Goal: Task Accomplishment & Management: Use online tool/utility

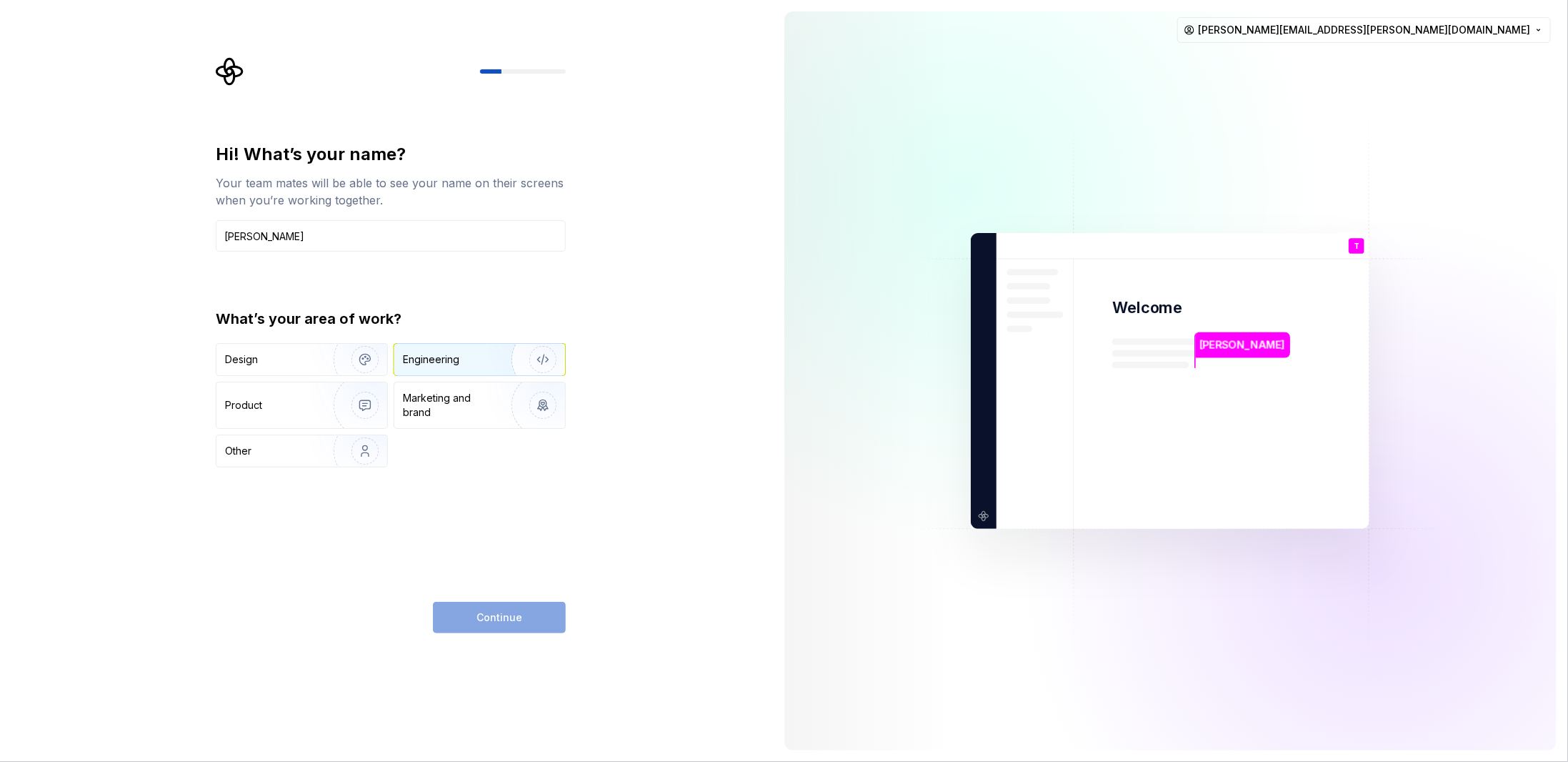
type input "[PERSON_NAME]"
click at [551, 358] on img "button" at bounding box center [534, 359] width 92 height 96
click at [481, 620] on span "Continue" at bounding box center [499, 617] width 46 height 14
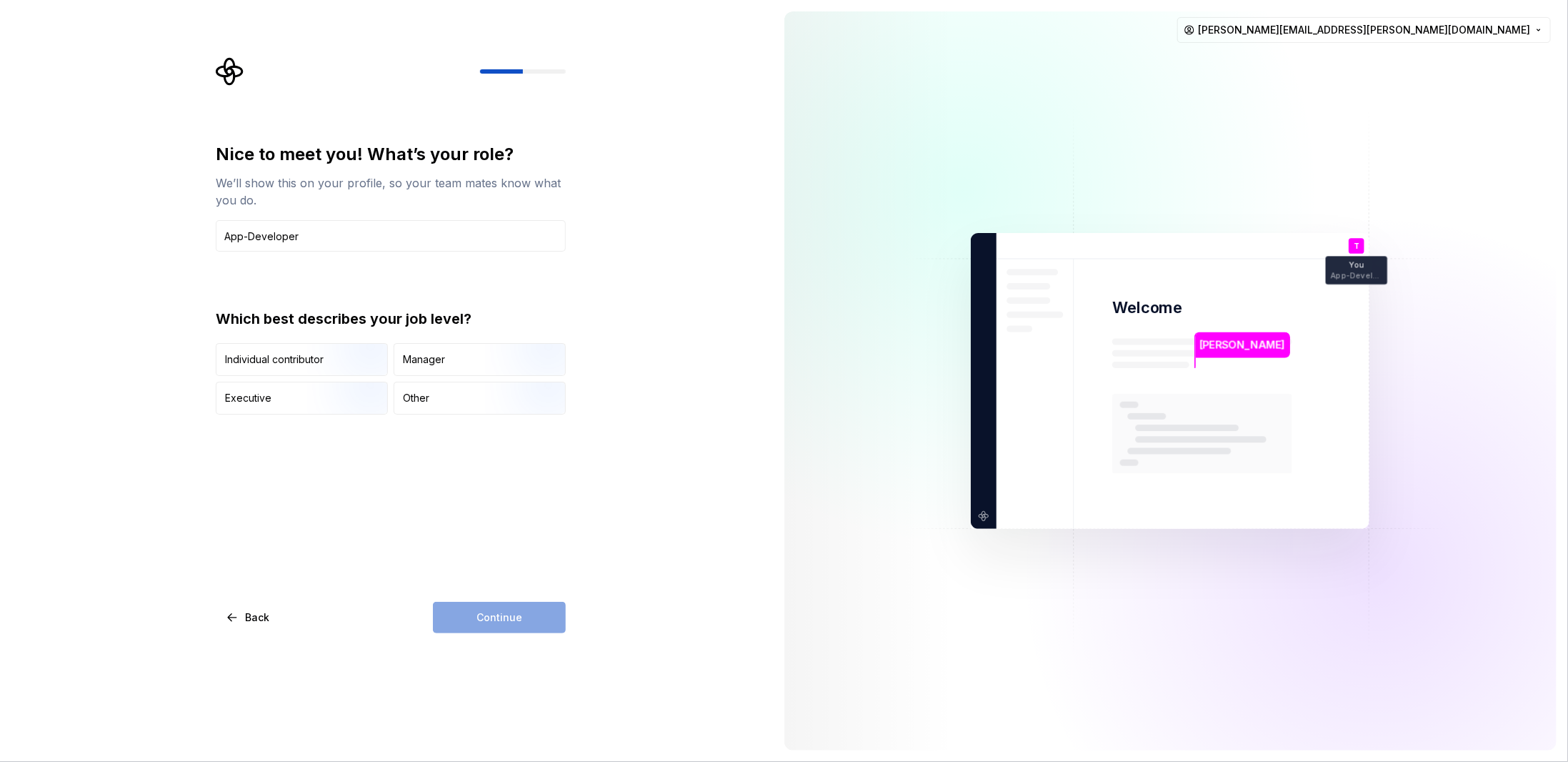
type input "App-Developer"
click at [509, 615] on div "Continue" at bounding box center [499, 617] width 133 height 31
click at [413, 398] on div "Other" at bounding box center [416, 398] width 26 height 14
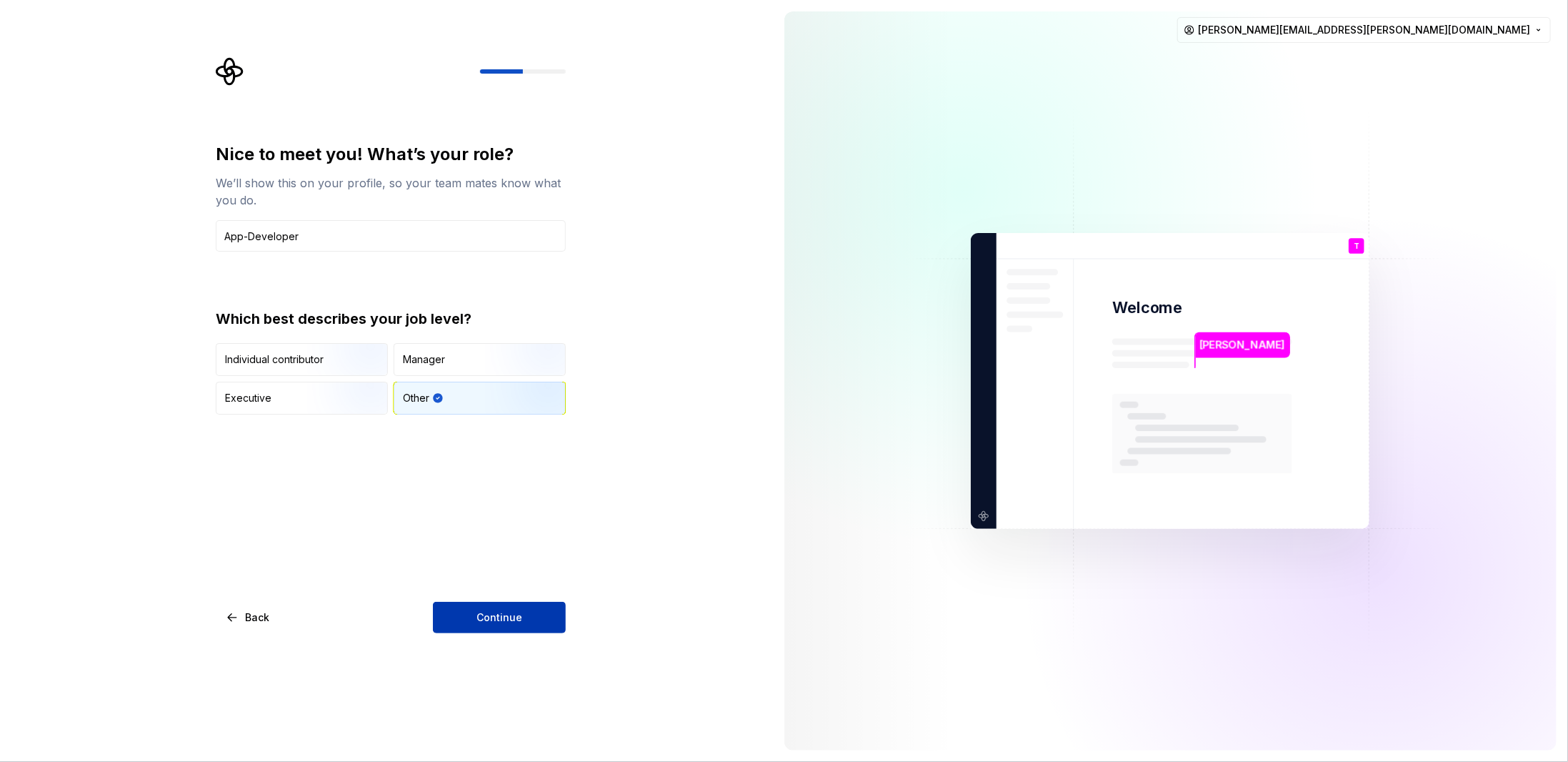
click at [483, 627] on button "Continue" at bounding box center [499, 617] width 133 height 31
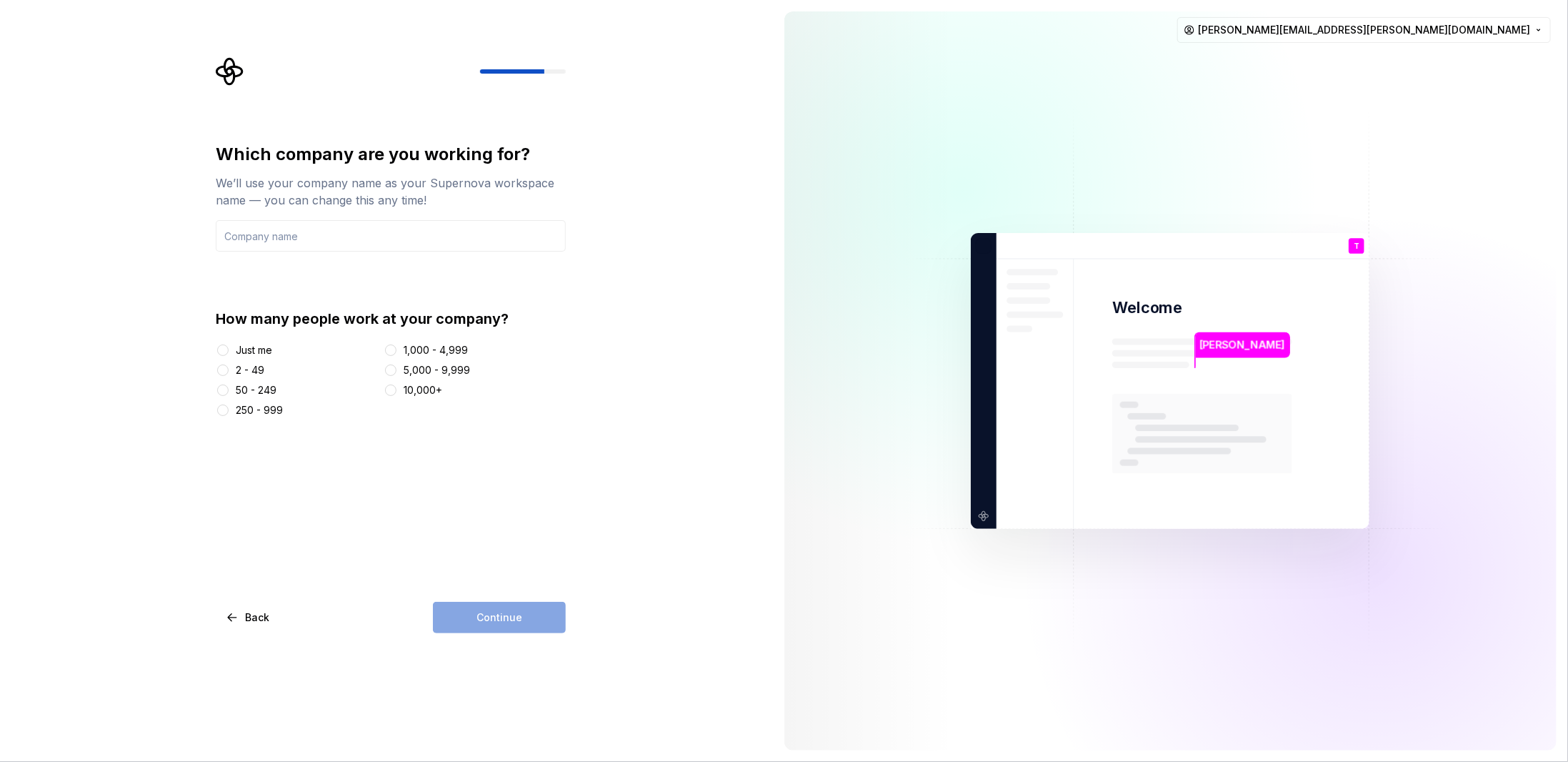
click at [241, 367] on div "2 - 49" at bounding box center [250, 369] width 29 height 14
click at [228, 367] on button "2 - 49" at bounding box center [223, 370] width 11 height 11
click at [454, 615] on div "Continue" at bounding box center [499, 617] width 133 height 31
click at [292, 239] on input "text" at bounding box center [391, 236] width 350 height 31
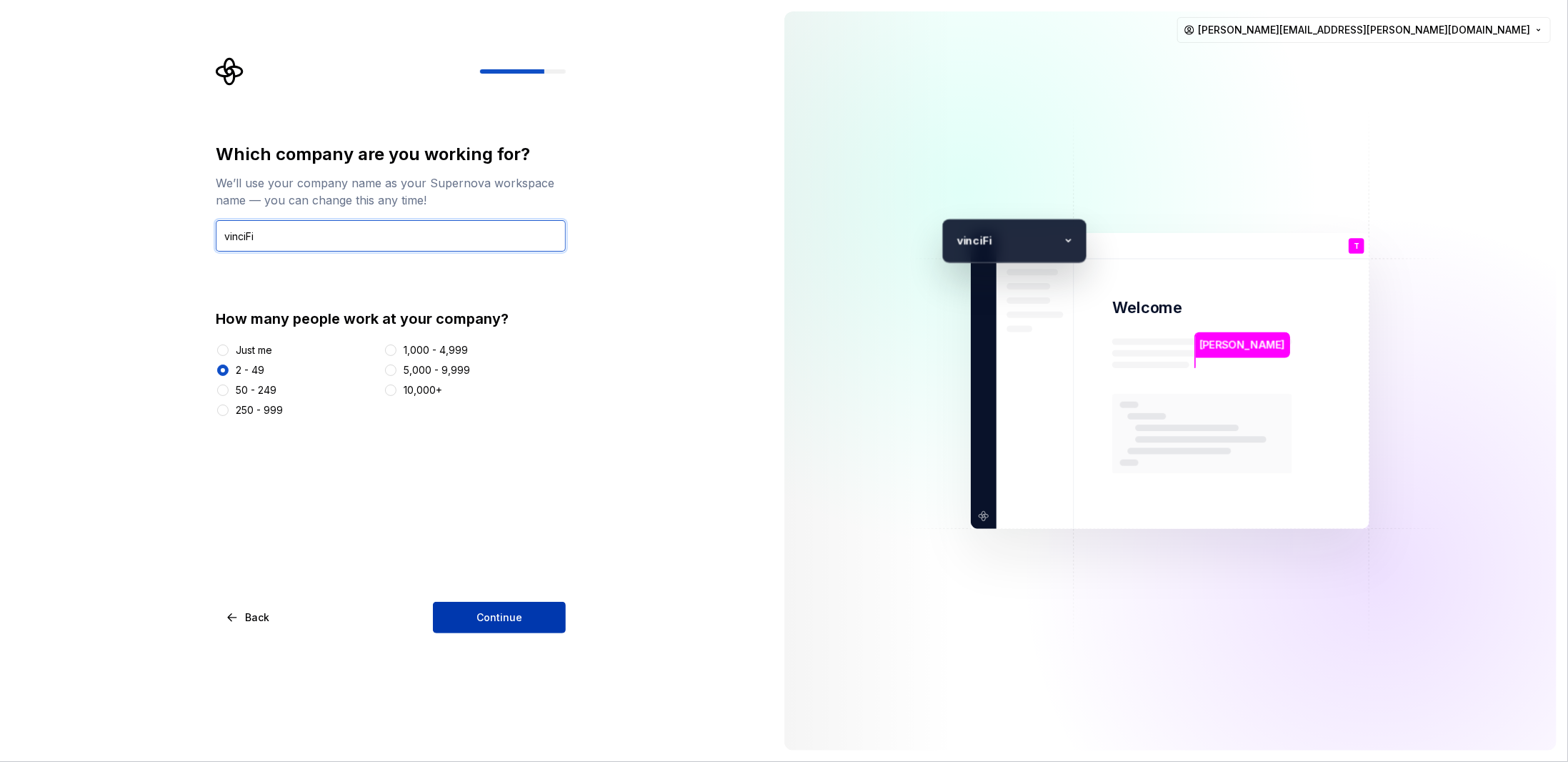
type input "vinciFi"
click at [515, 615] on span "Continue" at bounding box center [499, 617] width 46 height 14
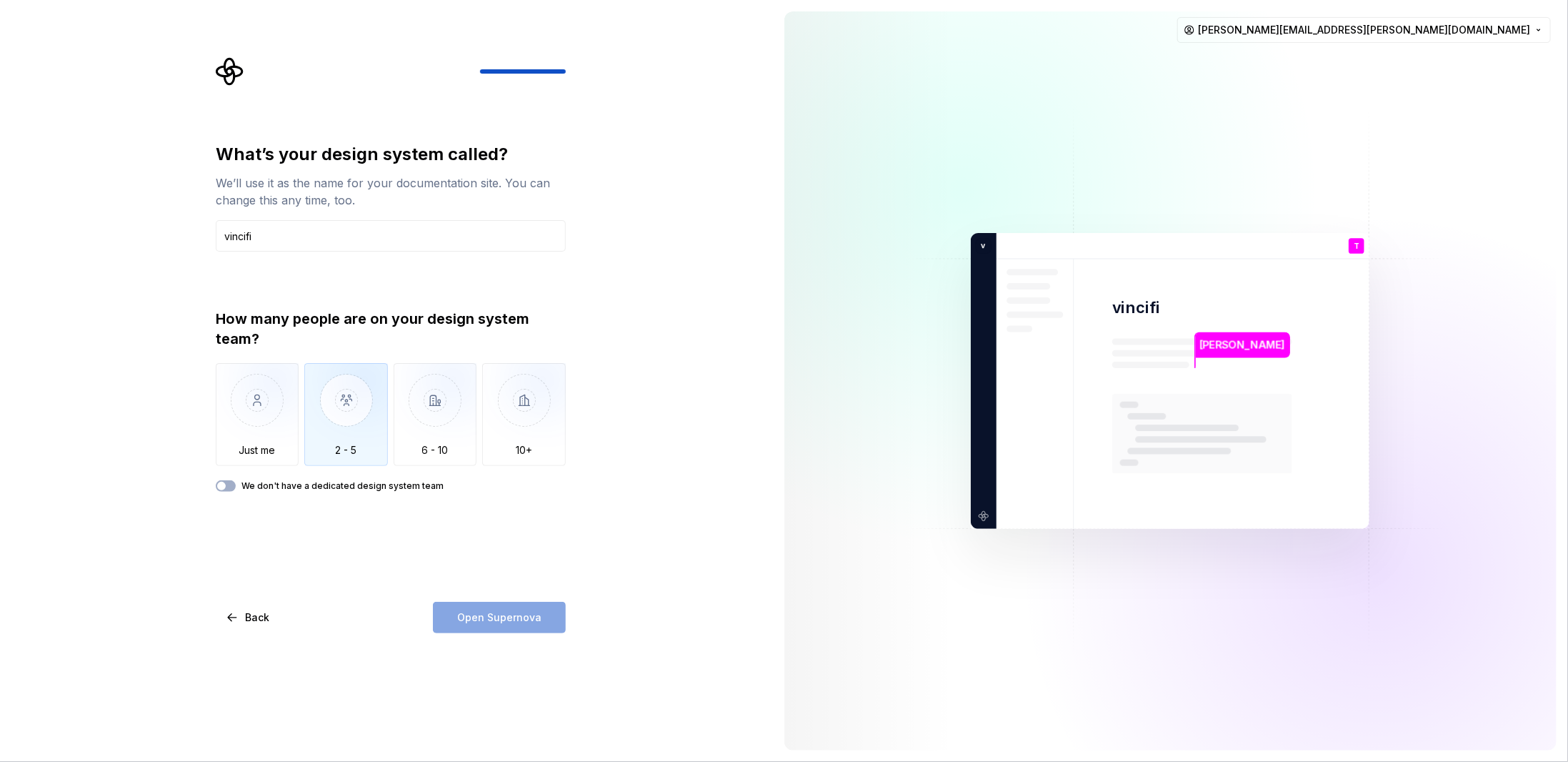
type input "vincifi"
click at [352, 419] on img "button" at bounding box center [346, 410] width 83 height 96
click at [473, 627] on button "Open Supernova" at bounding box center [499, 617] width 133 height 31
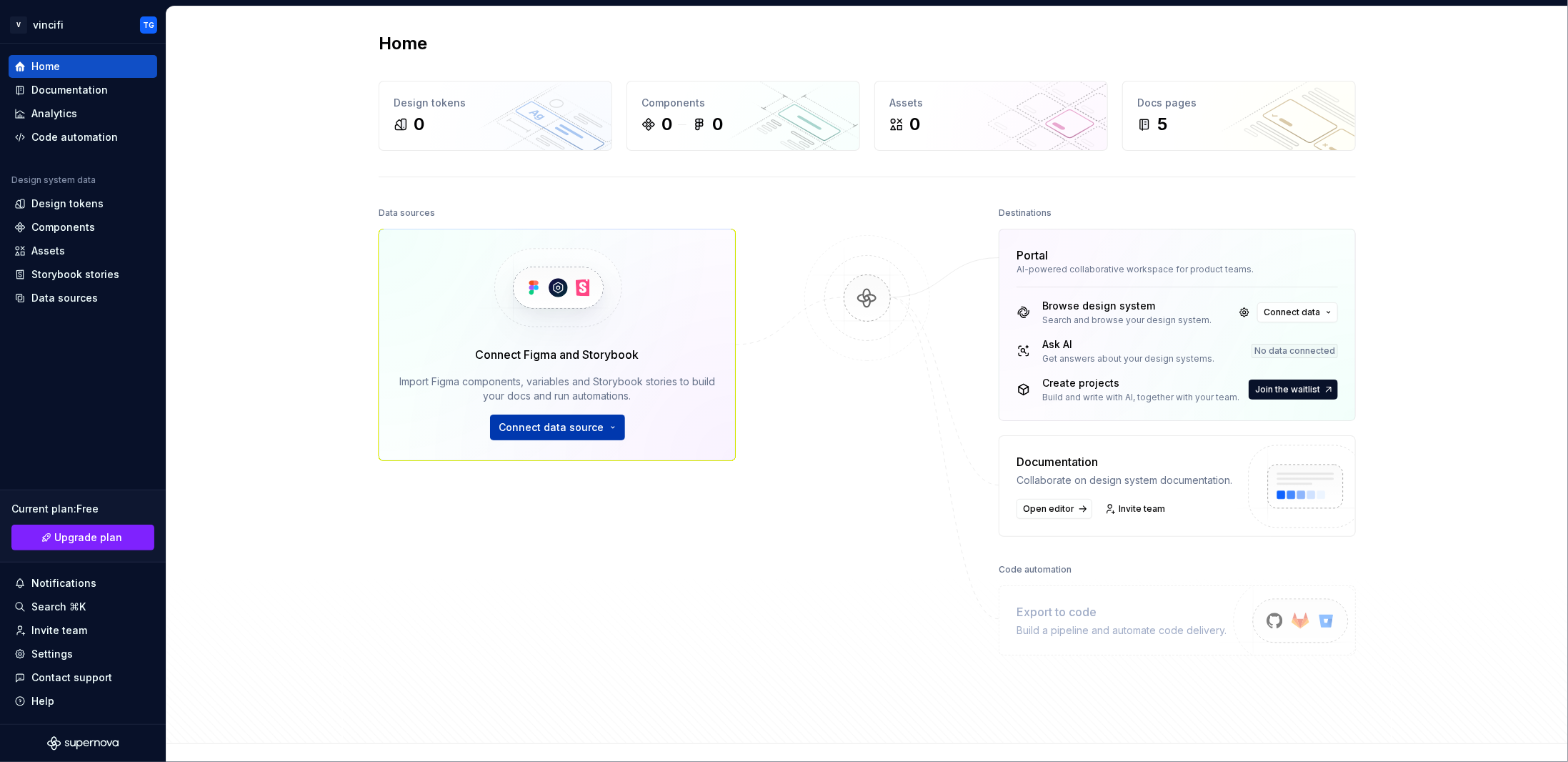
click at [531, 432] on span "Connect data source" at bounding box center [552, 426] width 105 height 14
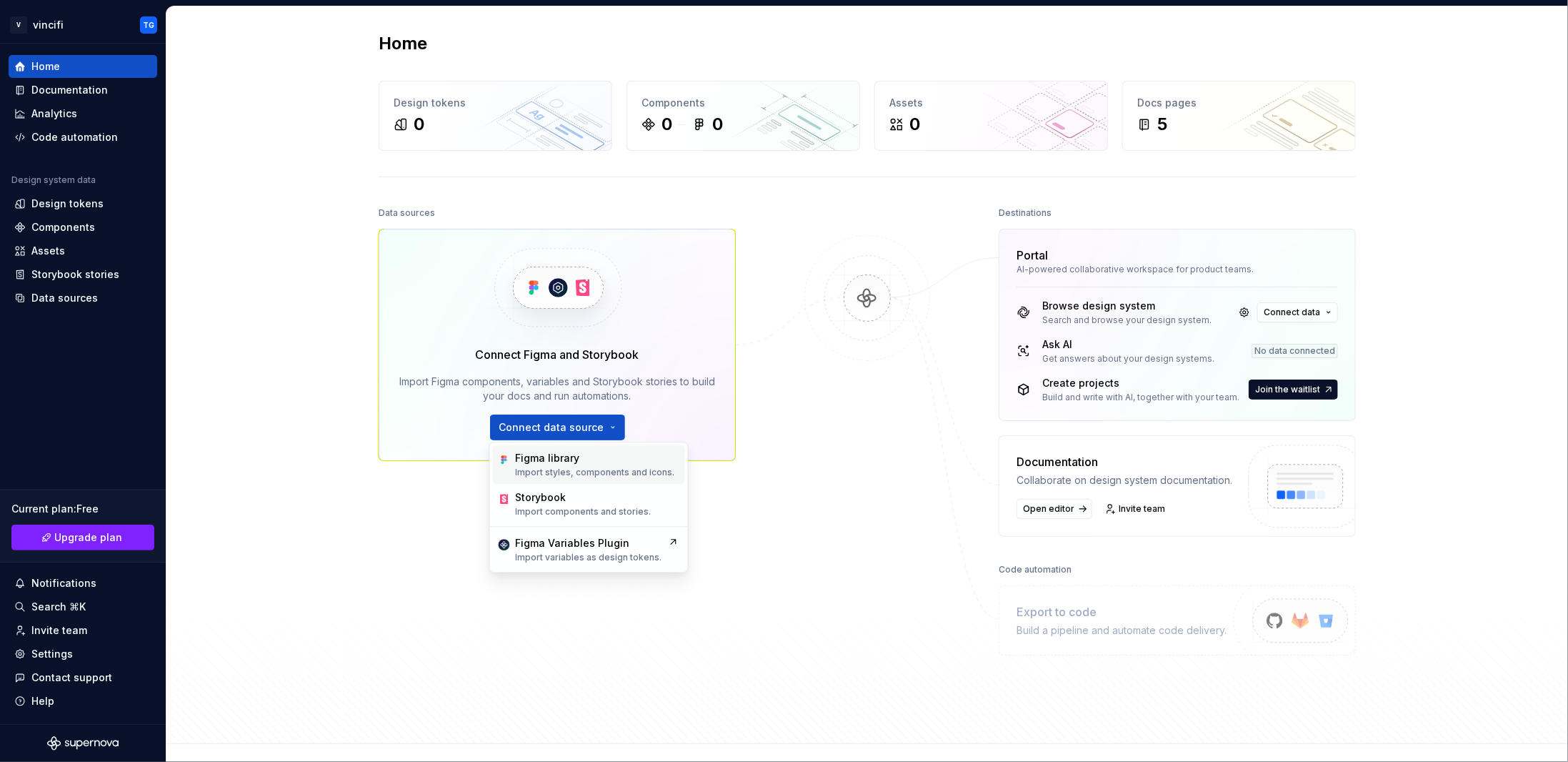
click at [546, 465] on div "Figma library Import styles, components and icons." at bounding box center [595, 464] width 160 height 27
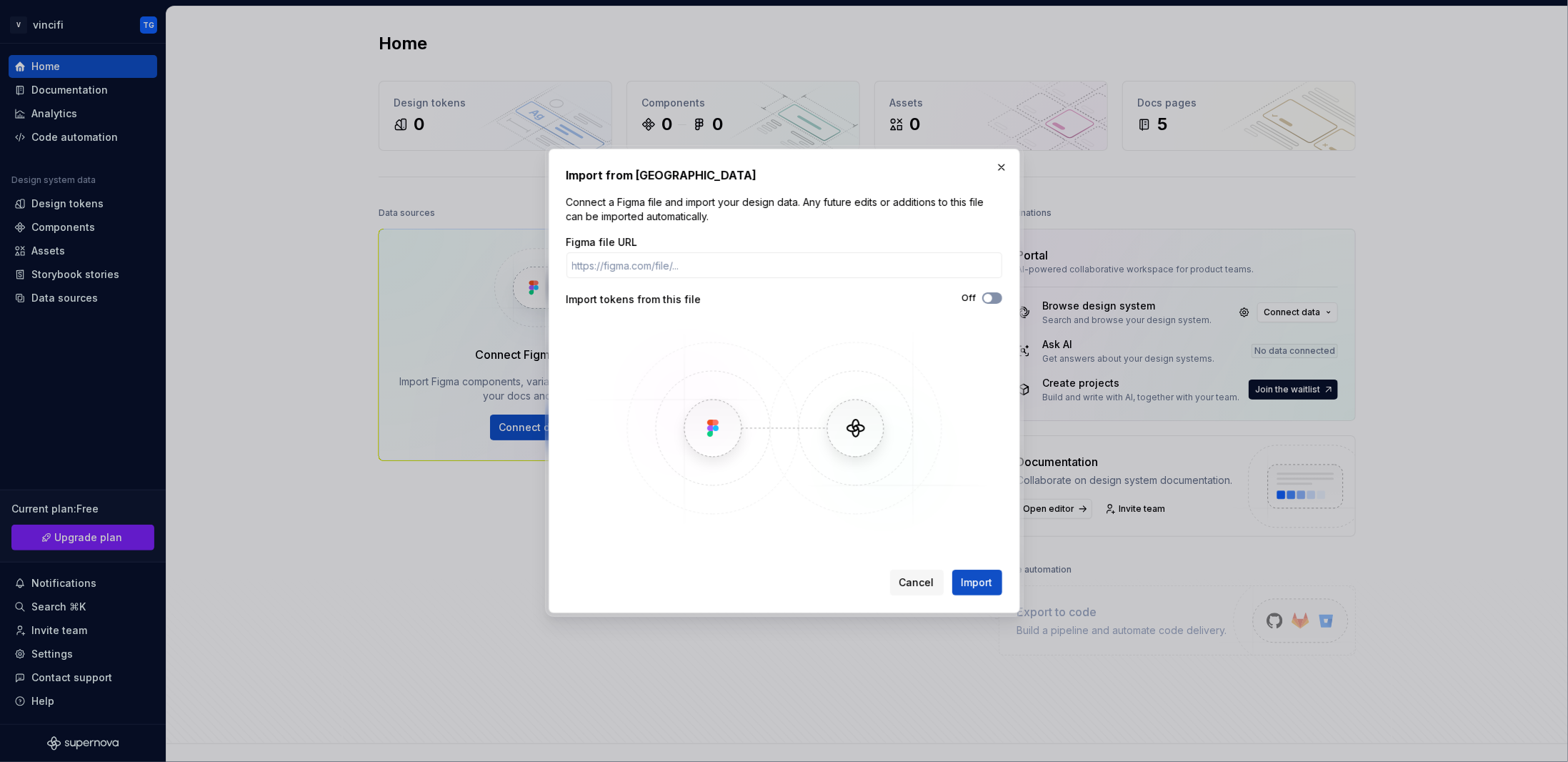
click at [991, 297] on button "Off" at bounding box center [992, 298] width 20 height 11
click at [632, 262] on input "Figma file URL" at bounding box center [784, 264] width 436 height 25
paste input "[URL][DOMAIN_NAME]"
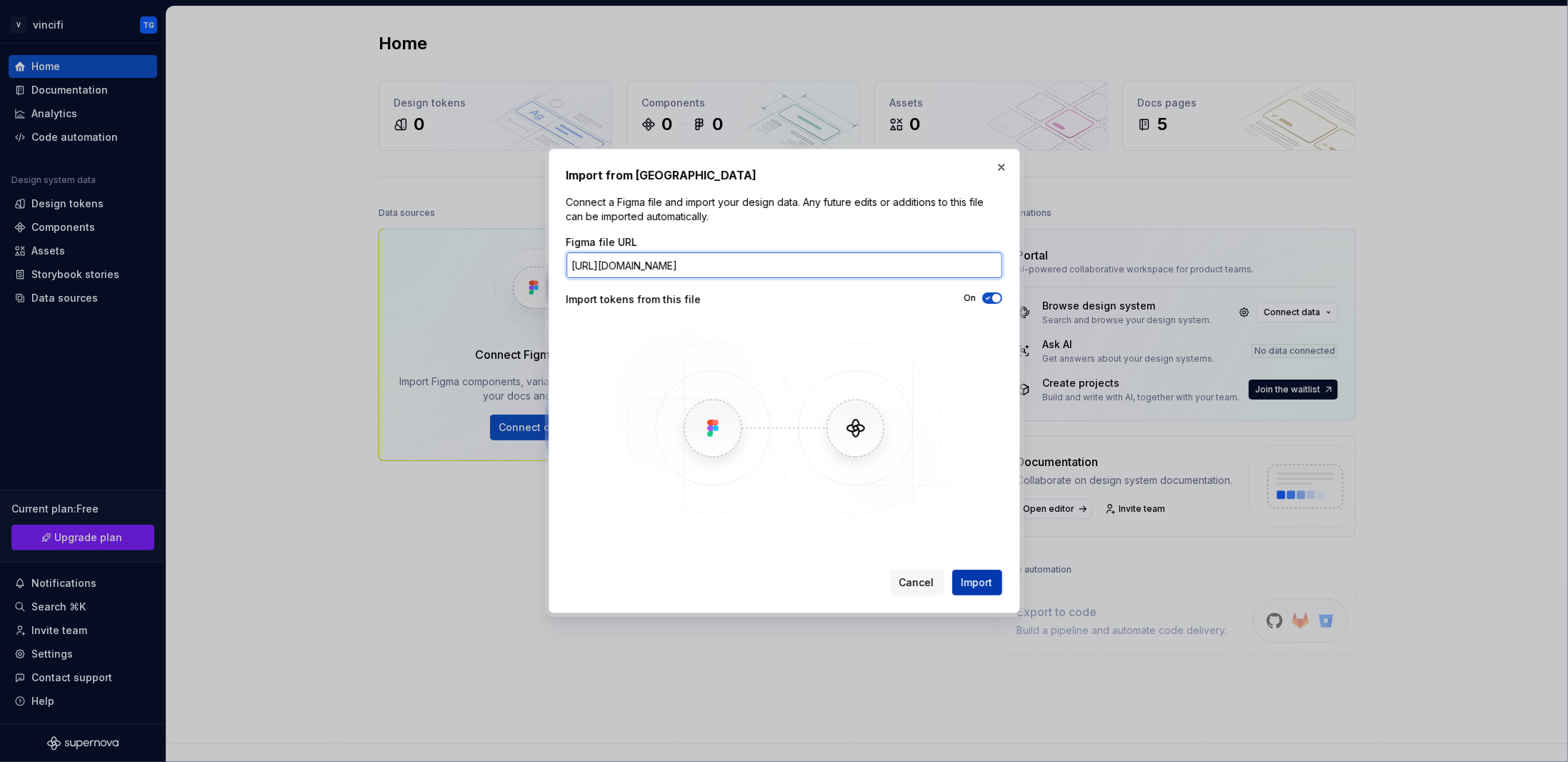
type input "[URL][DOMAIN_NAME]"
click at [991, 590] on button "Import" at bounding box center [977, 582] width 50 height 25
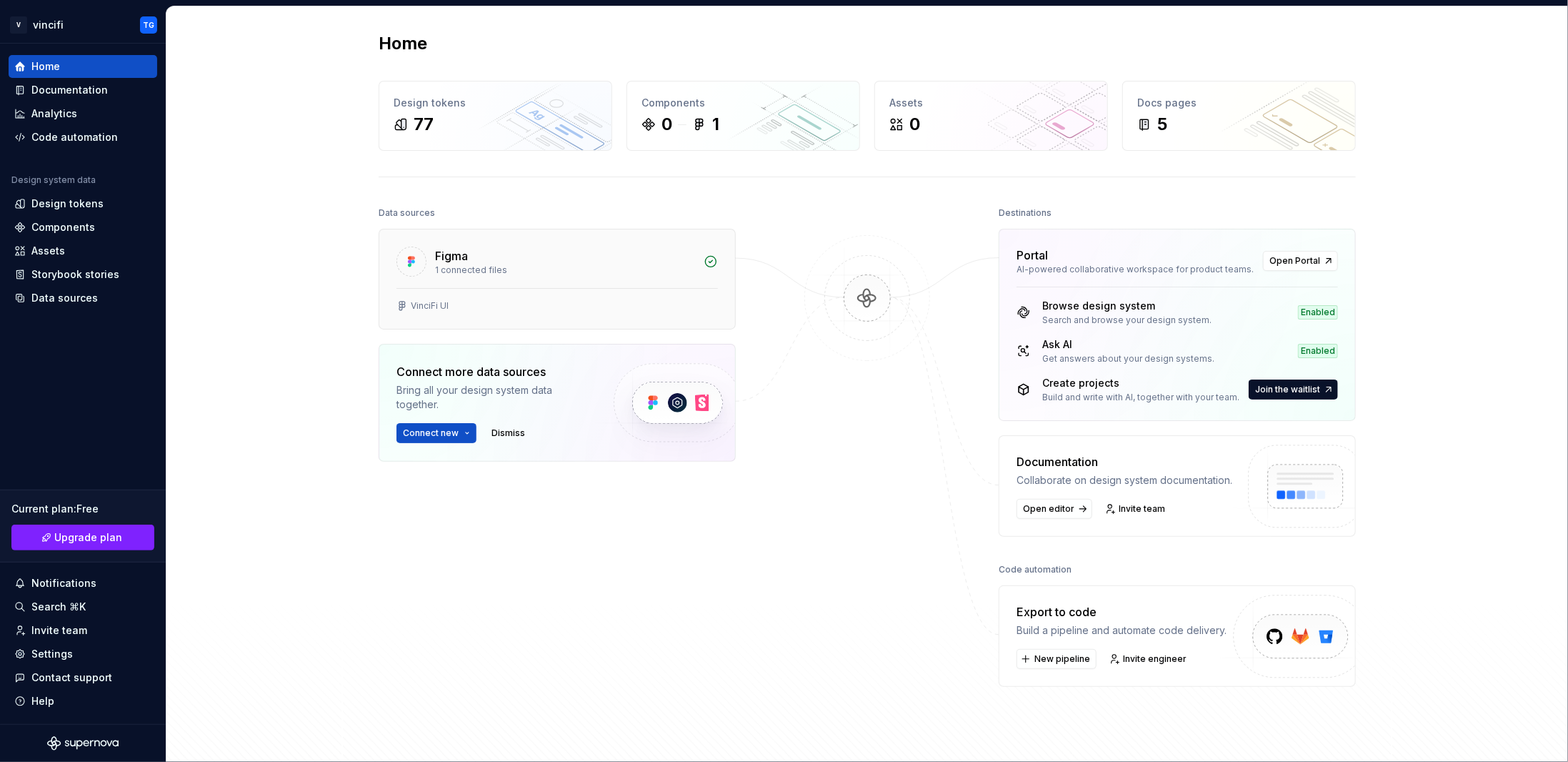
click at [454, 248] on div "Figma" at bounding box center [452, 255] width 33 height 17
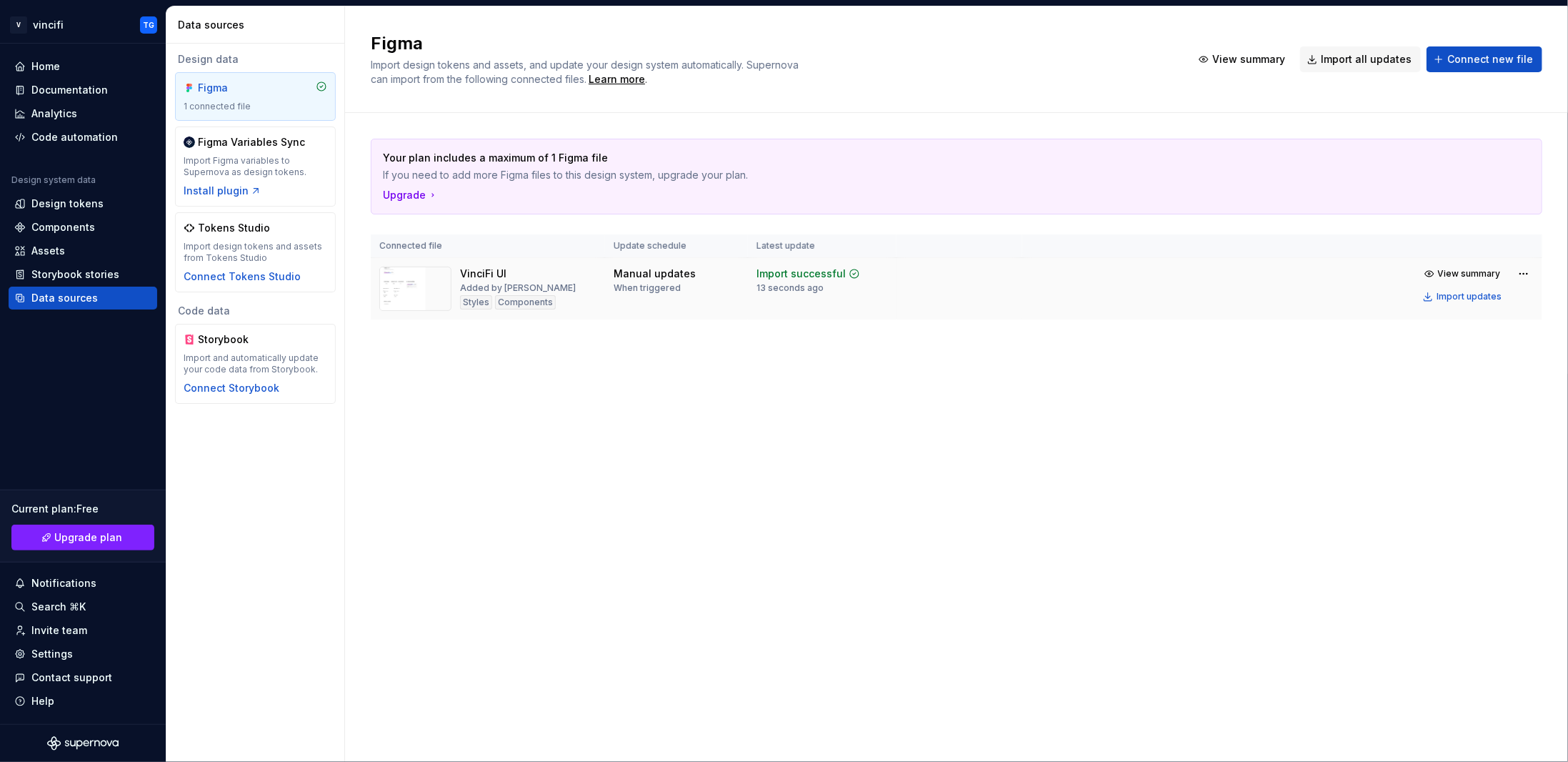
click at [423, 281] on img at bounding box center [416, 289] width 72 height 44
click at [406, 284] on img at bounding box center [416, 289] width 72 height 44
drag, startPoint x: 612, startPoint y: 288, endPoint x: 583, endPoint y: 275, distance: 31.8
click at [583, 275] on div "VinciFi UI Added by [PERSON_NAME] Styles Components" at bounding box center [488, 289] width 217 height 44
click at [1530, 266] on html "V vincifi TG Home Documentation Analytics Code automation Design system data De…" at bounding box center [784, 381] width 1568 height 762
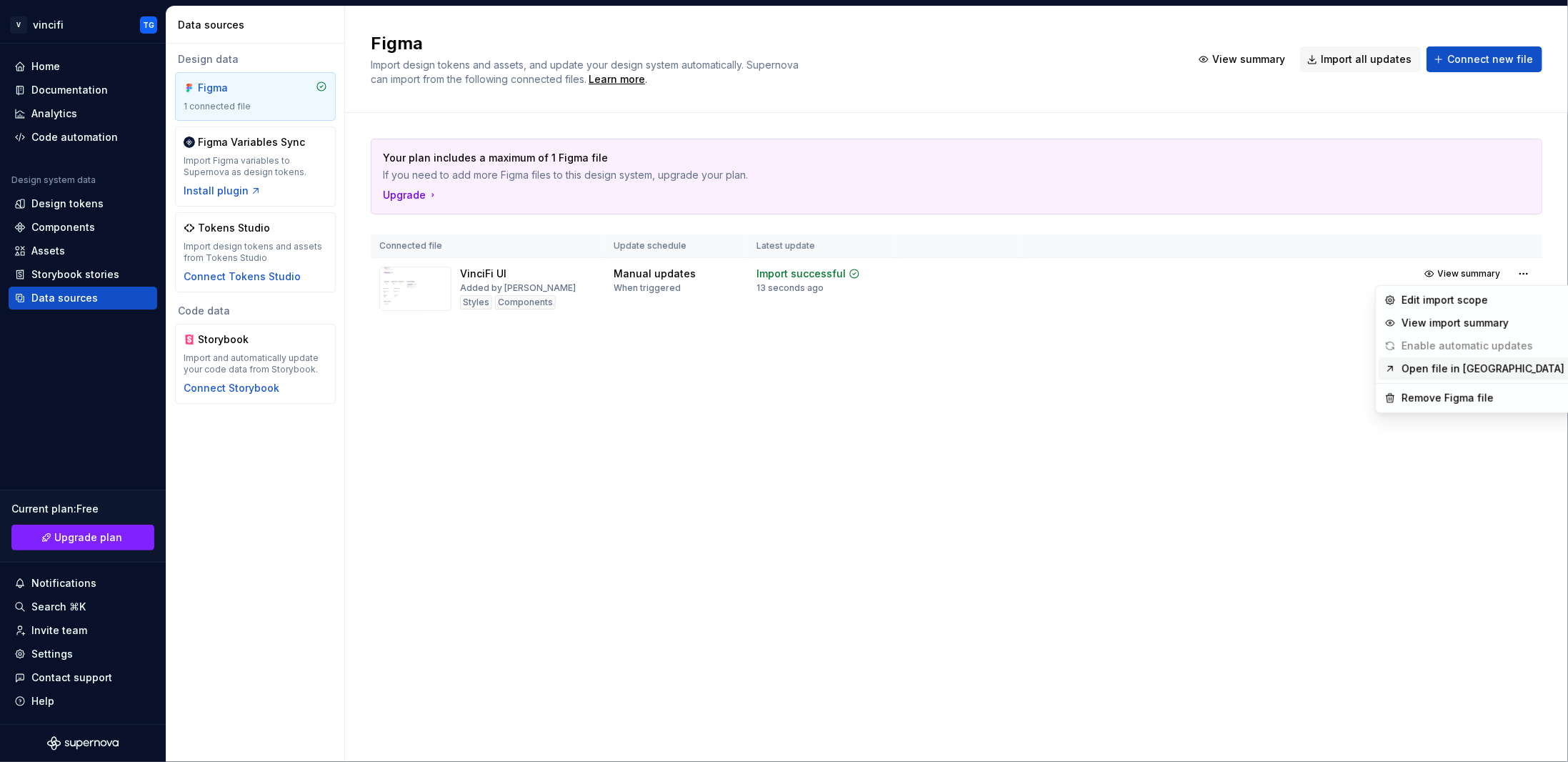
click at [1405, 371] on link "Open file in [GEOGRAPHIC_DATA]" at bounding box center [1483, 368] width 163 height 14
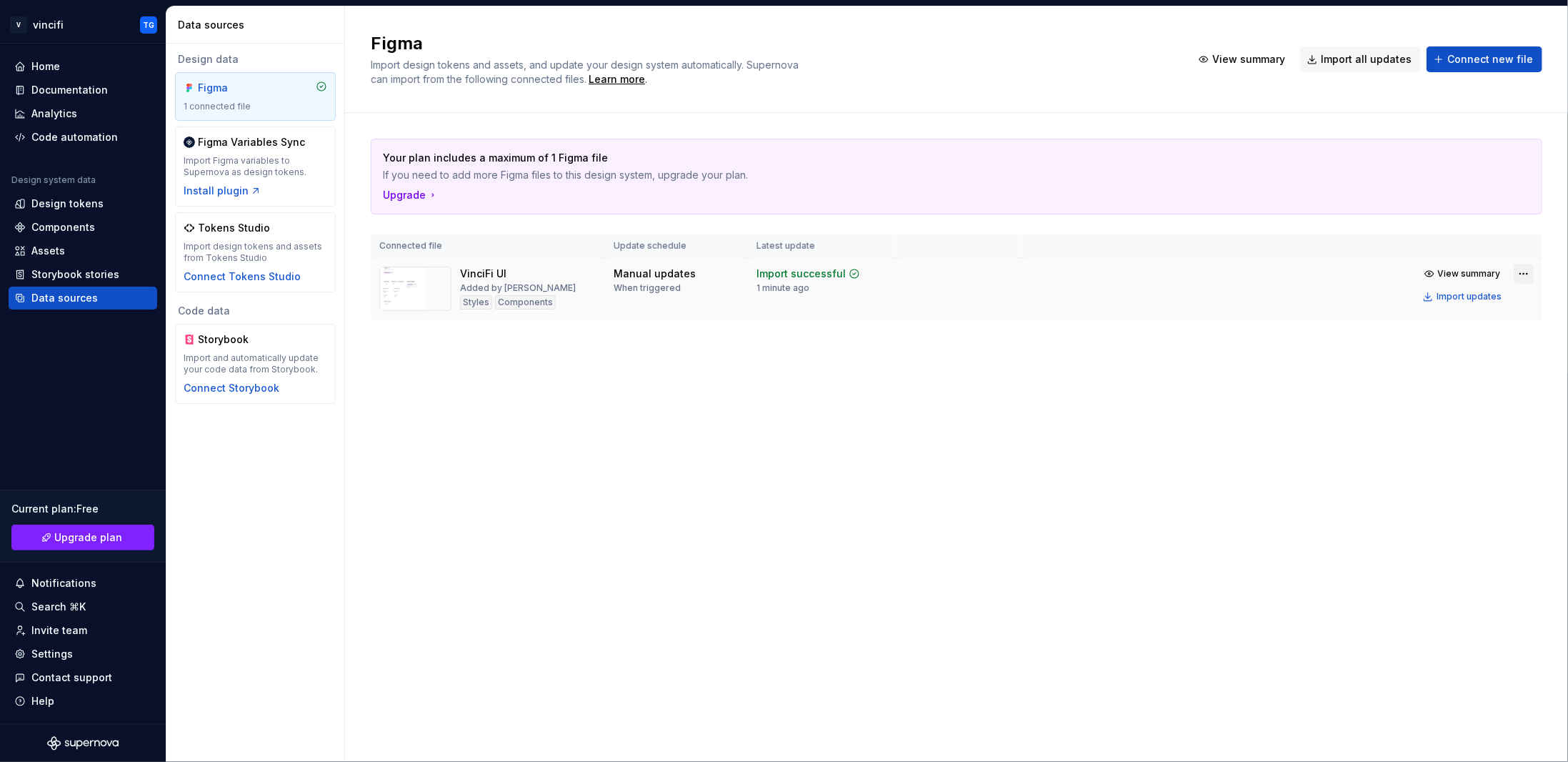
click at [1521, 271] on html "V vincifi TG Home Documentation Analytics Code automation Design system data De…" at bounding box center [784, 381] width 1568 height 762
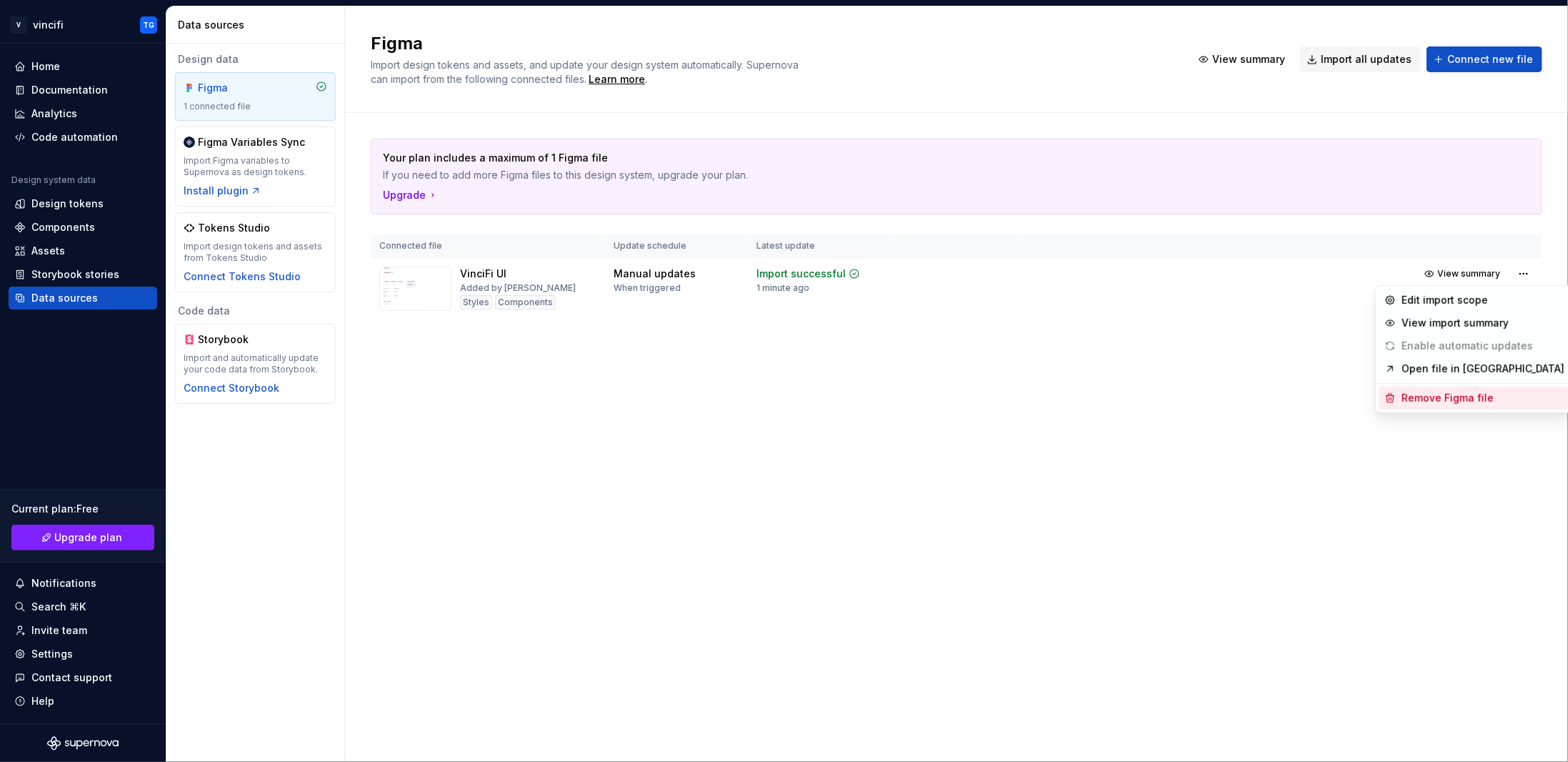
click at [1436, 395] on div "Remove Figma file" at bounding box center [1483, 398] width 163 height 14
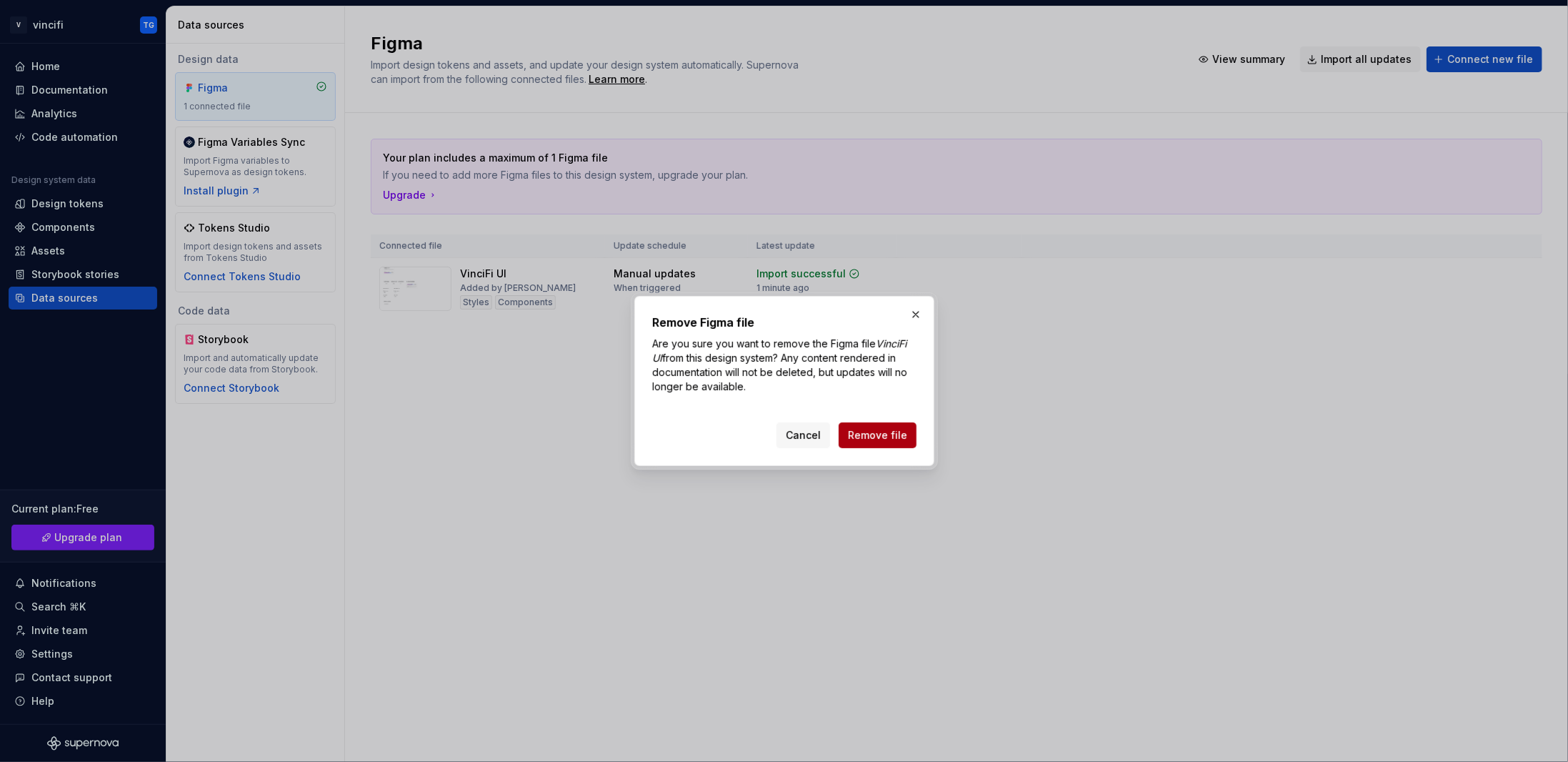
click at [887, 447] on button "Remove file" at bounding box center [877, 435] width 78 height 25
click at [881, 440] on div "Cancel Remove file" at bounding box center [846, 435] width 140 height 25
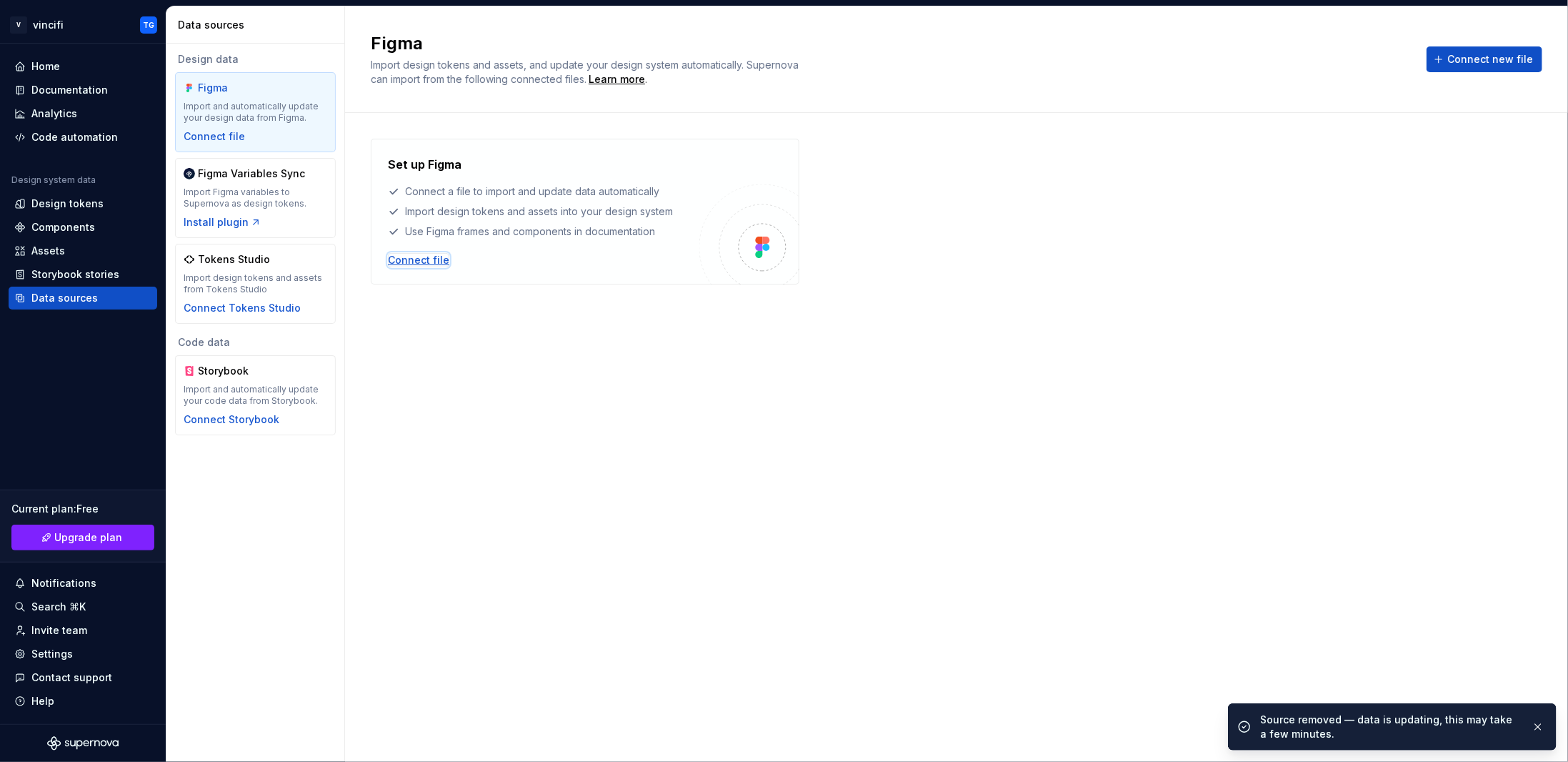
click at [430, 259] on div "Connect file" at bounding box center [418, 259] width 61 height 14
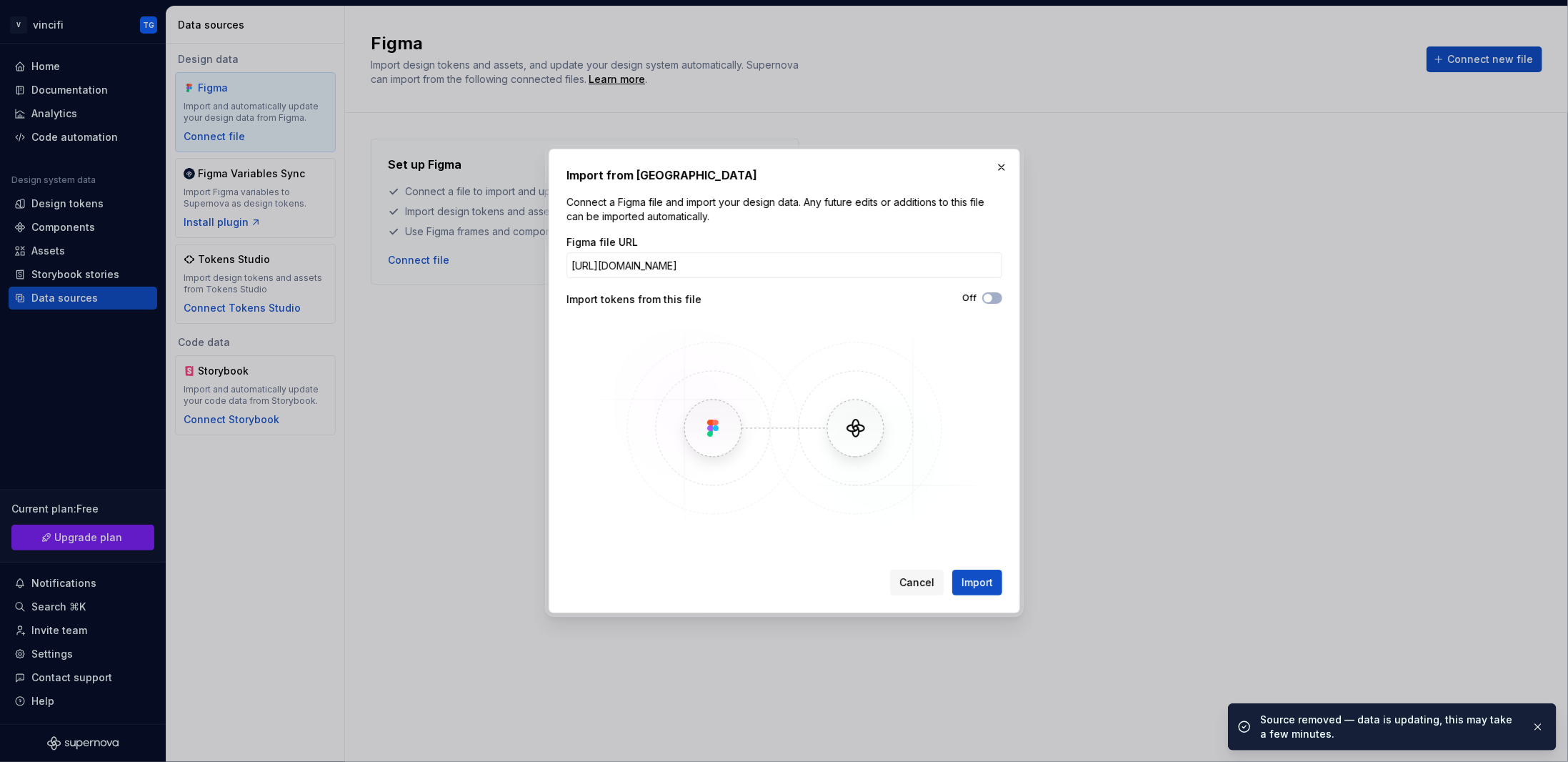
scroll to position [0, 52]
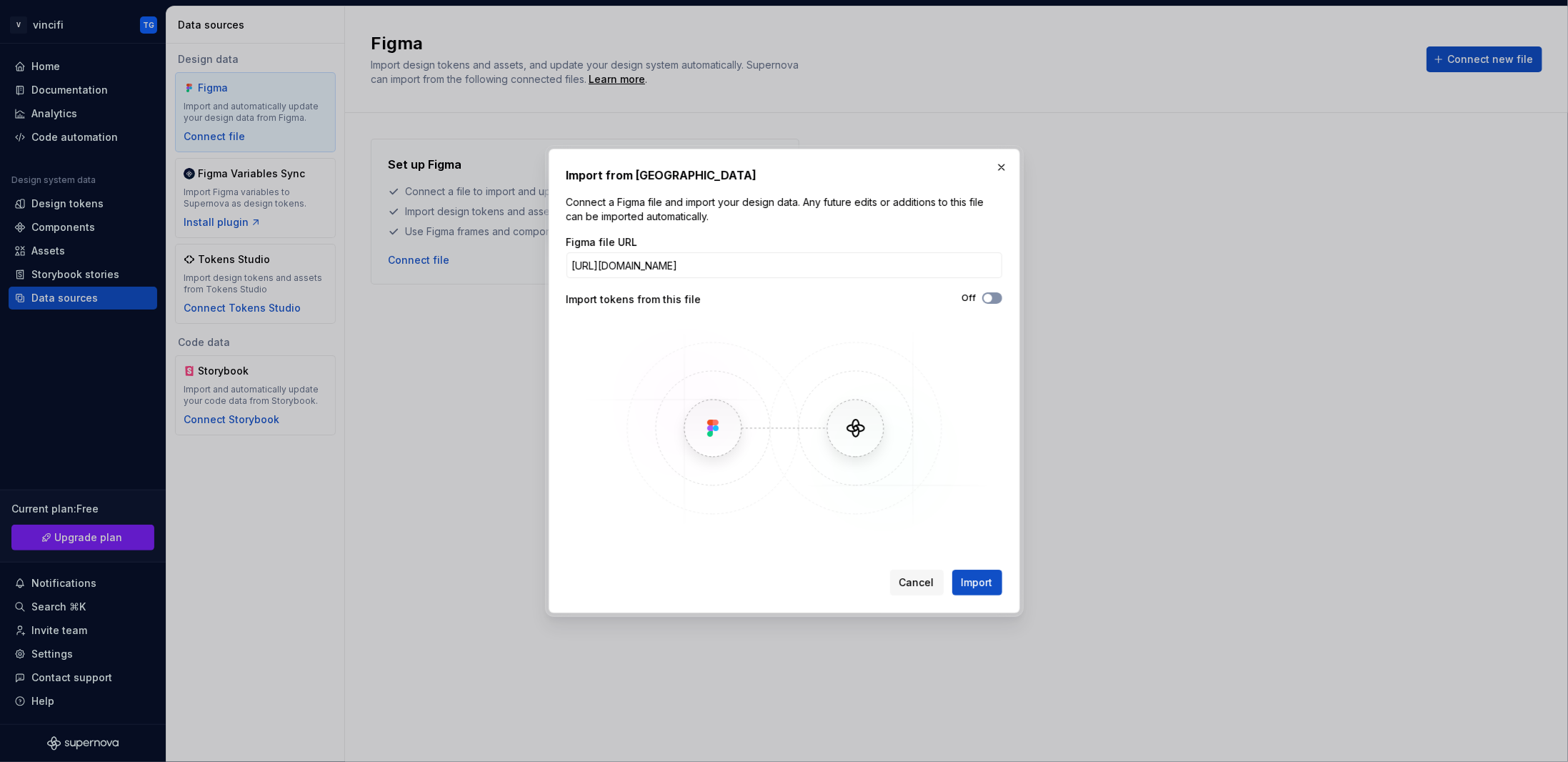
type input "[URL][DOMAIN_NAME]"
click at [998, 294] on button "Off" at bounding box center [992, 298] width 20 height 11
click at [972, 575] on span "Import" at bounding box center [977, 582] width 31 height 14
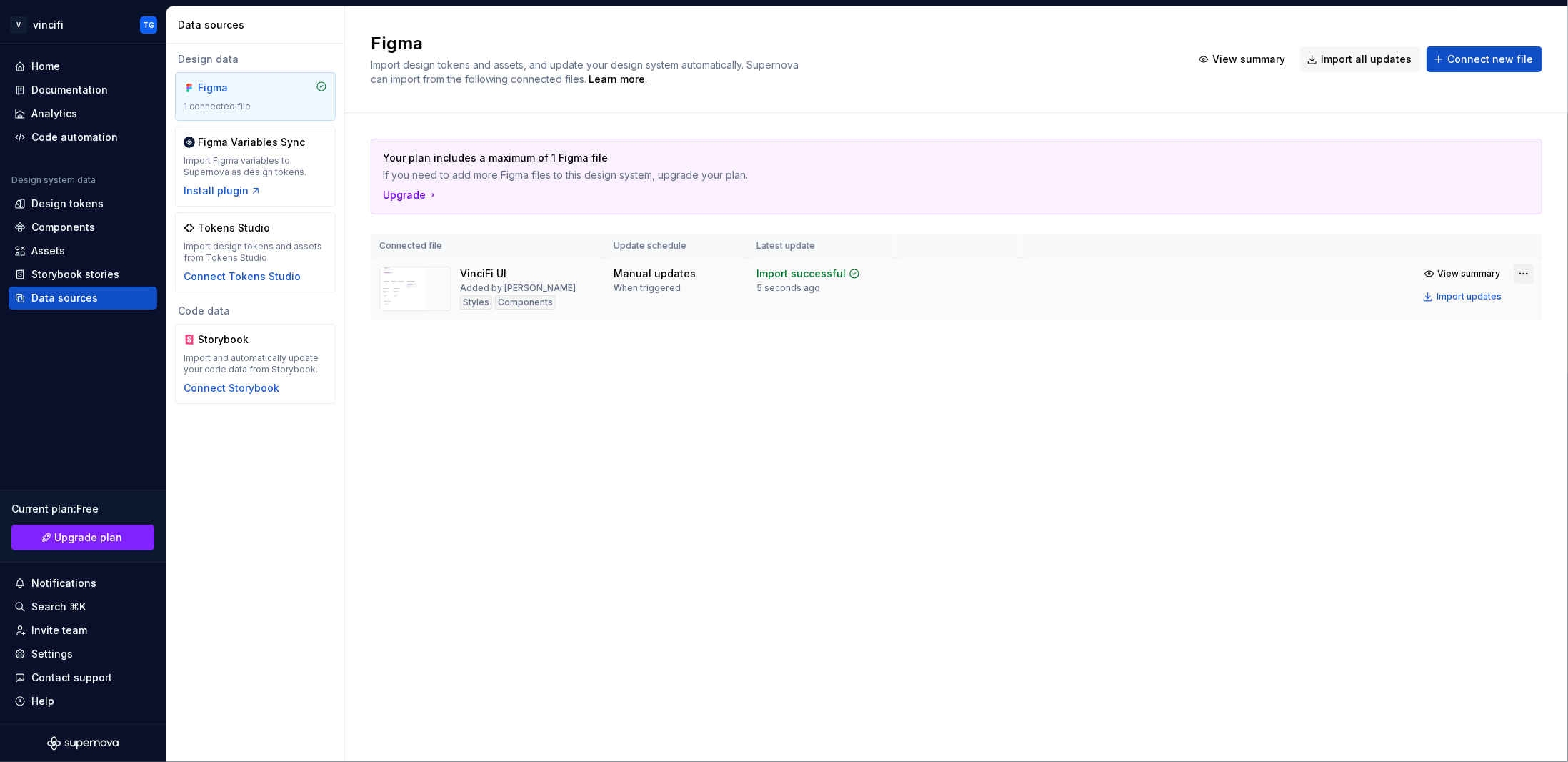
click at [1533, 270] on html "V vincifi TG Home Documentation Analytics Code automation Design system data De…" at bounding box center [784, 381] width 1568 height 762
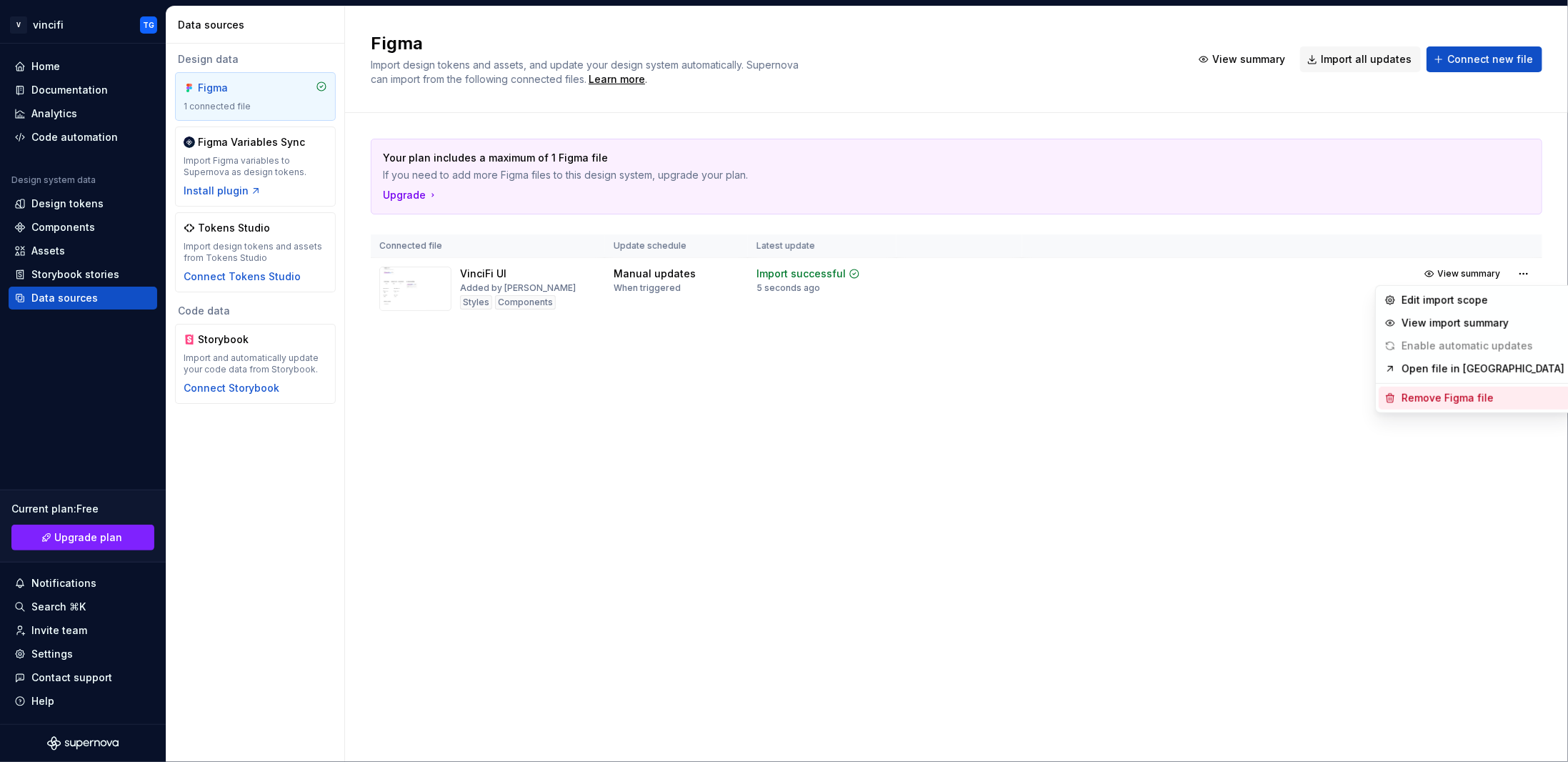
click at [1432, 392] on div "Remove Figma file" at bounding box center [1483, 398] width 163 height 14
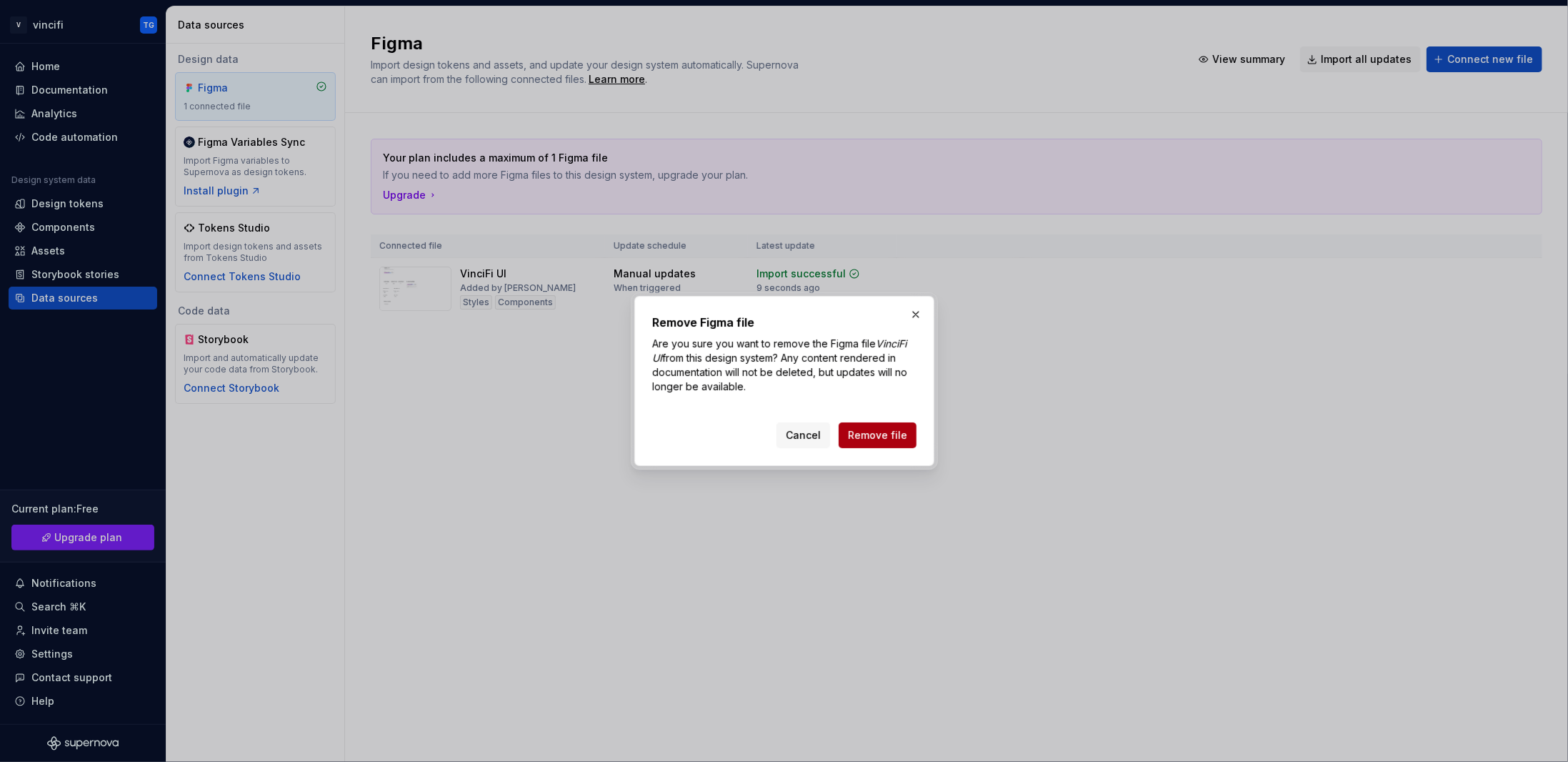
click at [854, 442] on button "Remove file" at bounding box center [877, 435] width 78 height 25
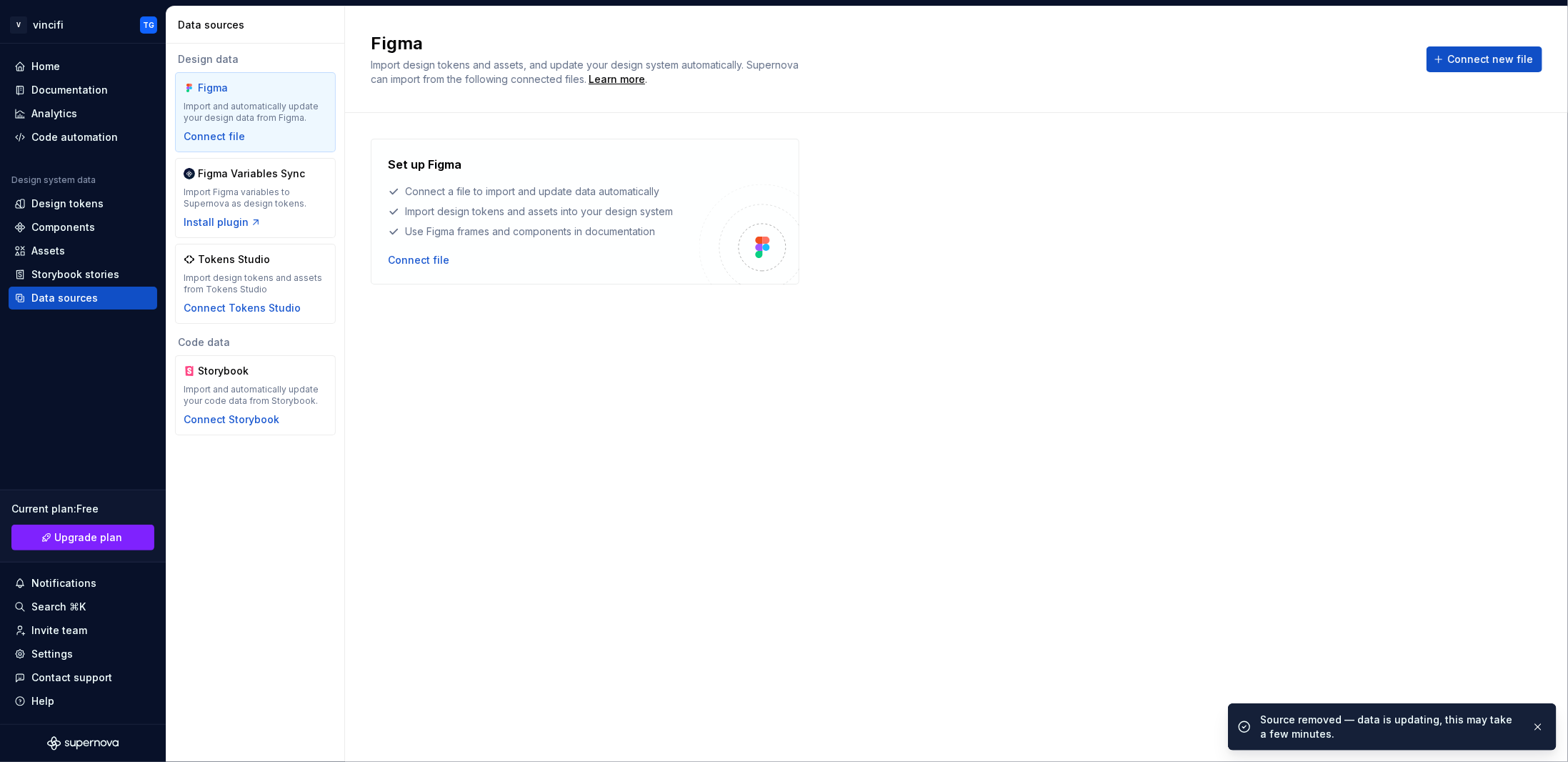
click at [424, 250] on div "Set up Figma Connect a file to import and update data automatically Import desi…" at bounding box center [543, 211] width 312 height 111
click at [429, 258] on div "Connect file" at bounding box center [418, 259] width 61 height 14
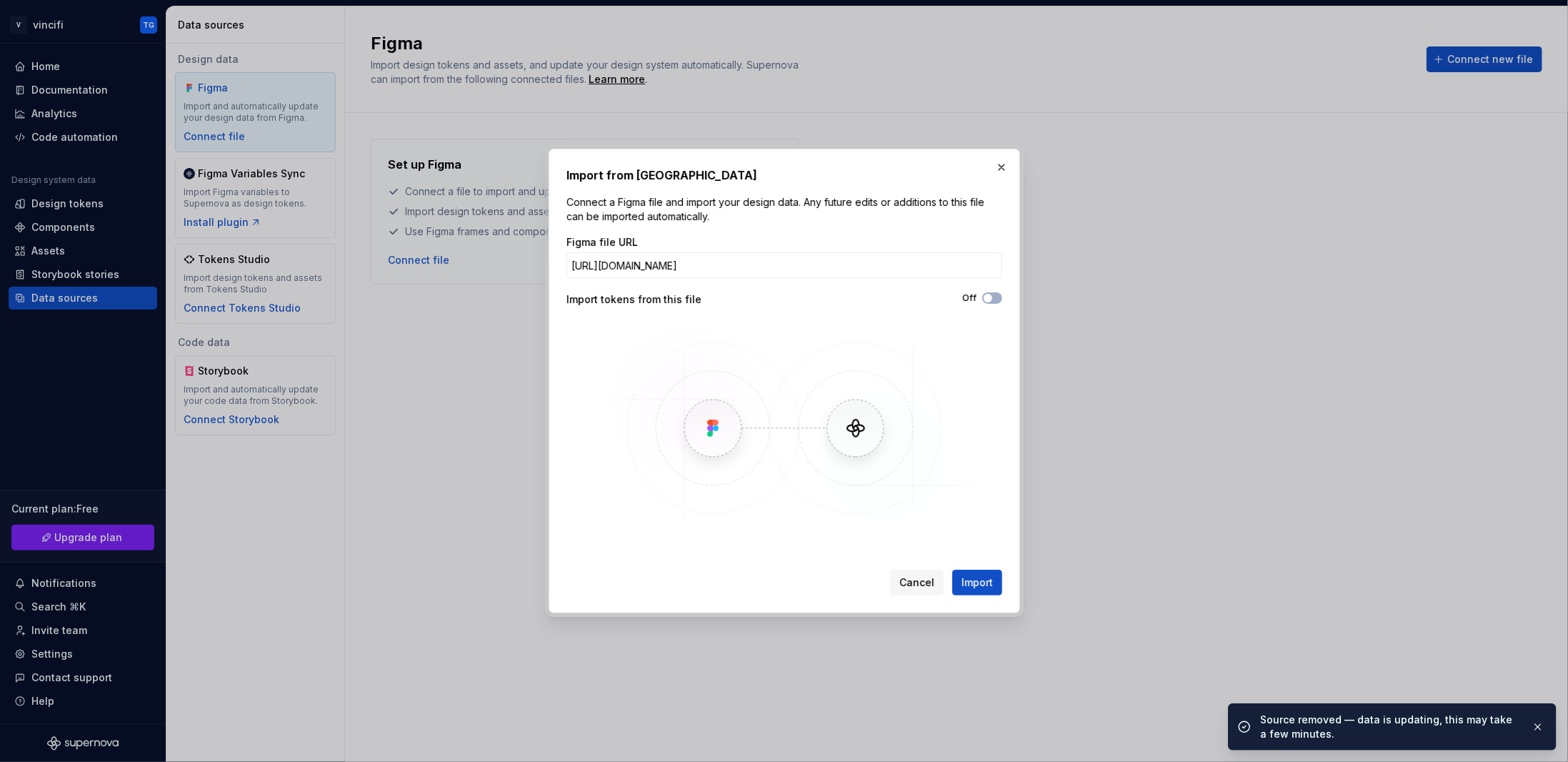
scroll to position [0, 29]
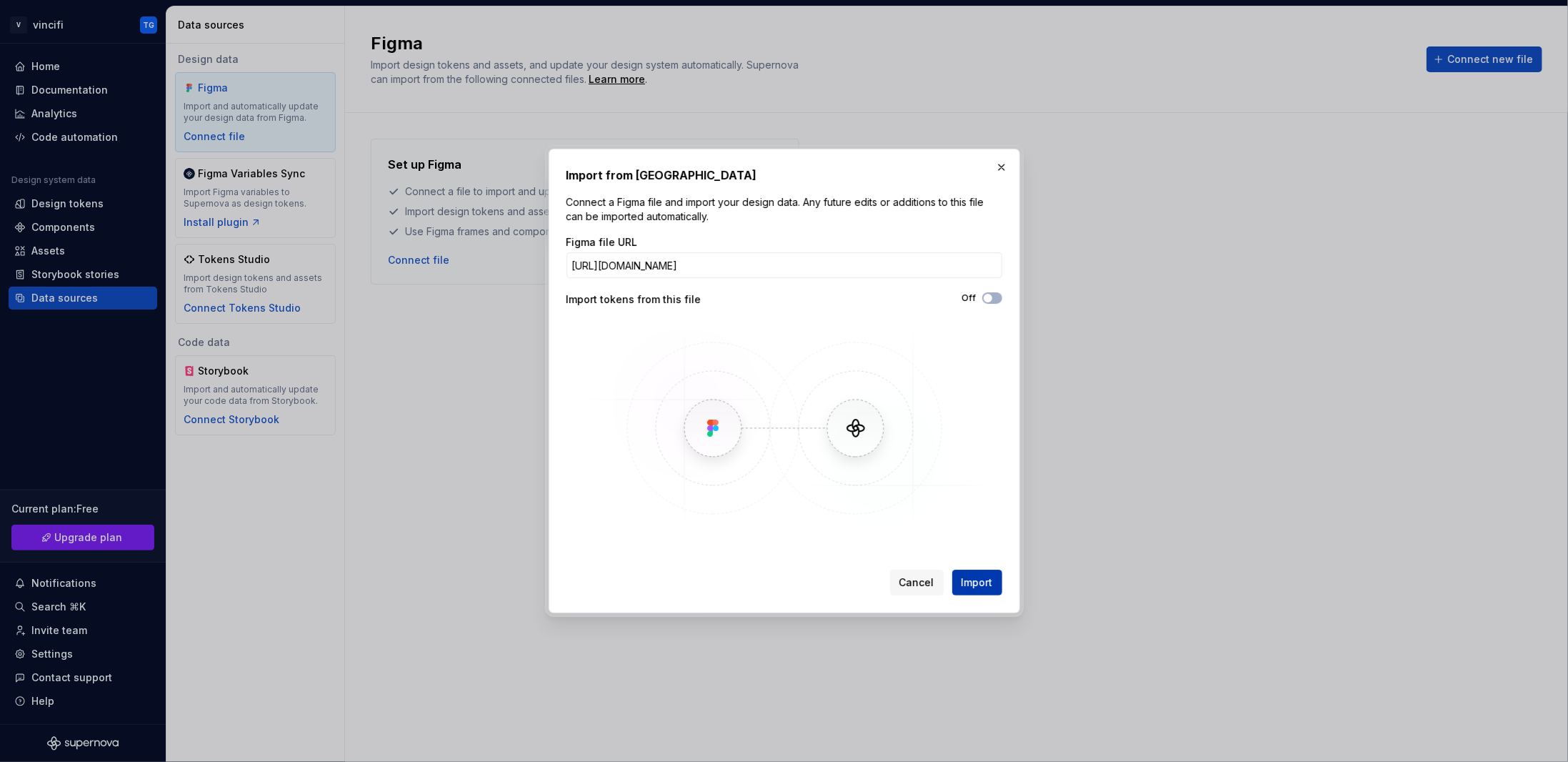
type input "[URL][DOMAIN_NAME]"
click at [977, 579] on span "Import" at bounding box center [977, 582] width 31 height 14
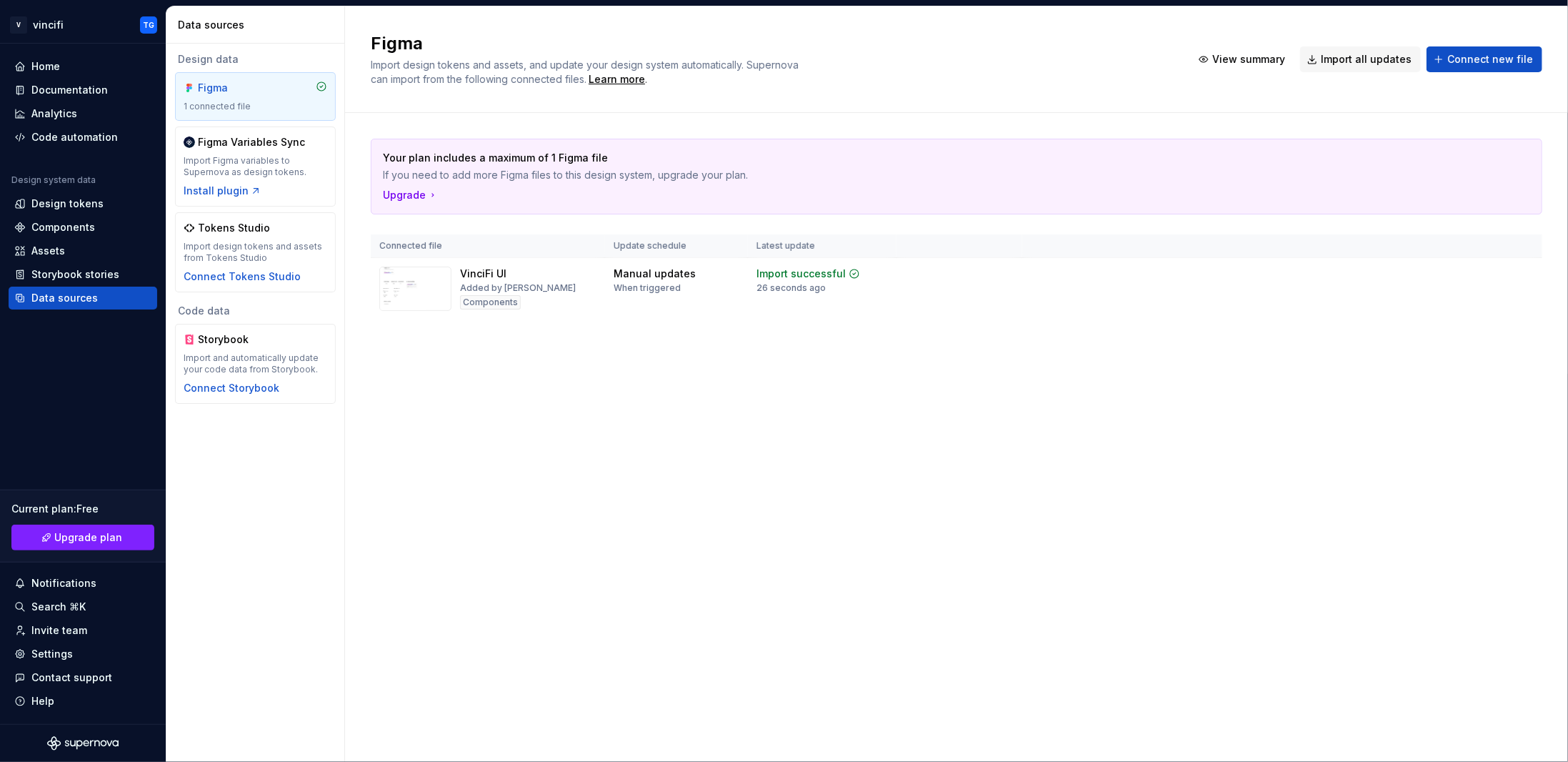
click at [690, 377] on div "Figma Import design tokens and assets, and update your design system automatica…" at bounding box center [957, 384] width 1223 height 755
click at [668, 438] on div "Figma Import design tokens and assets, and update your design system automatica…" at bounding box center [957, 384] width 1223 height 755
click at [58, 202] on div "Design tokens" at bounding box center [67, 203] width 72 height 14
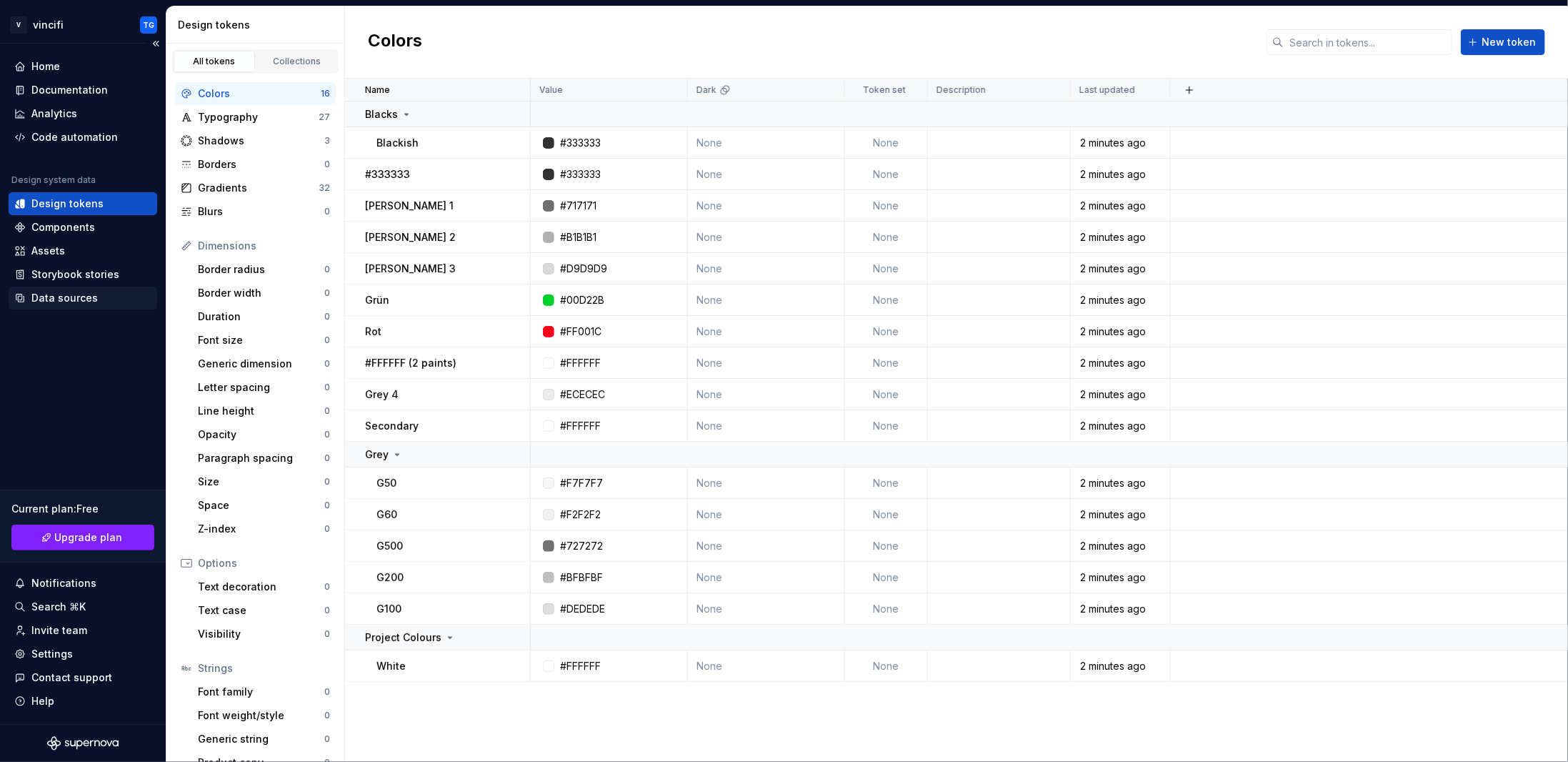
click at [73, 293] on div "Data sources" at bounding box center [64, 297] width 66 height 14
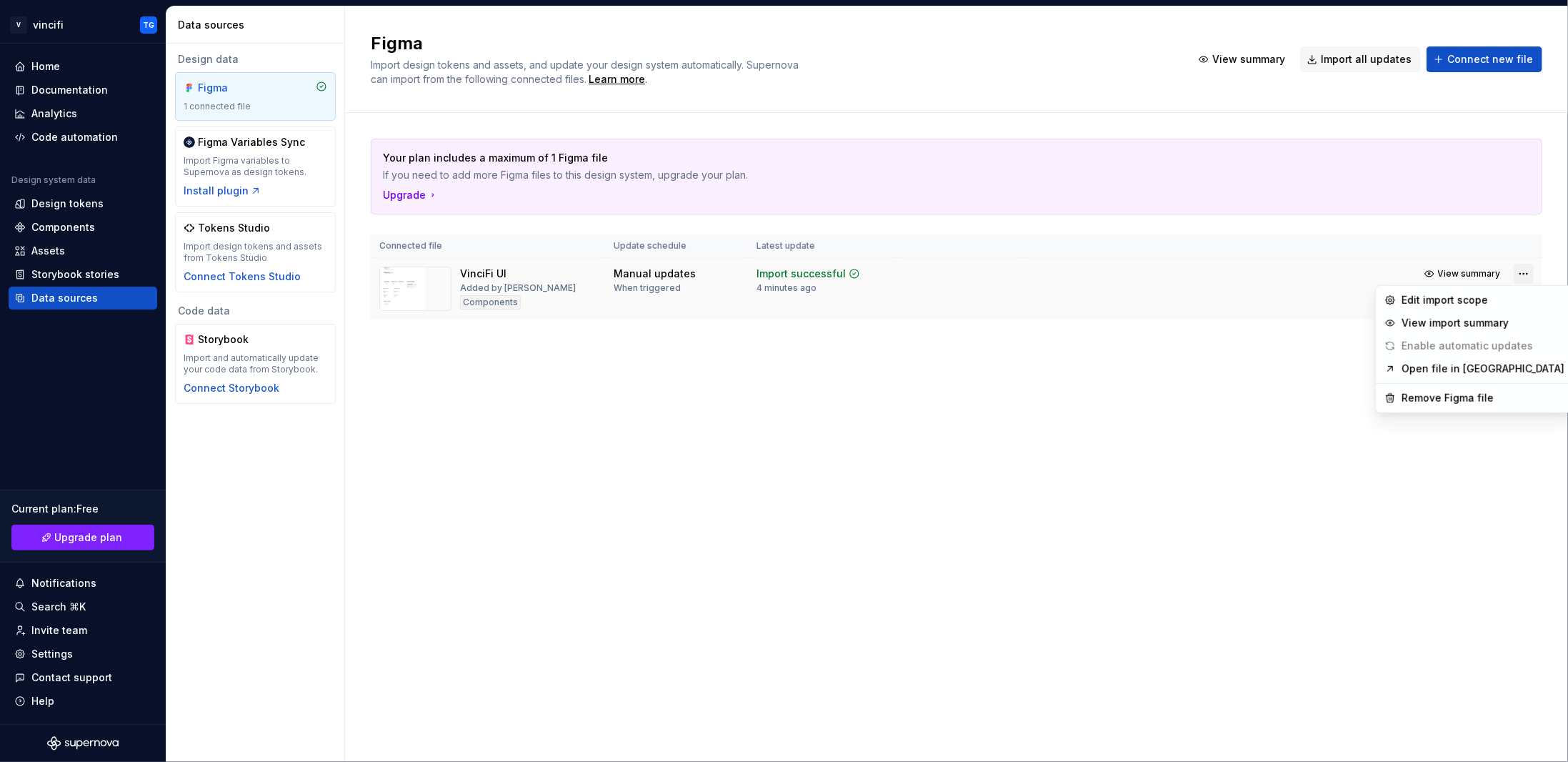
click at [1516, 267] on html "V vincifi TG Home Documentation Analytics Code automation Design system data De…" at bounding box center [784, 381] width 1568 height 762
click at [1423, 399] on div "Remove Figma file" at bounding box center [1483, 398] width 163 height 14
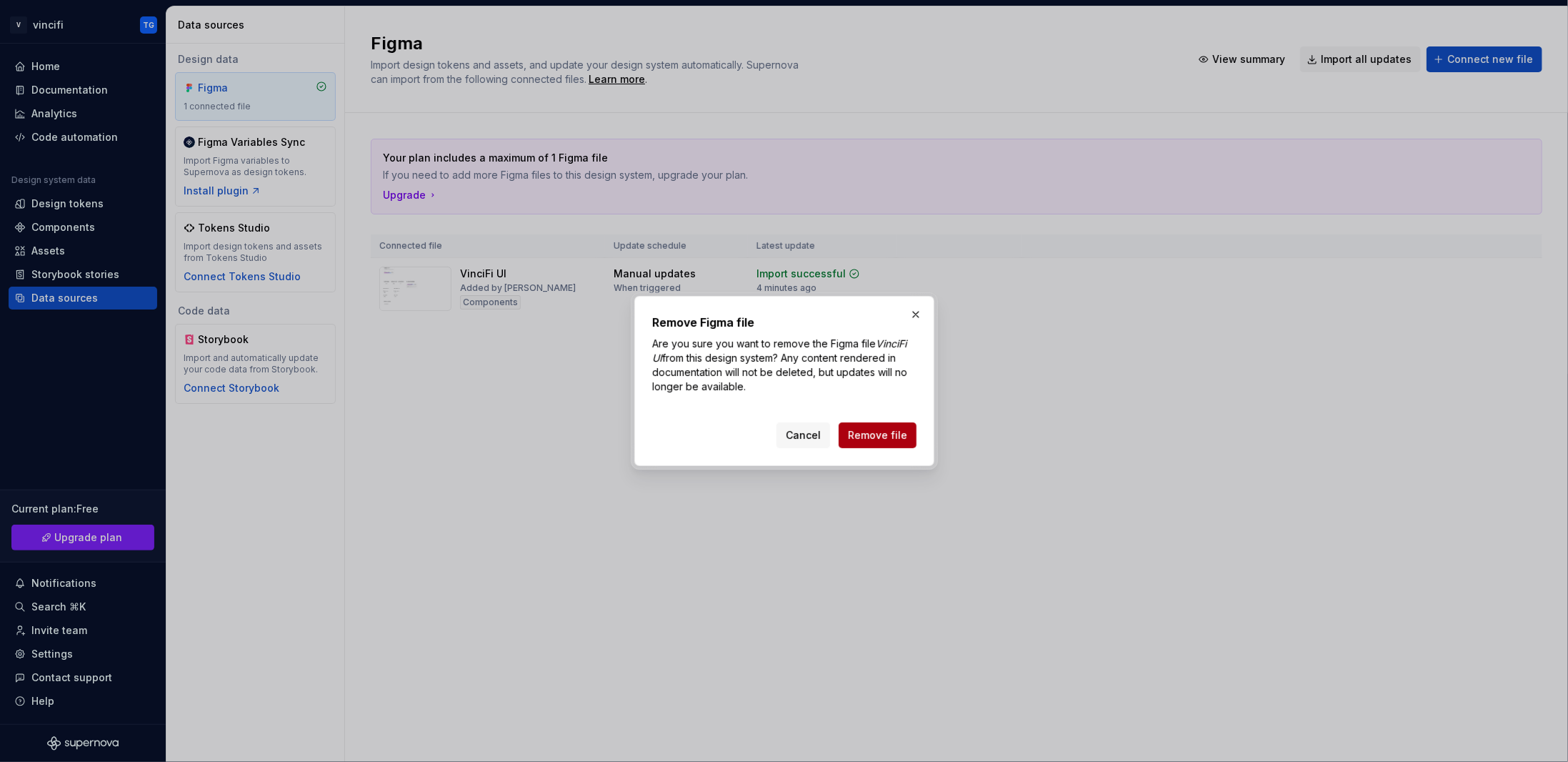
click at [894, 435] on span "Remove file" at bounding box center [877, 435] width 59 height 14
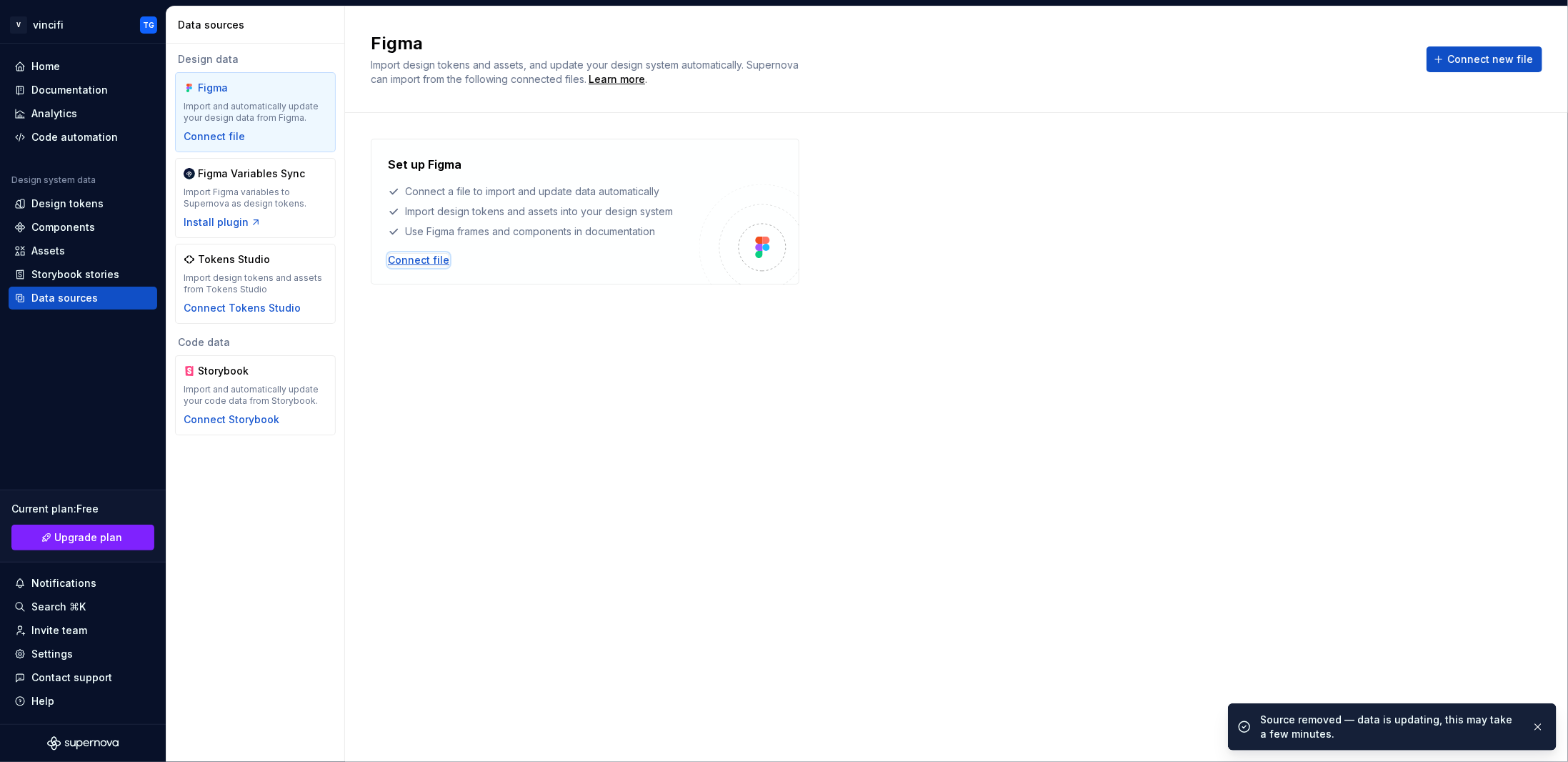
click at [436, 256] on div "Connect file" at bounding box center [418, 259] width 61 height 14
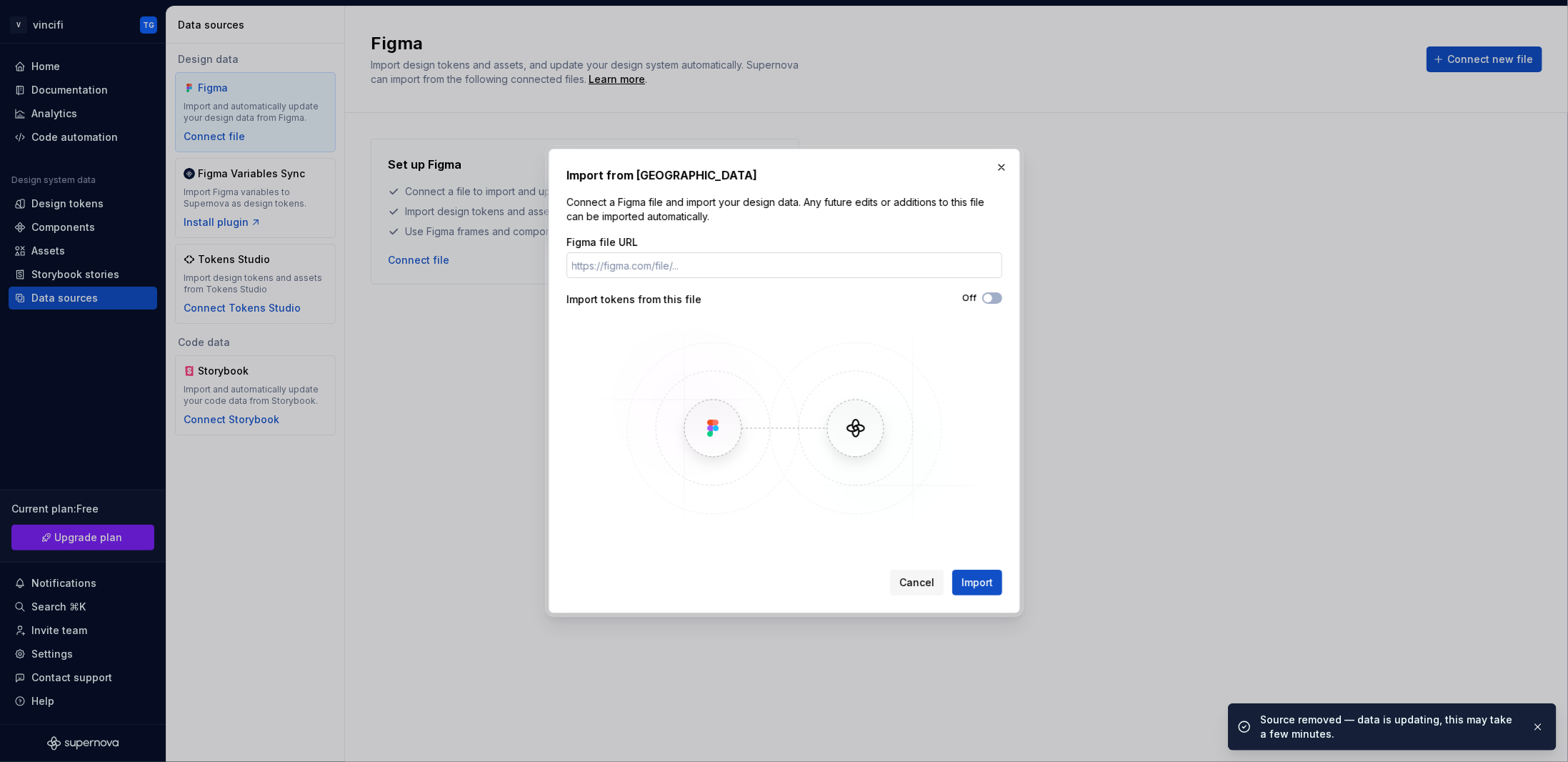
click at [635, 265] on input "Figma file URL" at bounding box center [784, 264] width 436 height 25
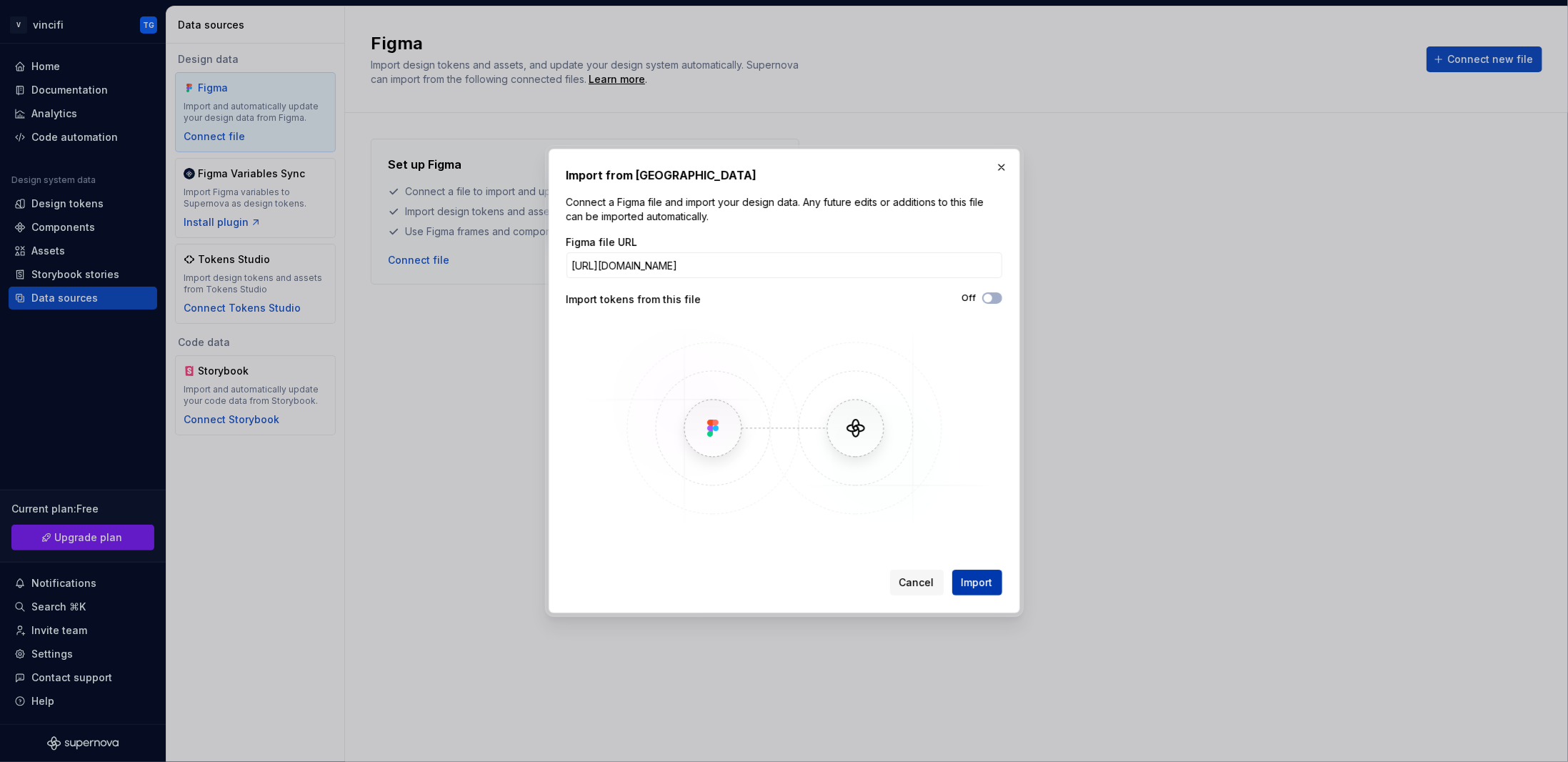
type input "[URL][DOMAIN_NAME]"
click at [976, 578] on span "Import" at bounding box center [977, 582] width 31 height 14
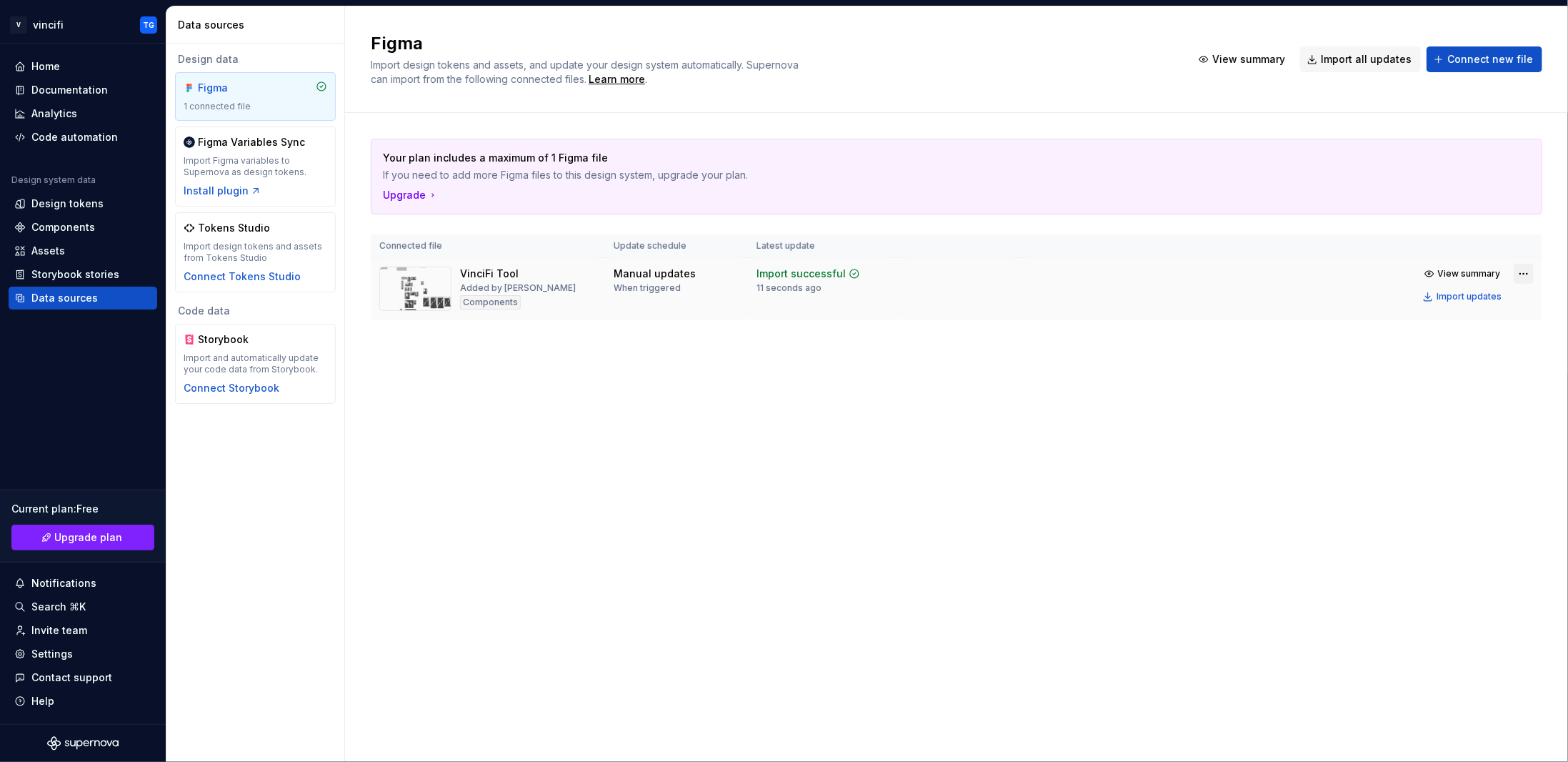
click at [1523, 277] on html "V vincifi TG Home Documentation Analytics Code automation Design system data De…" at bounding box center [784, 381] width 1568 height 762
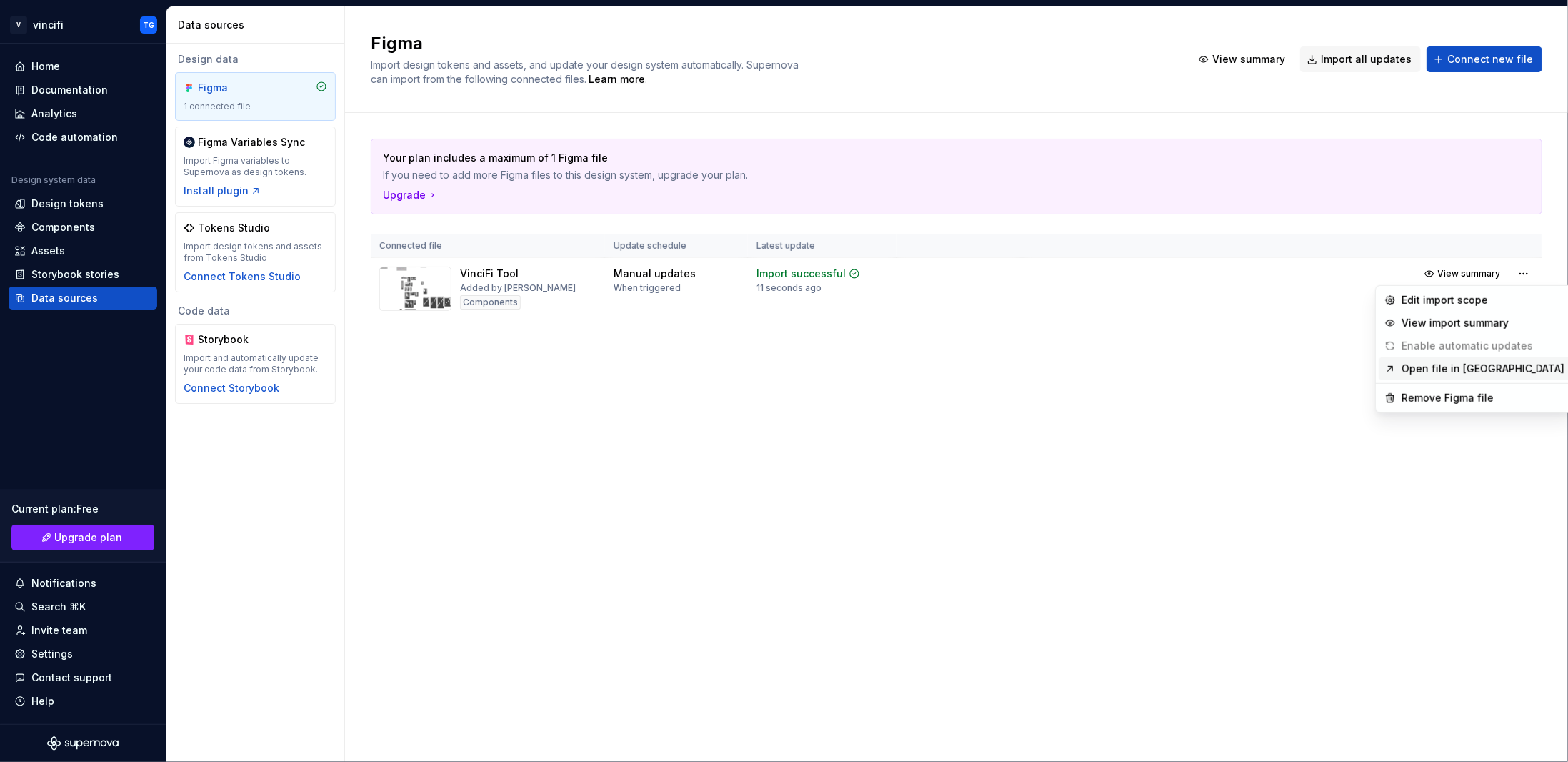
click at [1455, 372] on link "Open file in [GEOGRAPHIC_DATA]" at bounding box center [1483, 368] width 163 height 14
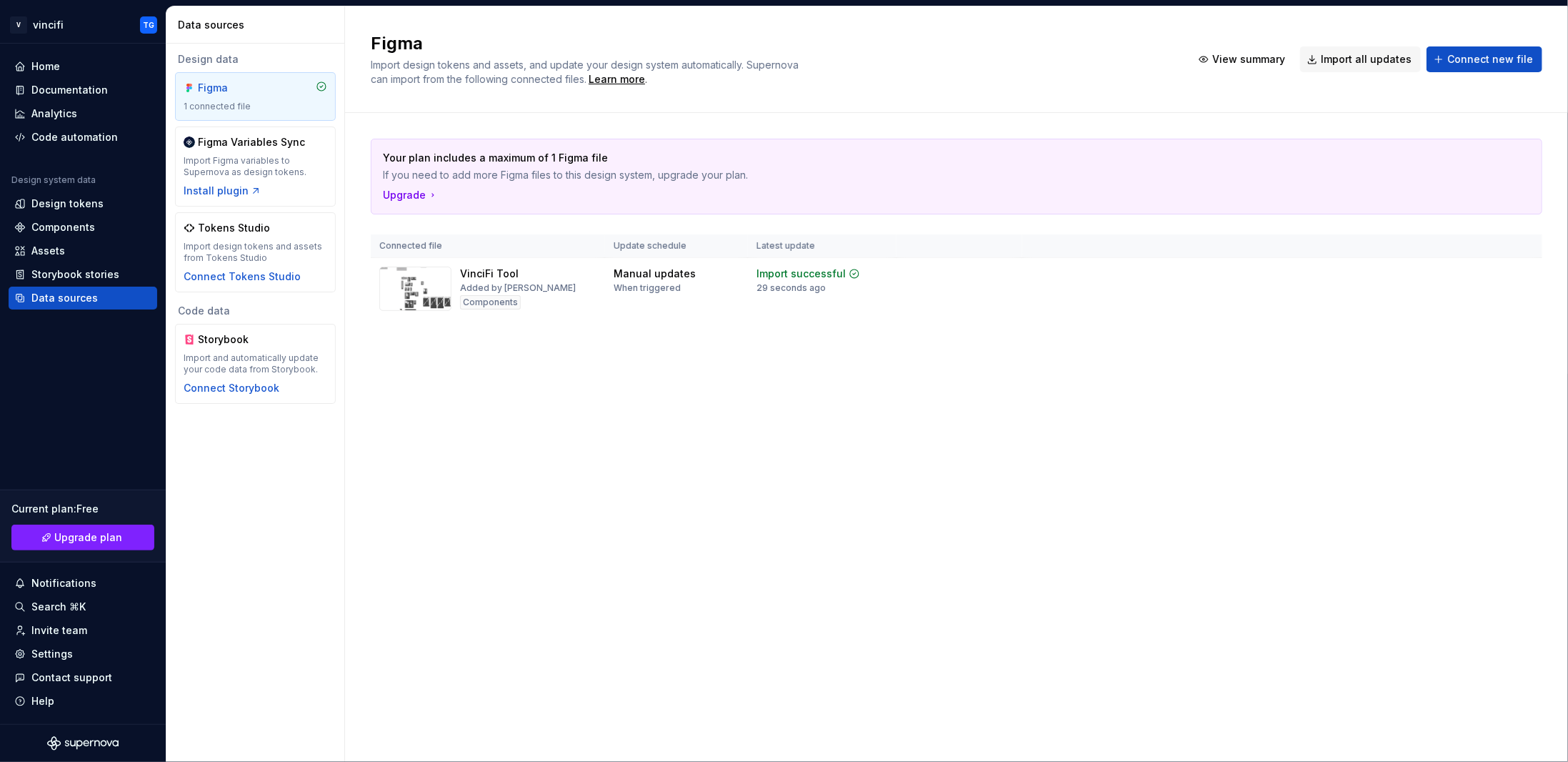
click at [547, 397] on div "Figma Import design tokens and assets, and update your design system automatica…" at bounding box center [957, 384] width 1223 height 755
click at [63, 399] on div "Home Documentation Analytics Code automation Design system data Design tokens C…" at bounding box center [83, 383] width 166 height 680
click at [515, 351] on div "Your plan includes a maximum of 1 Figma file If you need to add more Figma file…" at bounding box center [957, 243] width 1172 height 261
click at [565, 423] on div "Figma Import design tokens and assets, and update your design system automatica…" at bounding box center [957, 384] width 1223 height 755
click at [580, 456] on div "Figma Import design tokens and assets, and update your design system automatica…" at bounding box center [957, 384] width 1223 height 755
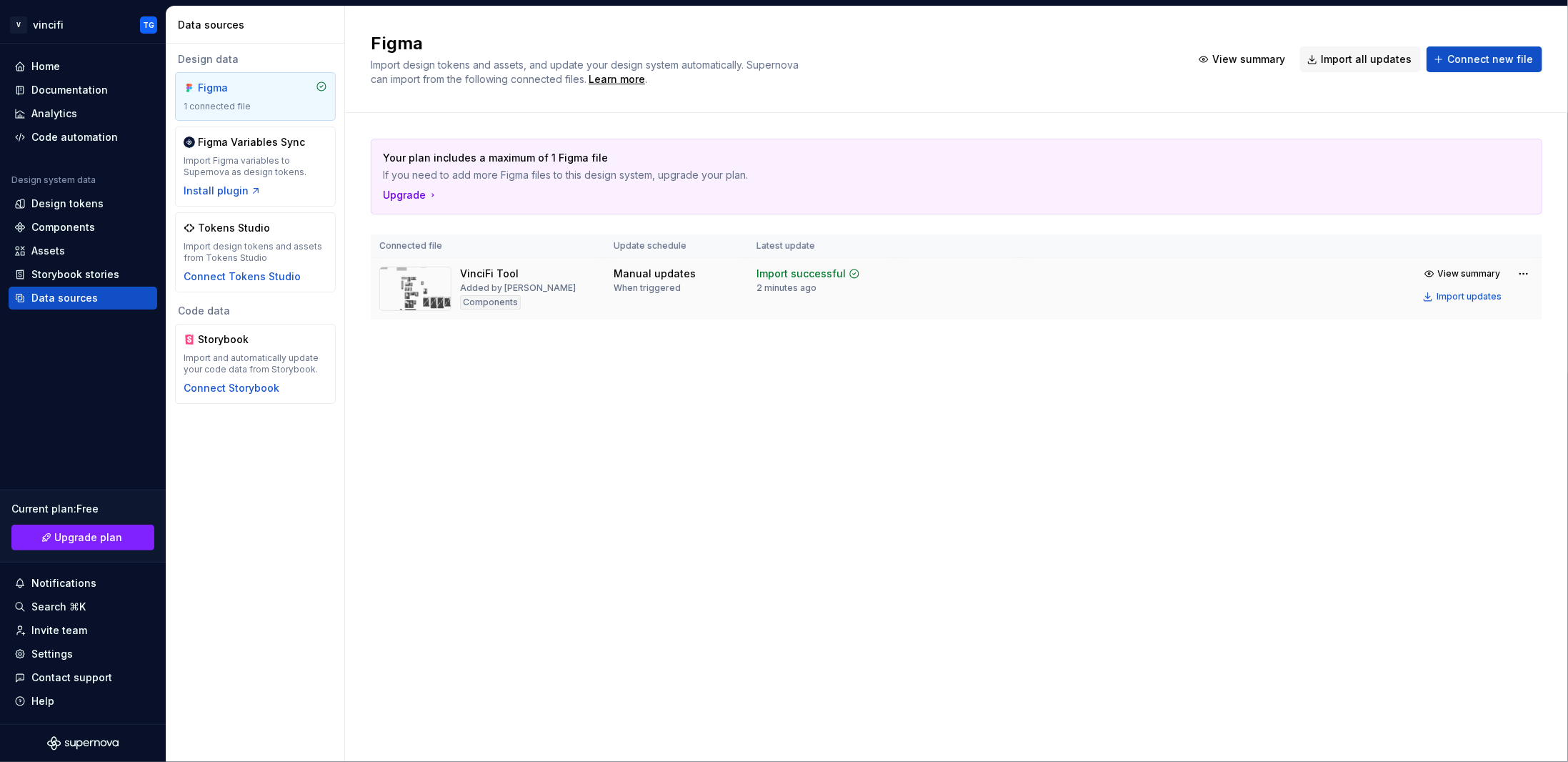
click at [483, 277] on div "VinciFi Tool" at bounding box center [489, 273] width 59 height 14
click at [444, 277] on img at bounding box center [416, 289] width 72 height 44
click at [1517, 273] on html "V vincifi TG Home Documentation Analytics Code automation Design system data De…" at bounding box center [784, 381] width 1568 height 762
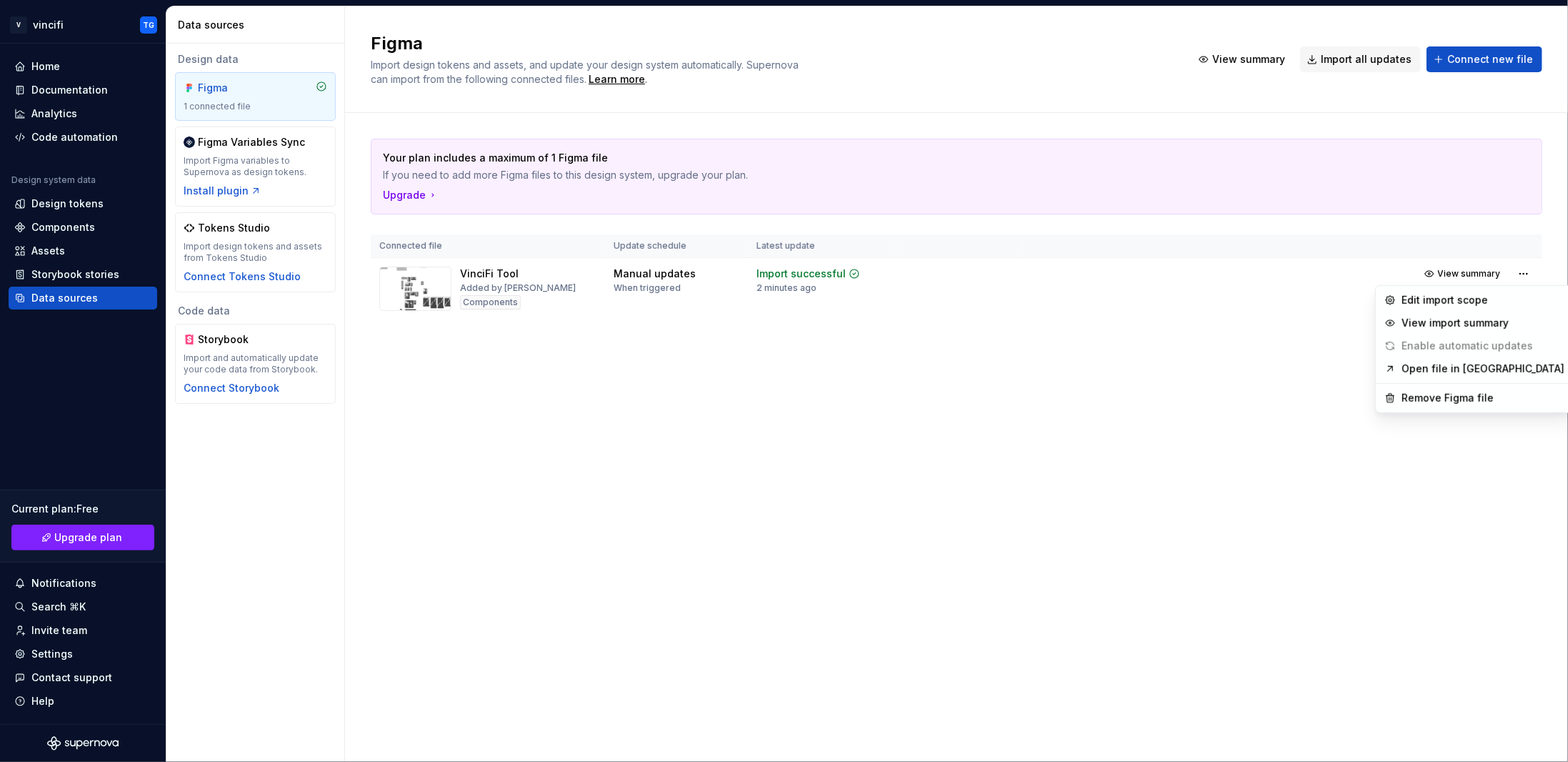
click at [943, 323] on html "V vincifi TG Home Documentation Analytics Code automation Design system data De…" at bounding box center [784, 381] width 1568 height 762
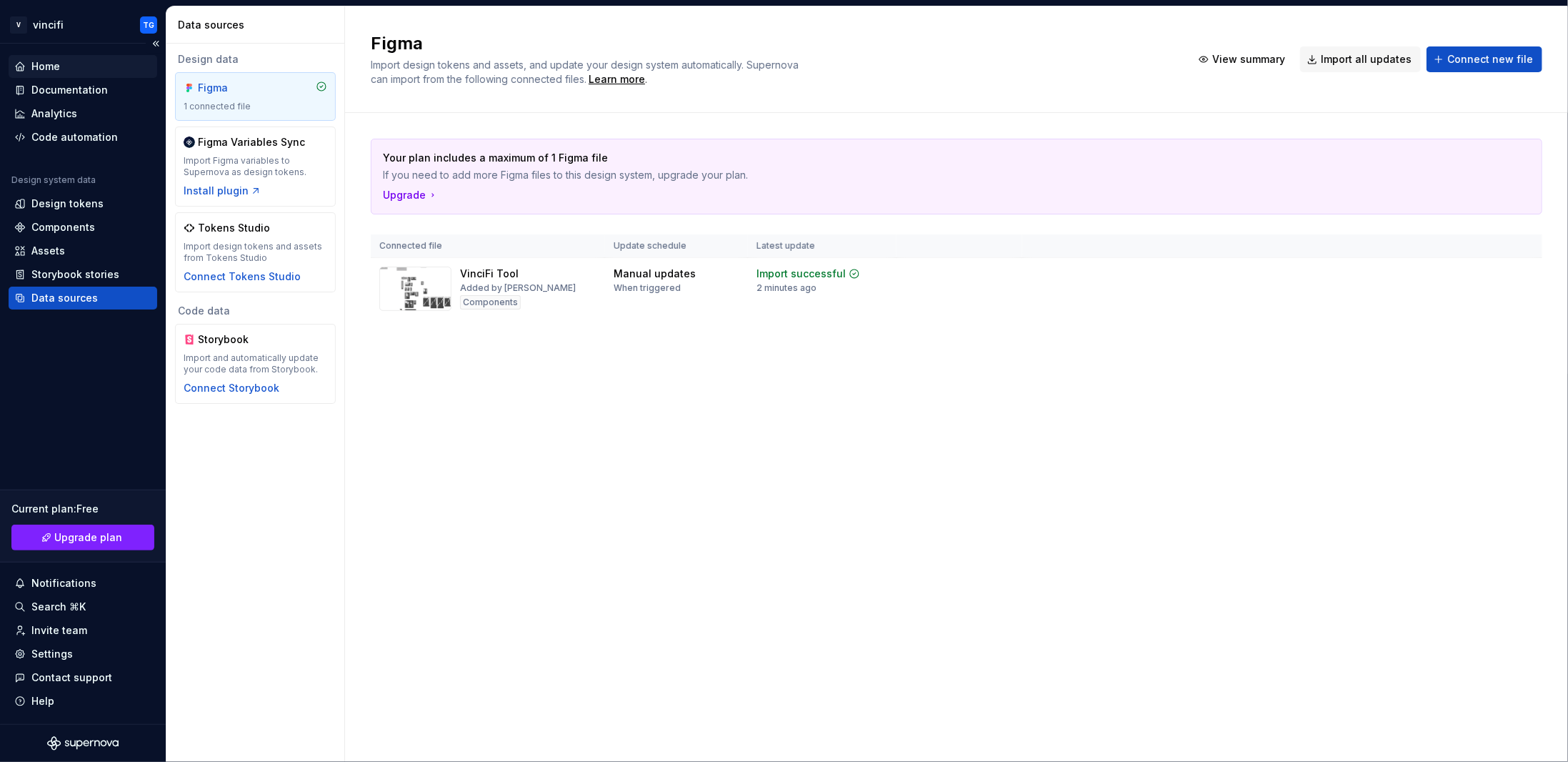
click at [47, 76] on div "Home" at bounding box center [83, 66] width 149 height 23
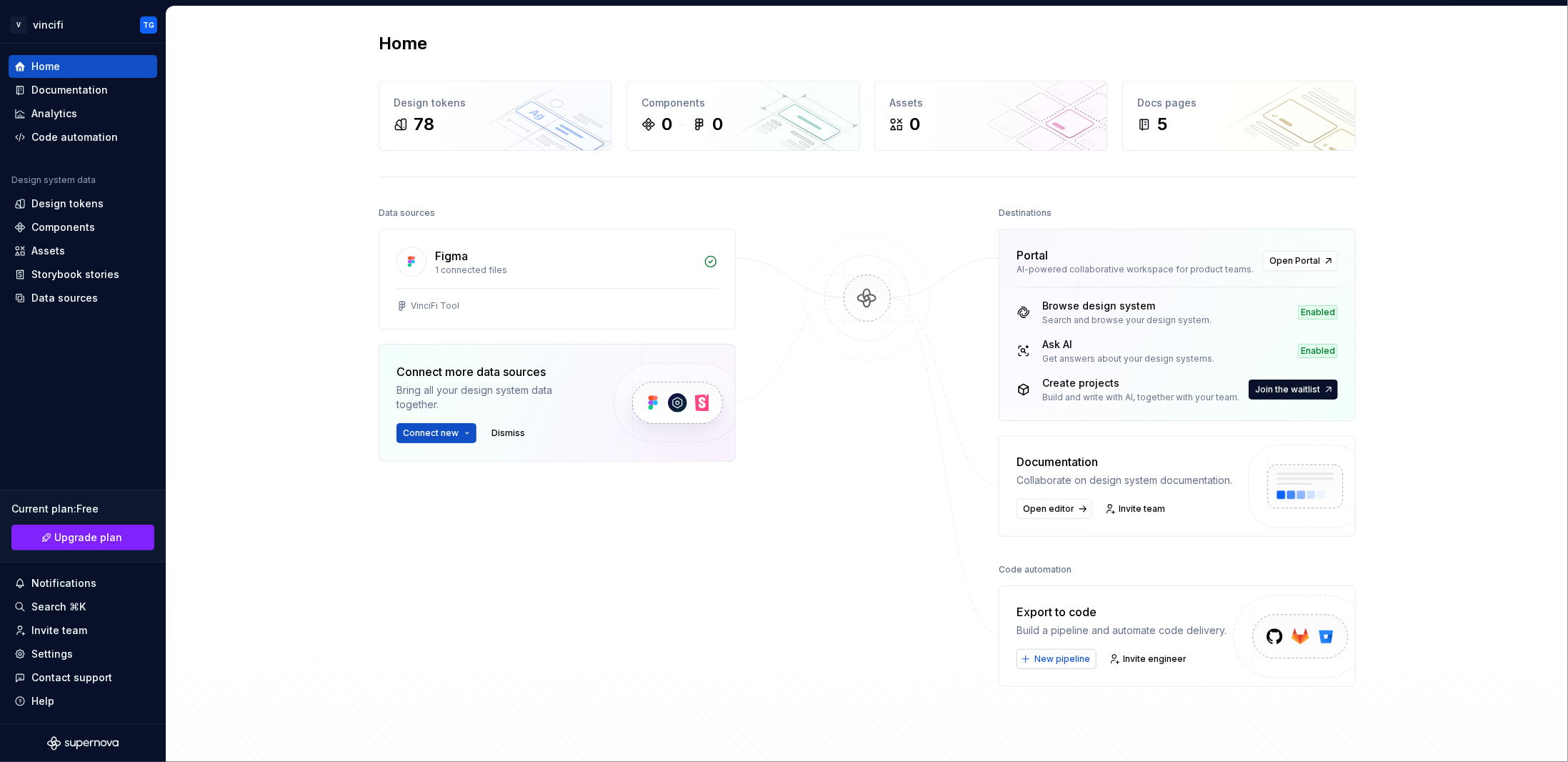
click at [1070, 658] on span "New pipeline" at bounding box center [1062, 659] width 56 height 11
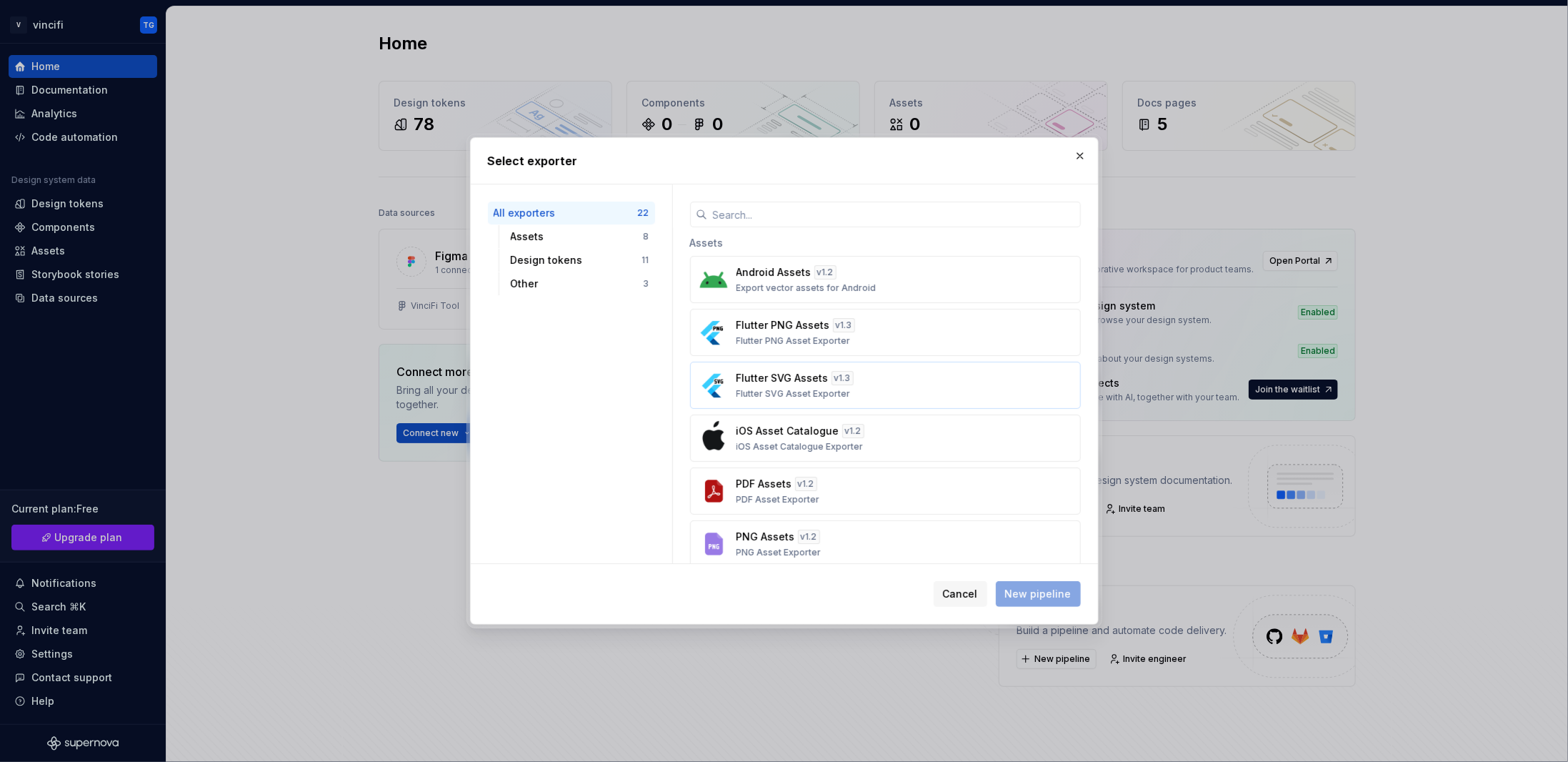
click at [746, 383] on p "Flutter SVG Assets" at bounding box center [782, 377] width 92 height 14
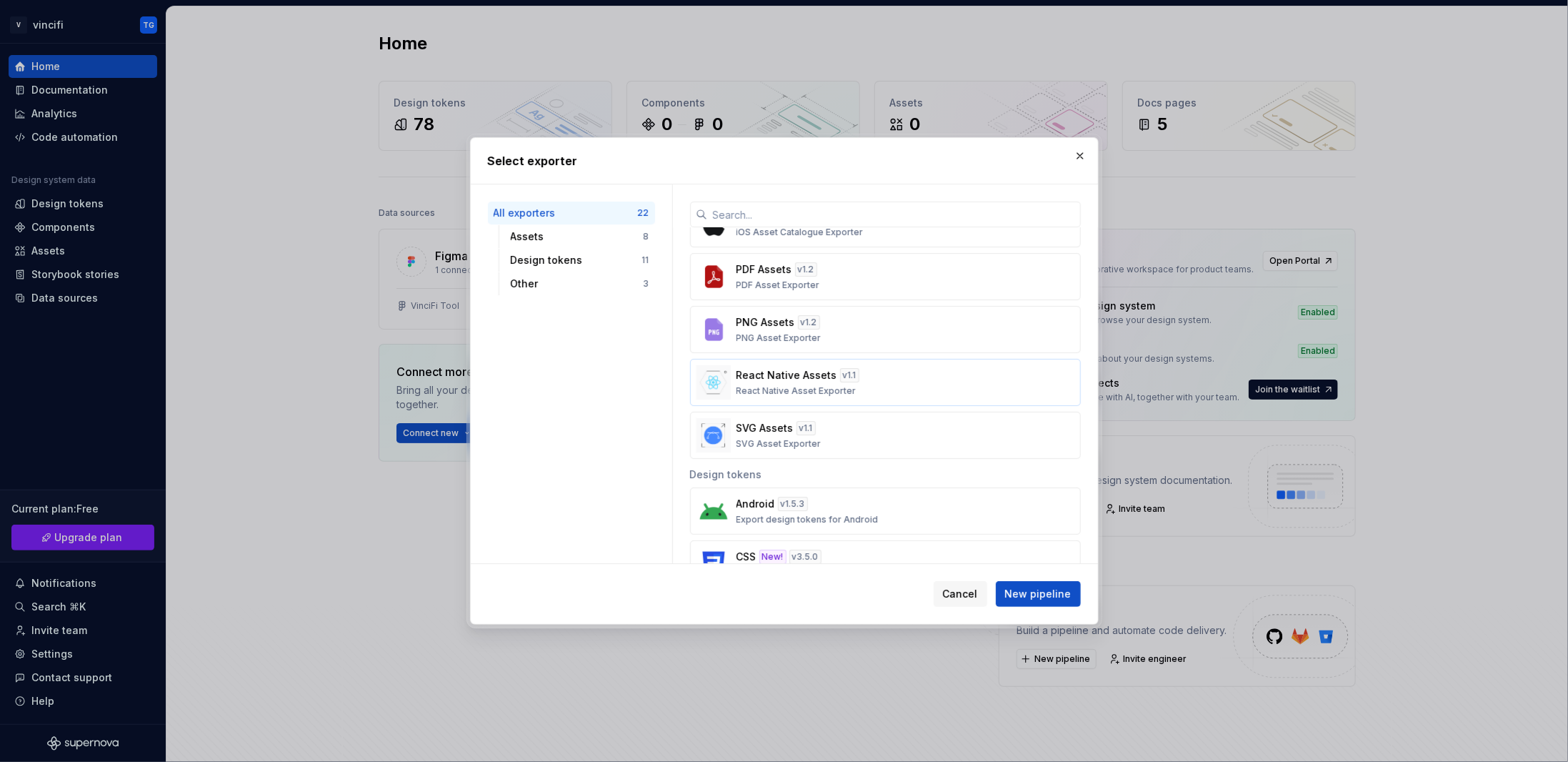
scroll to position [429, 0]
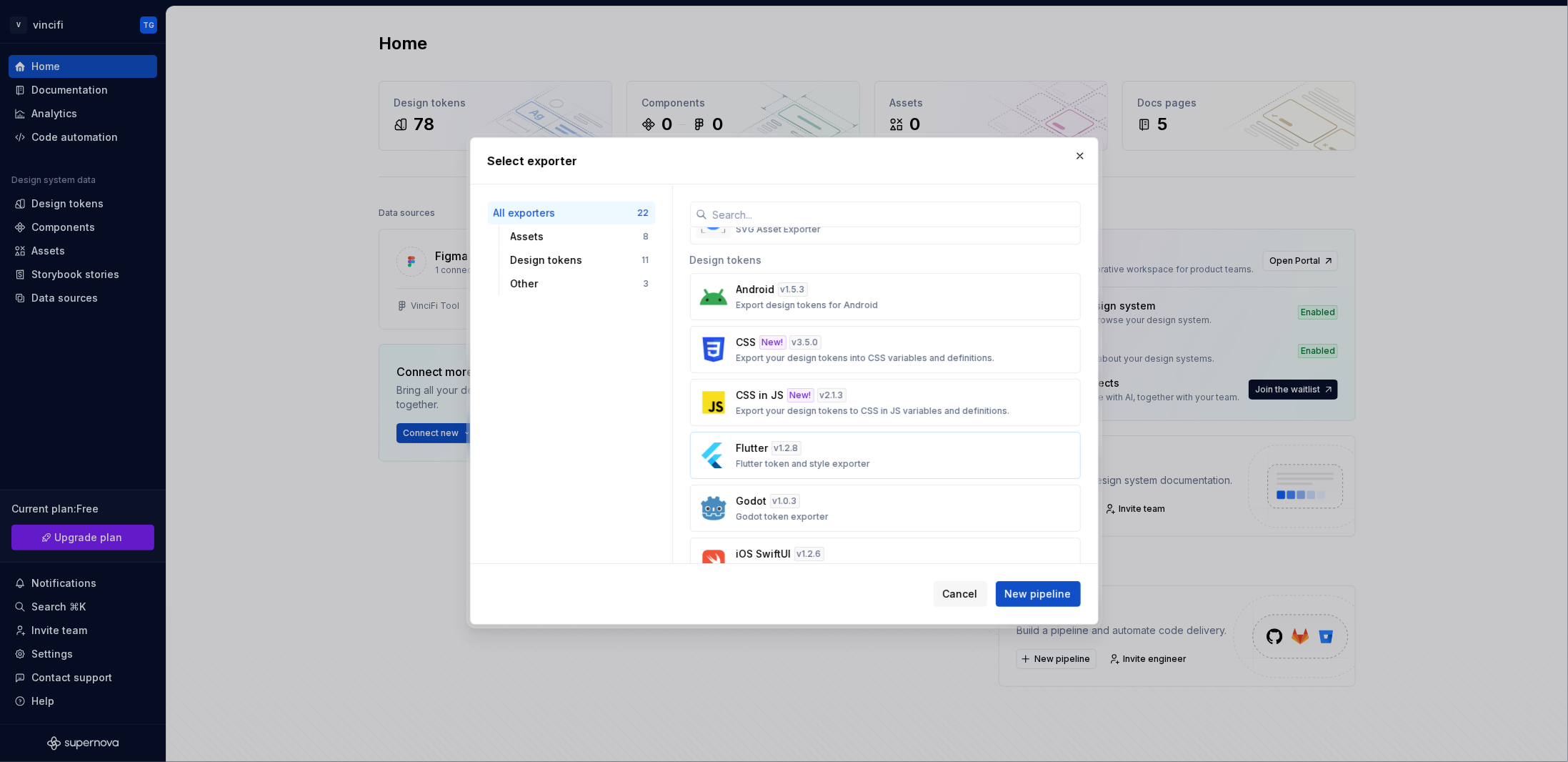
click at [749, 441] on p "Flutter" at bounding box center [752, 448] width 32 height 14
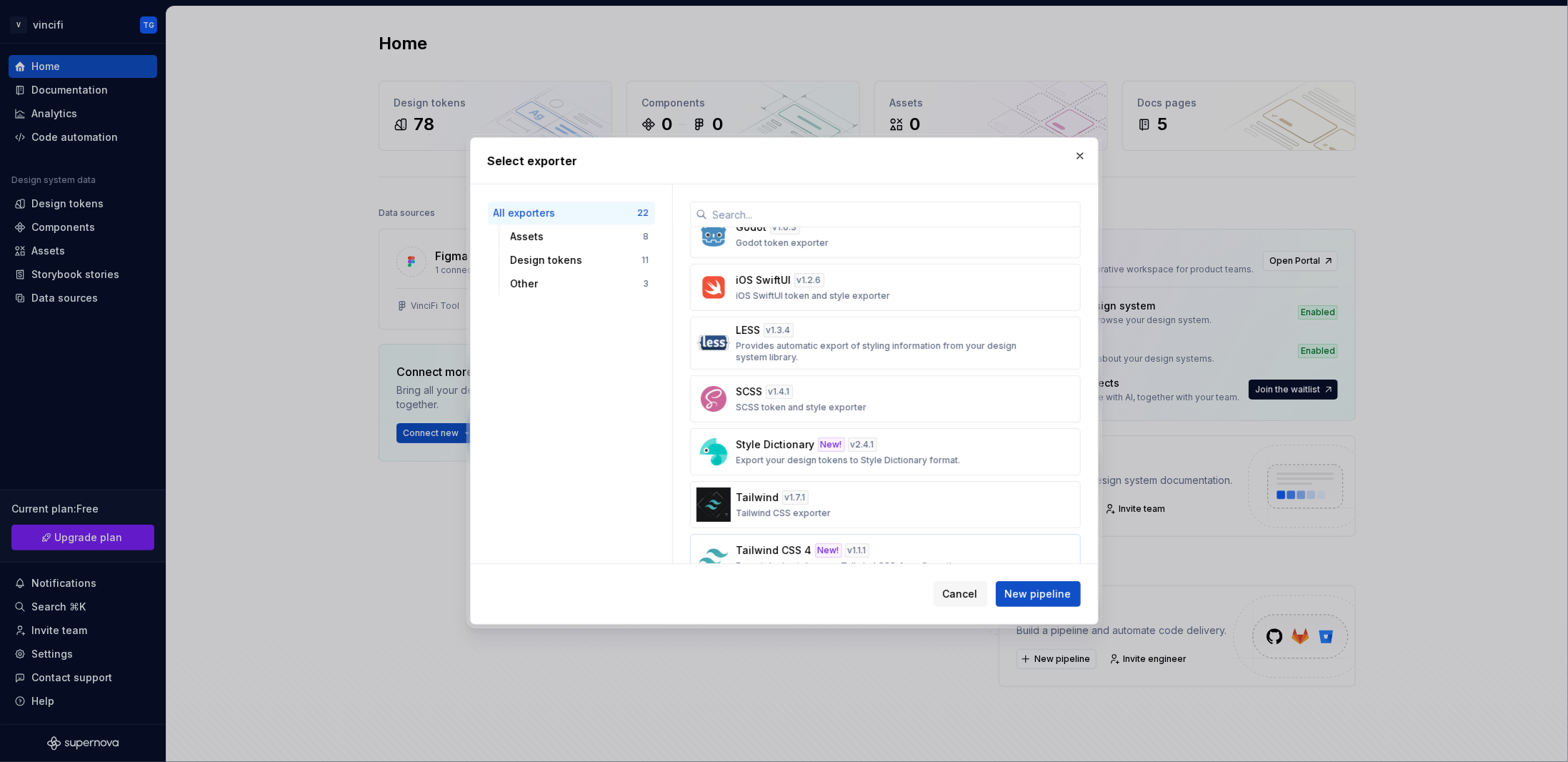
scroll to position [488, 0]
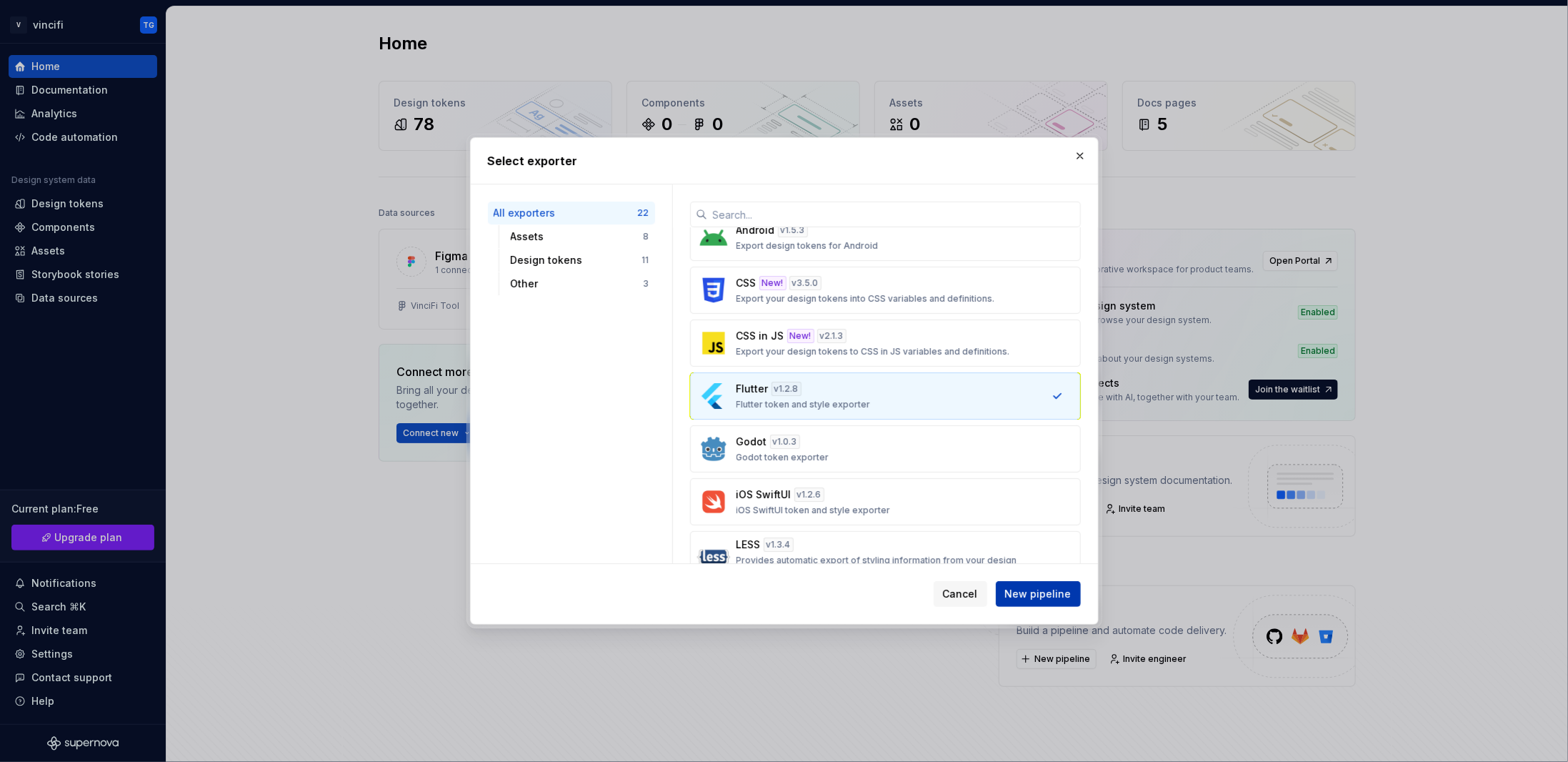
click at [1030, 599] on span "New pipeline" at bounding box center [1038, 593] width 66 height 14
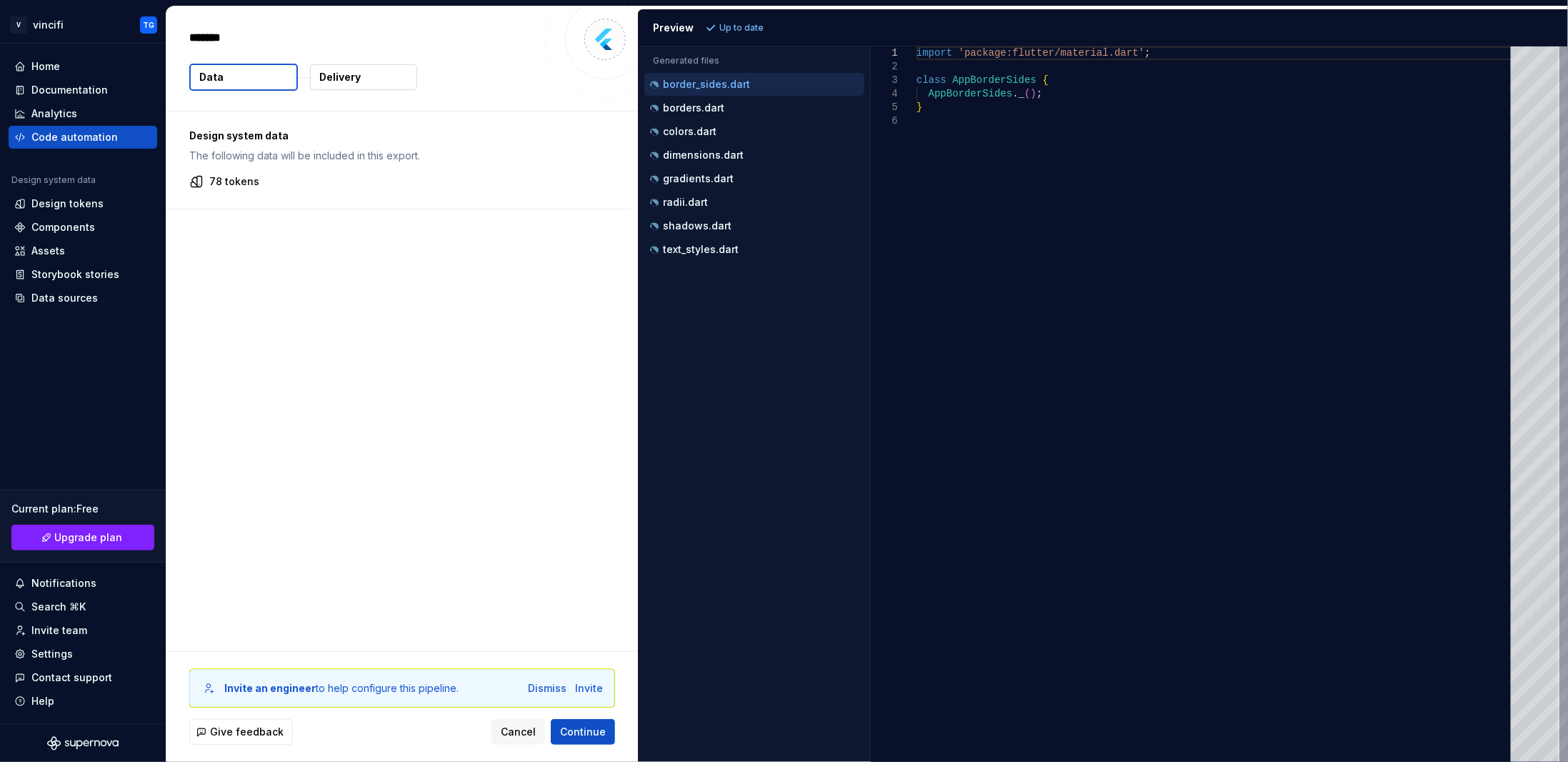
type textarea "*"
click at [697, 101] on div "borders.dart" at bounding box center [755, 107] width 217 height 14
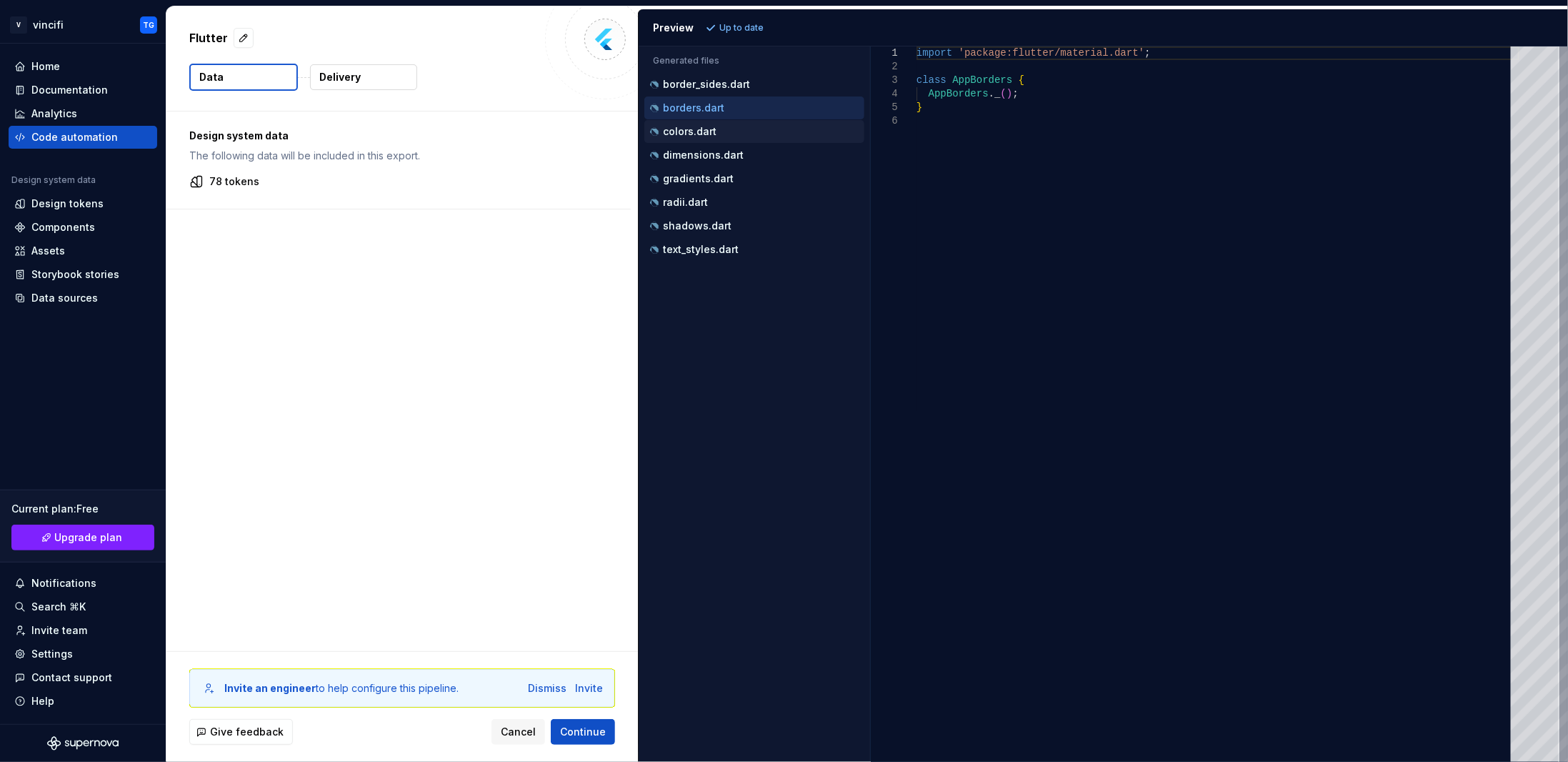
click at [701, 126] on p "colors.dart" at bounding box center [689, 132] width 53 height 11
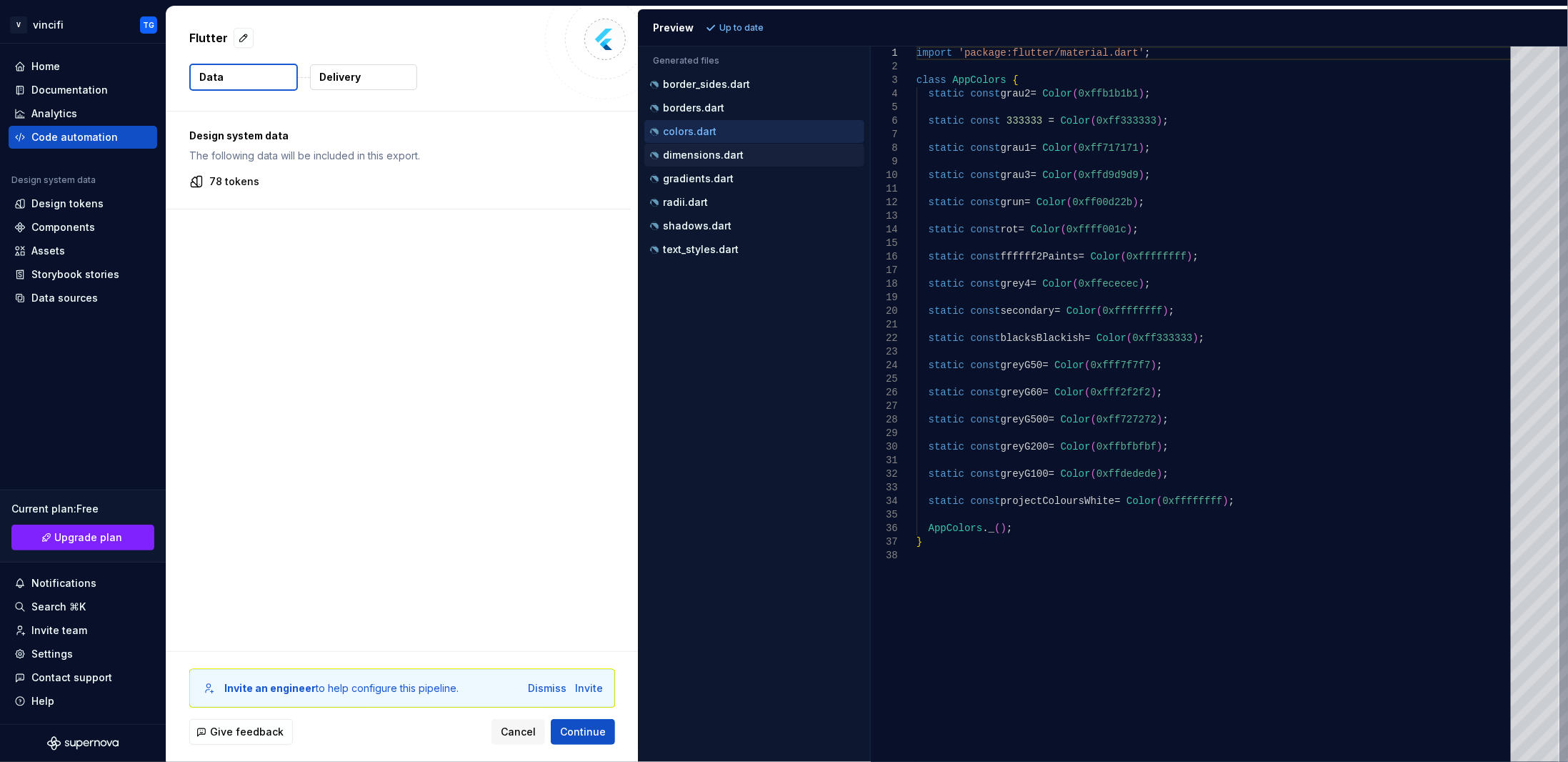
click at [709, 152] on p "dimensions.dart" at bounding box center [703, 155] width 81 height 11
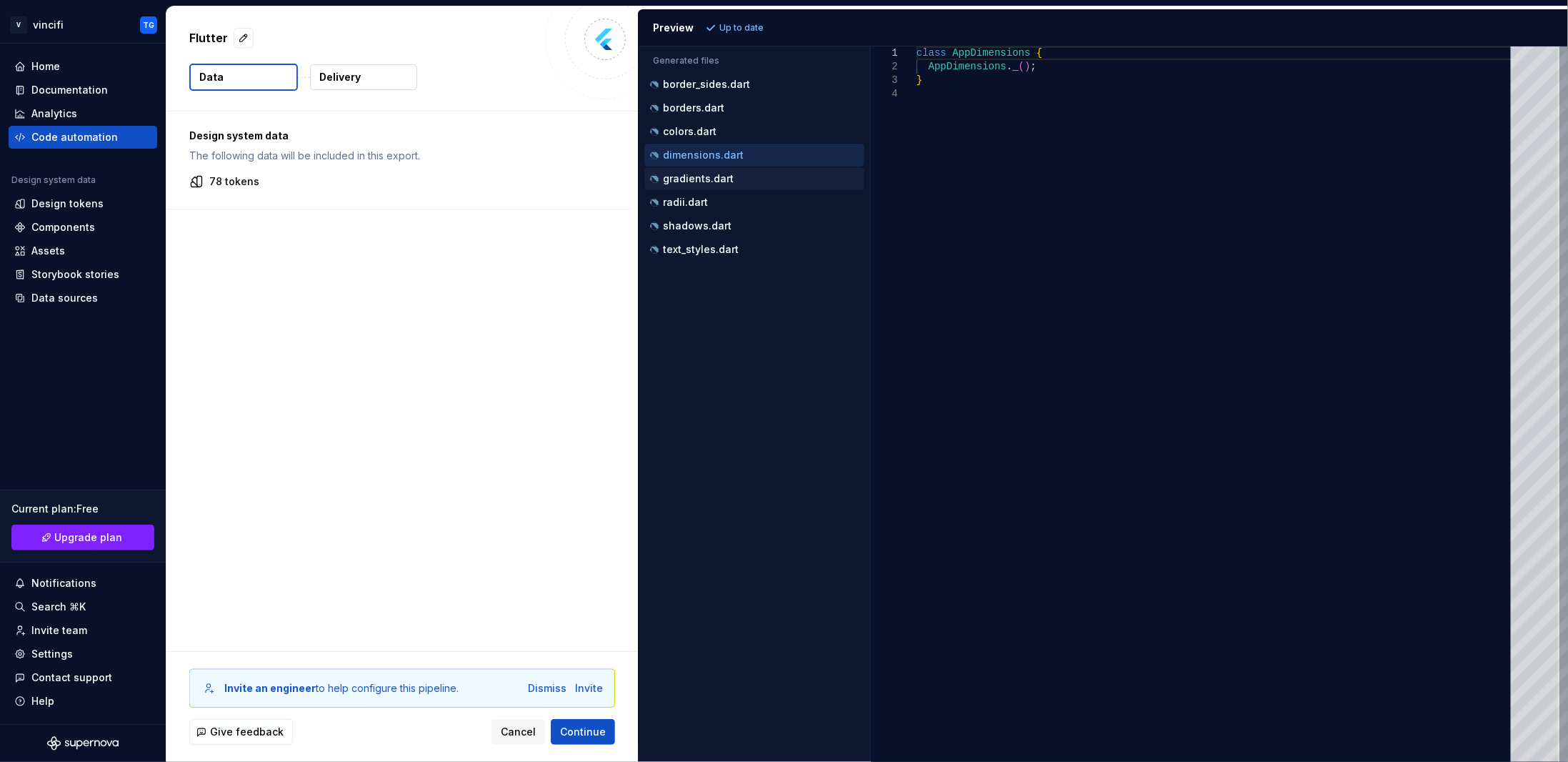
click at [696, 173] on p "gradients.dart" at bounding box center [698, 178] width 70 height 11
type textarea "**********"
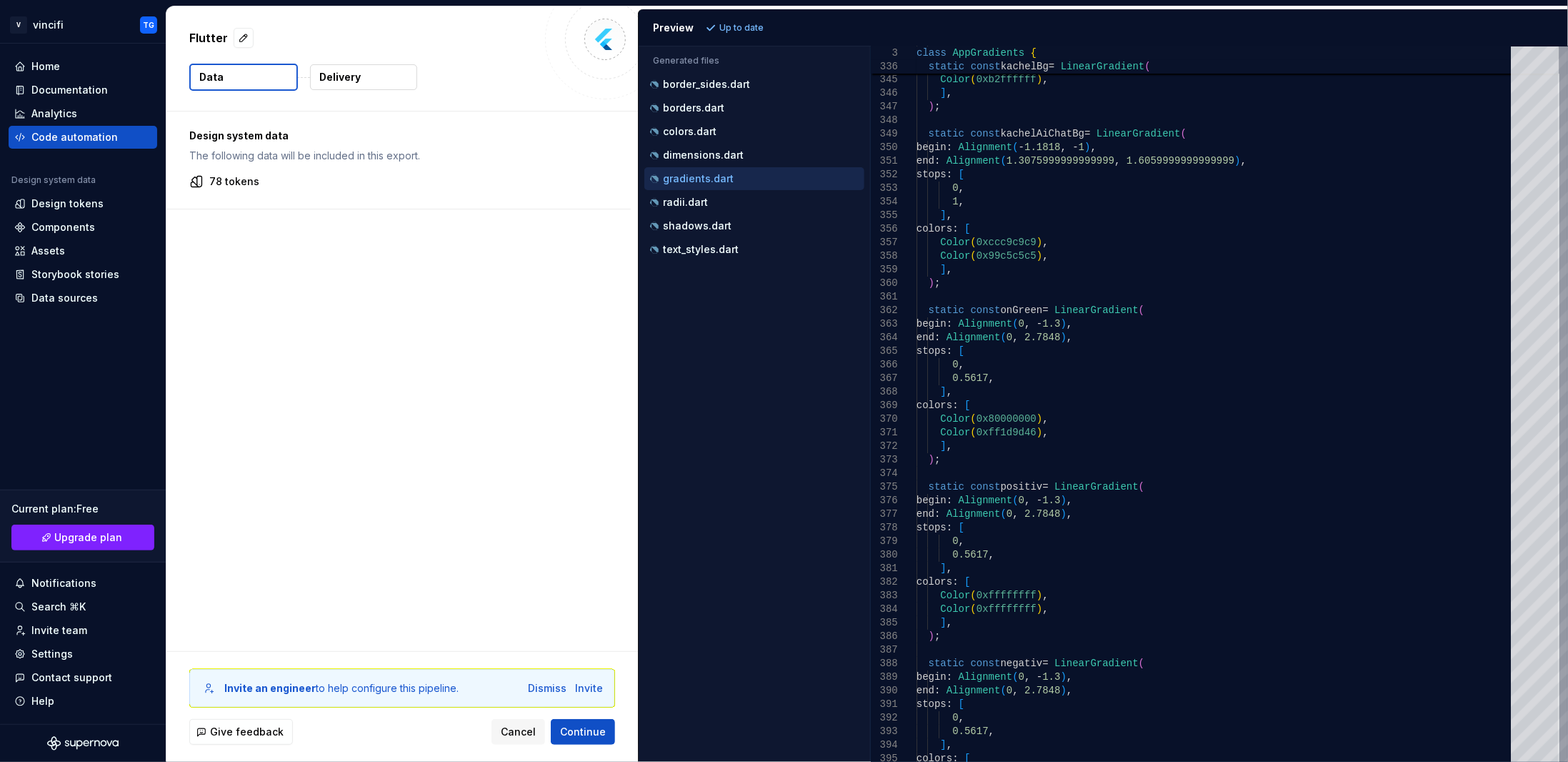
click at [329, 79] on p "Delivery" at bounding box center [340, 77] width 42 height 14
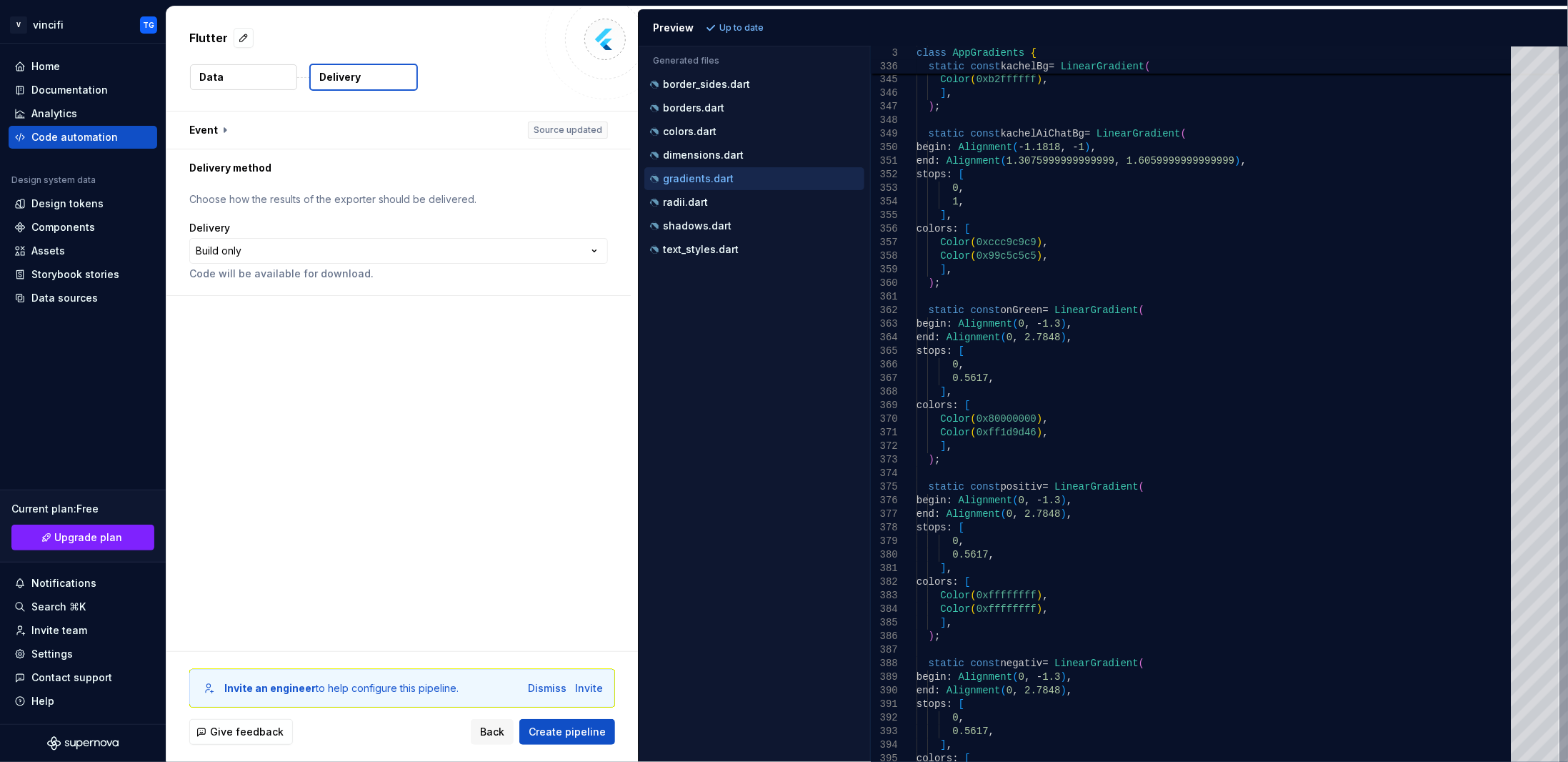
click at [278, 82] on button "Data" at bounding box center [243, 77] width 107 height 25
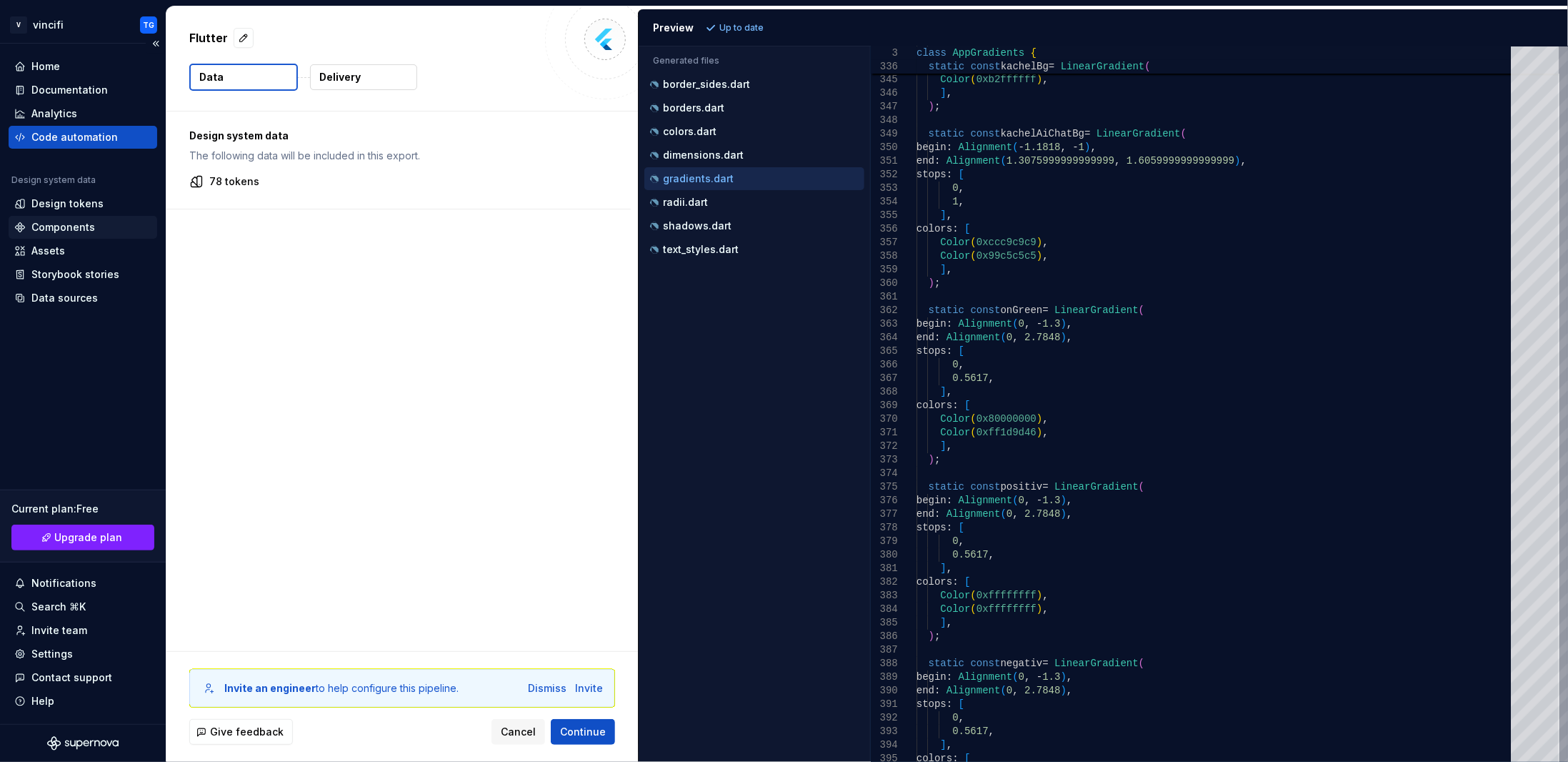
click at [89, 227] on div "Components" at bounding box center [63, 227] width 64 height 14
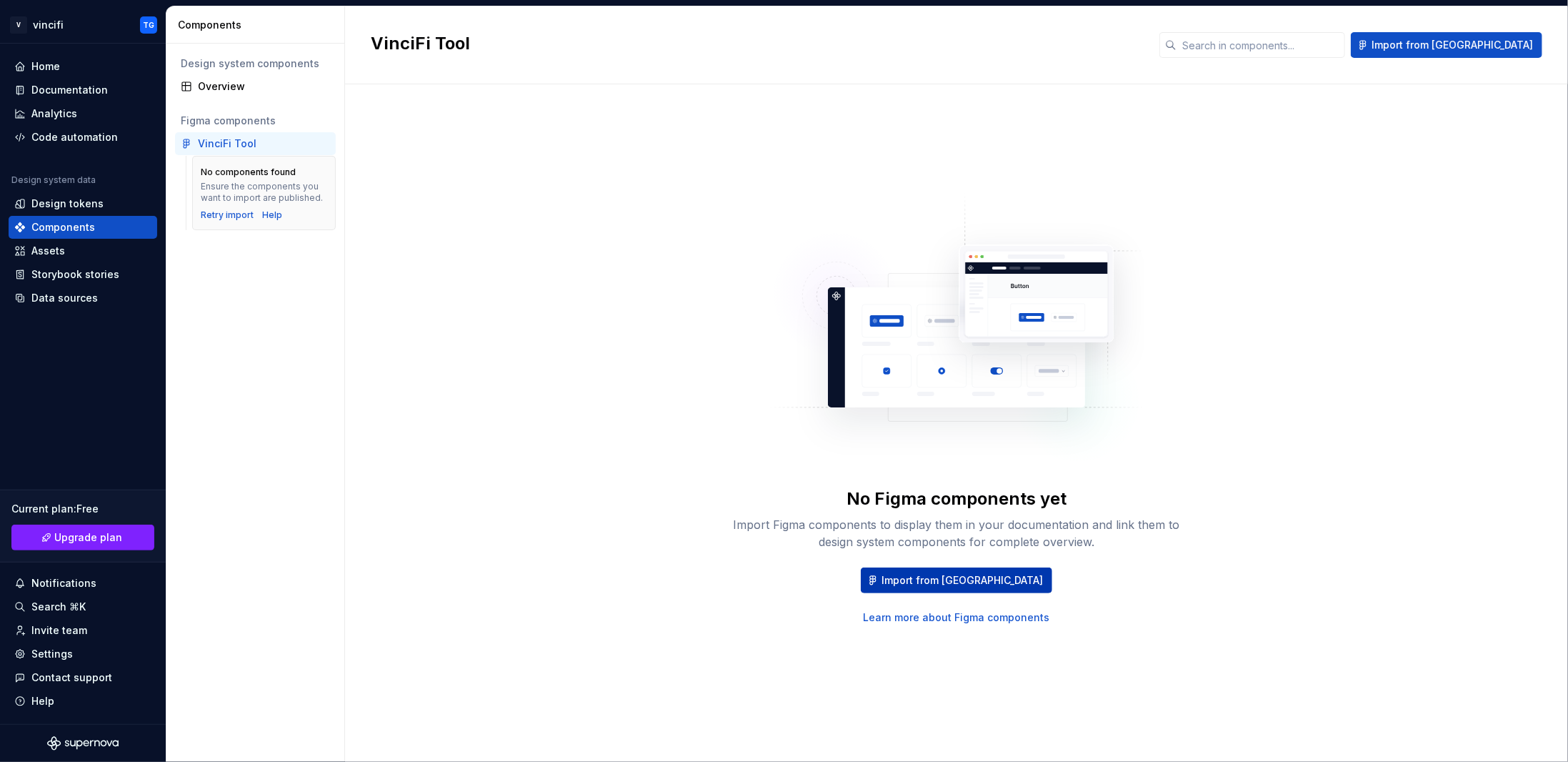
click at [912, 579] on button "Import from [GEOGRAPHIC_DATA]" at bounding box center [957, 579] width 191 height 25
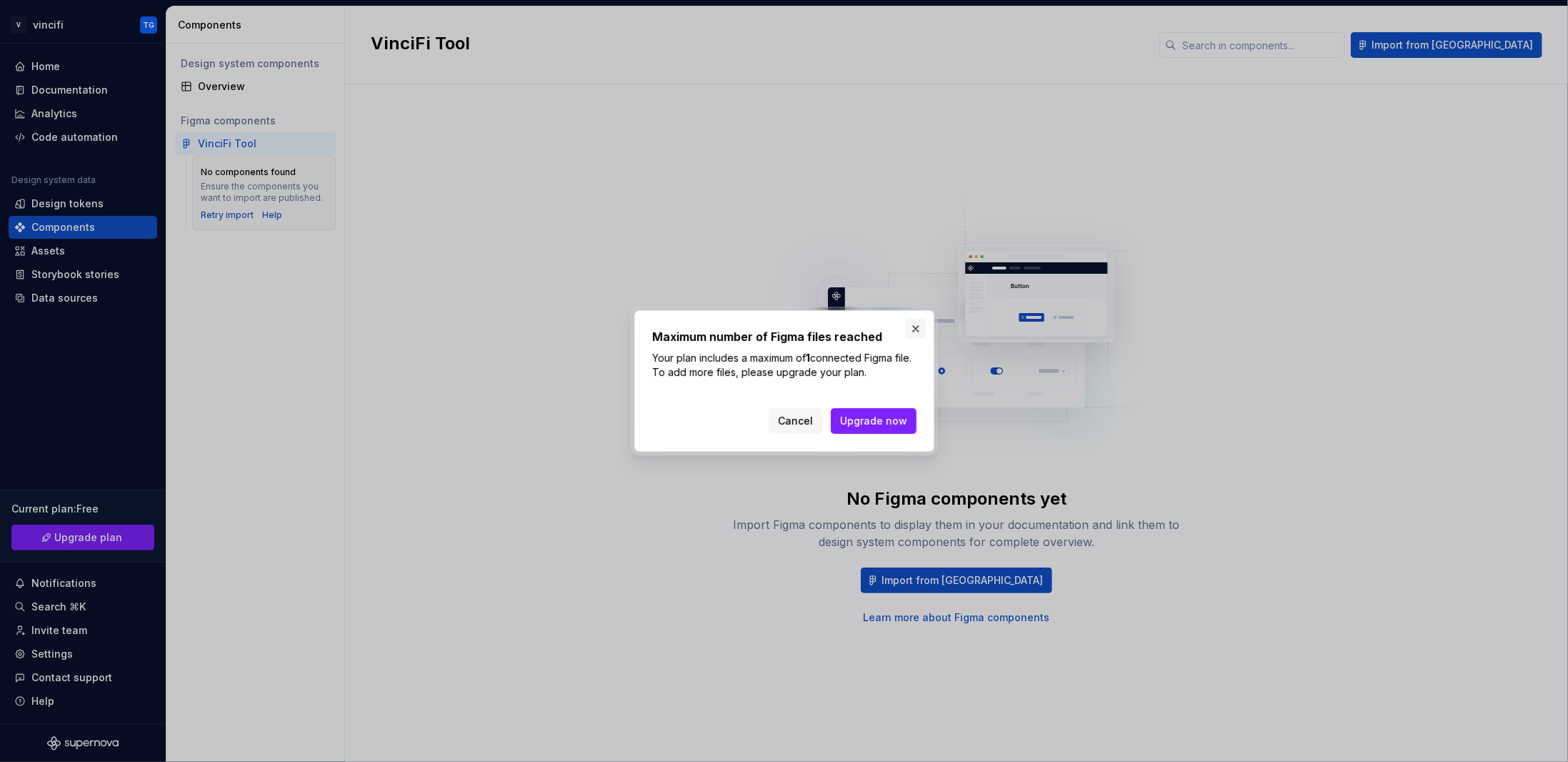
click at [918, 326] on button "button" at bounding box center [916, 328] width 20 height 20
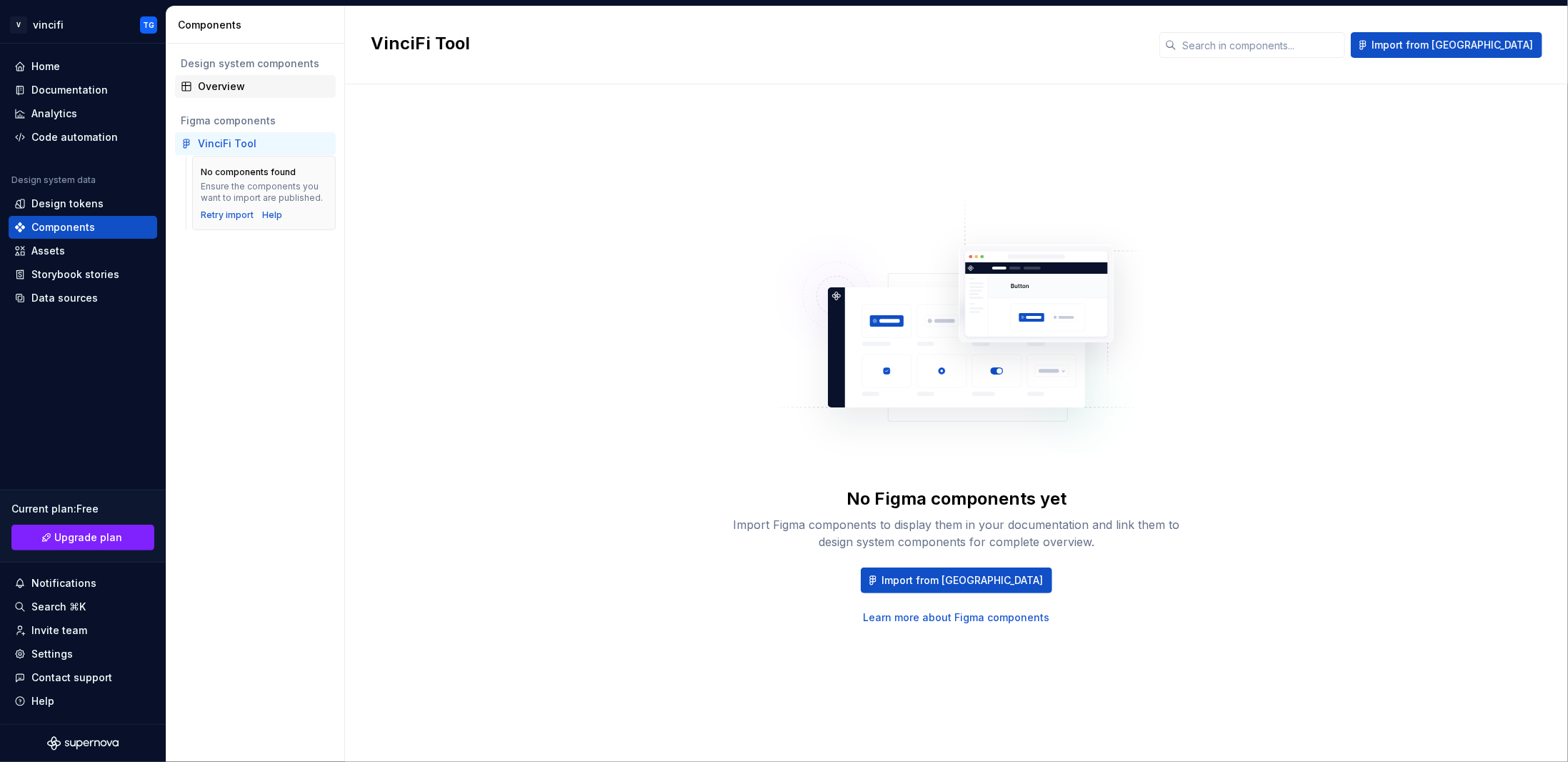
click at [229, 88] on div "Overview" at bounding box center [264, 86] width 133 height 14
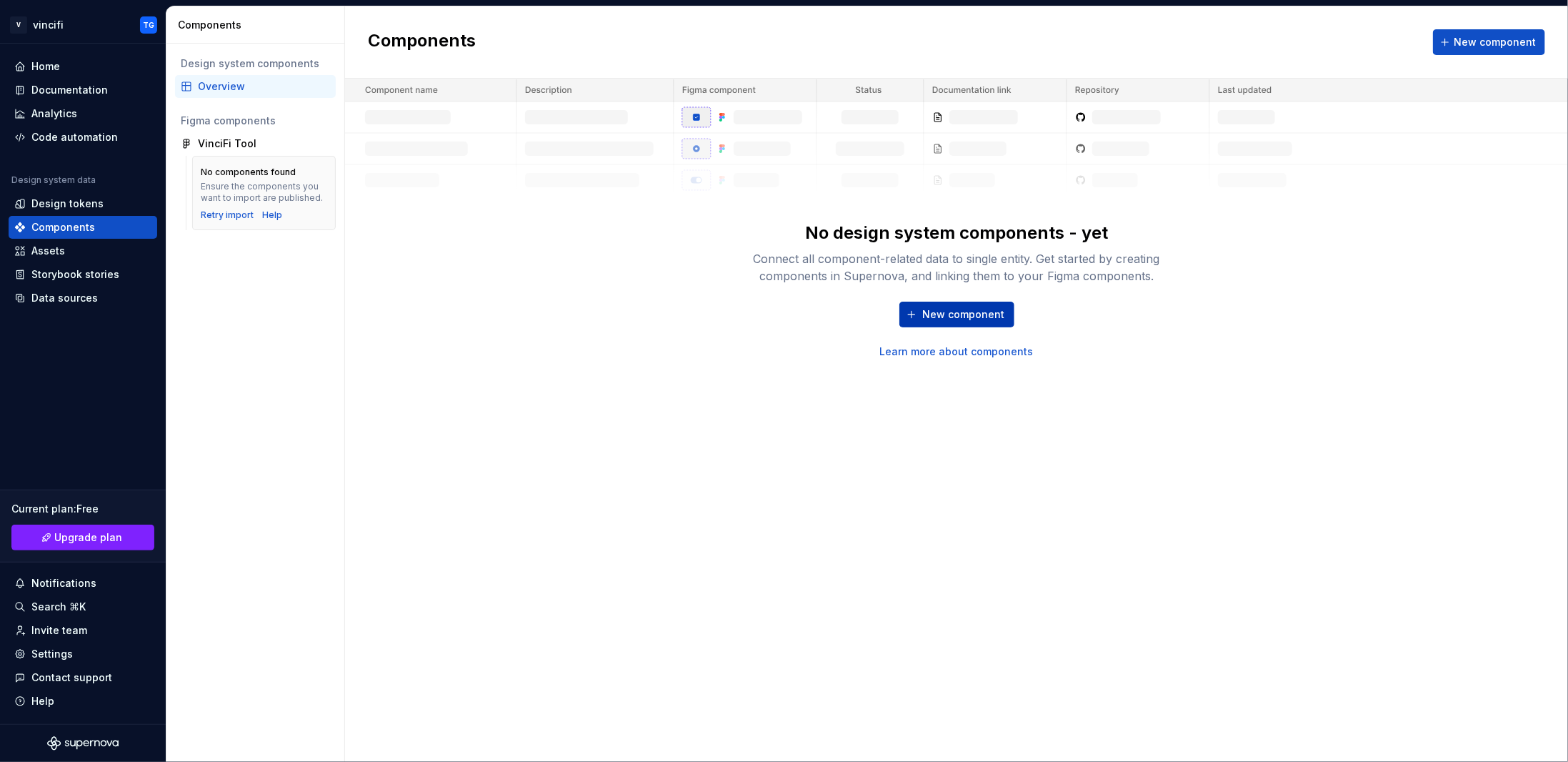
click at [917, 304] on button "New component" at bounding box center [957, 313] width 115 height 25
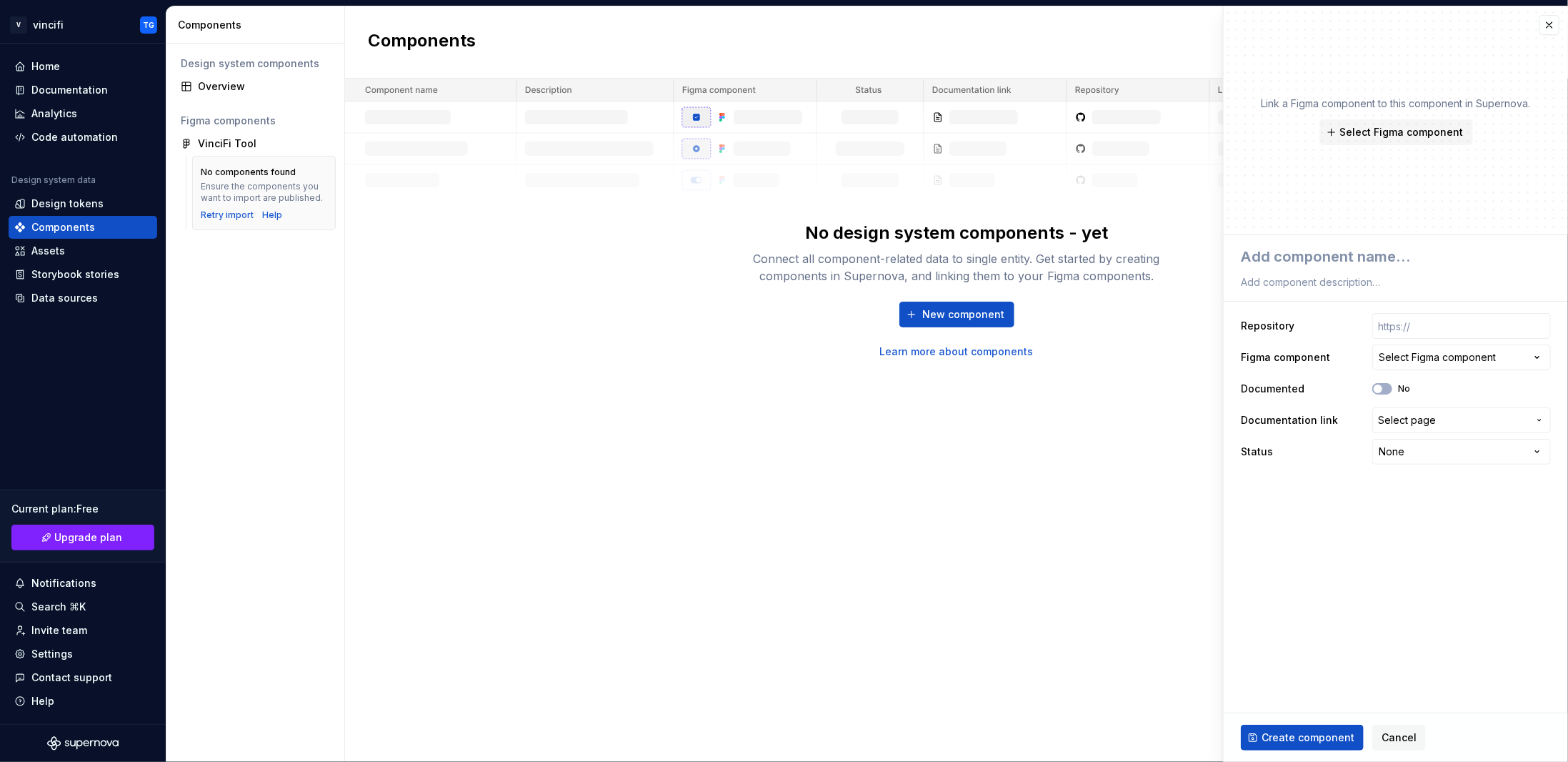
click at [1110, 476] on div "Components New component No design system components - yet Connect all componen…" at bounding box center [957, 384] width 1223 height 755
click at [83, 134] on div "Code automation" at bounding box center [74, 137] width 87 height 14
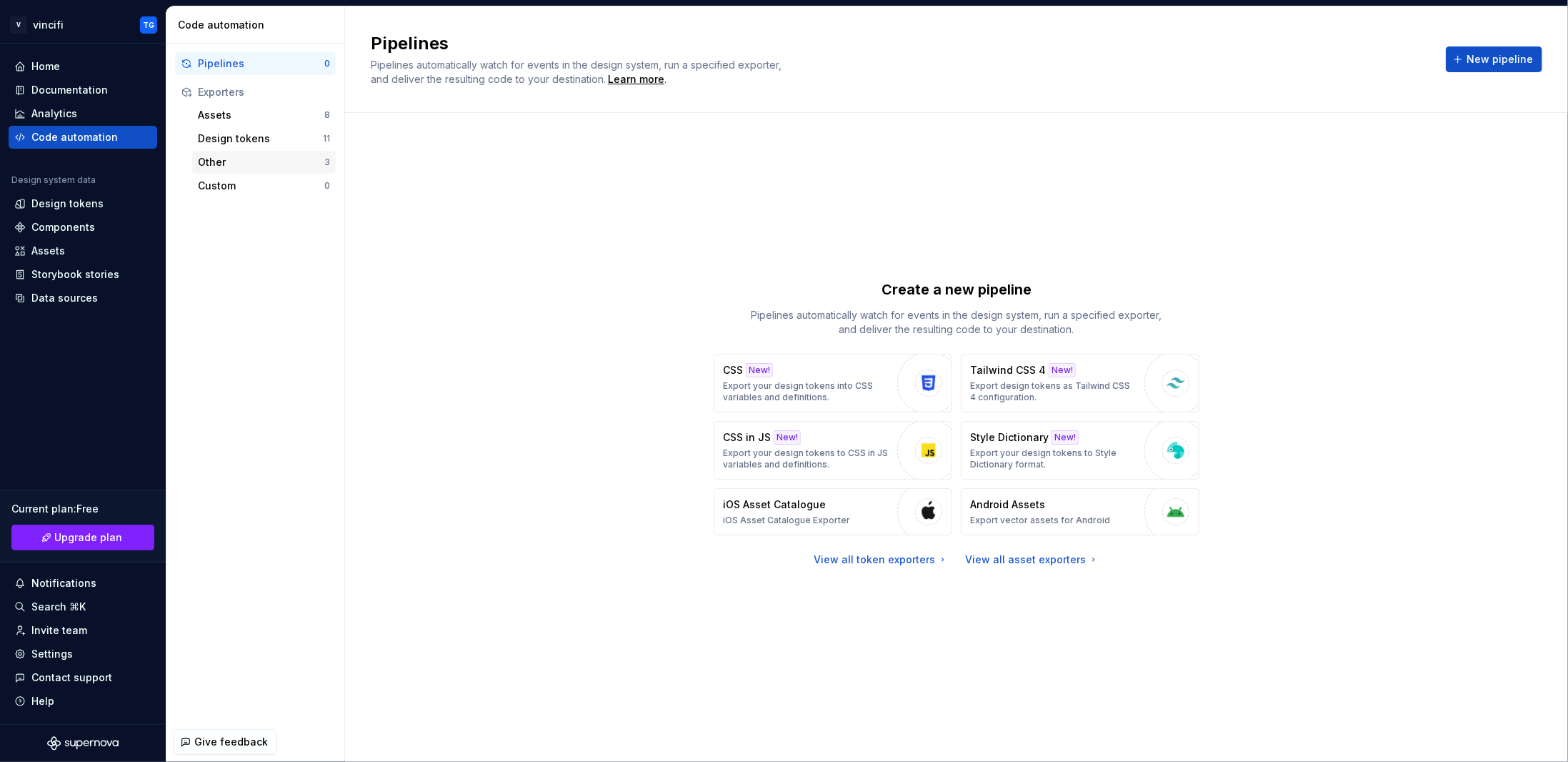
click at [229, 166] on div "Other" at bounding box center [261, 161] width 127 height 14
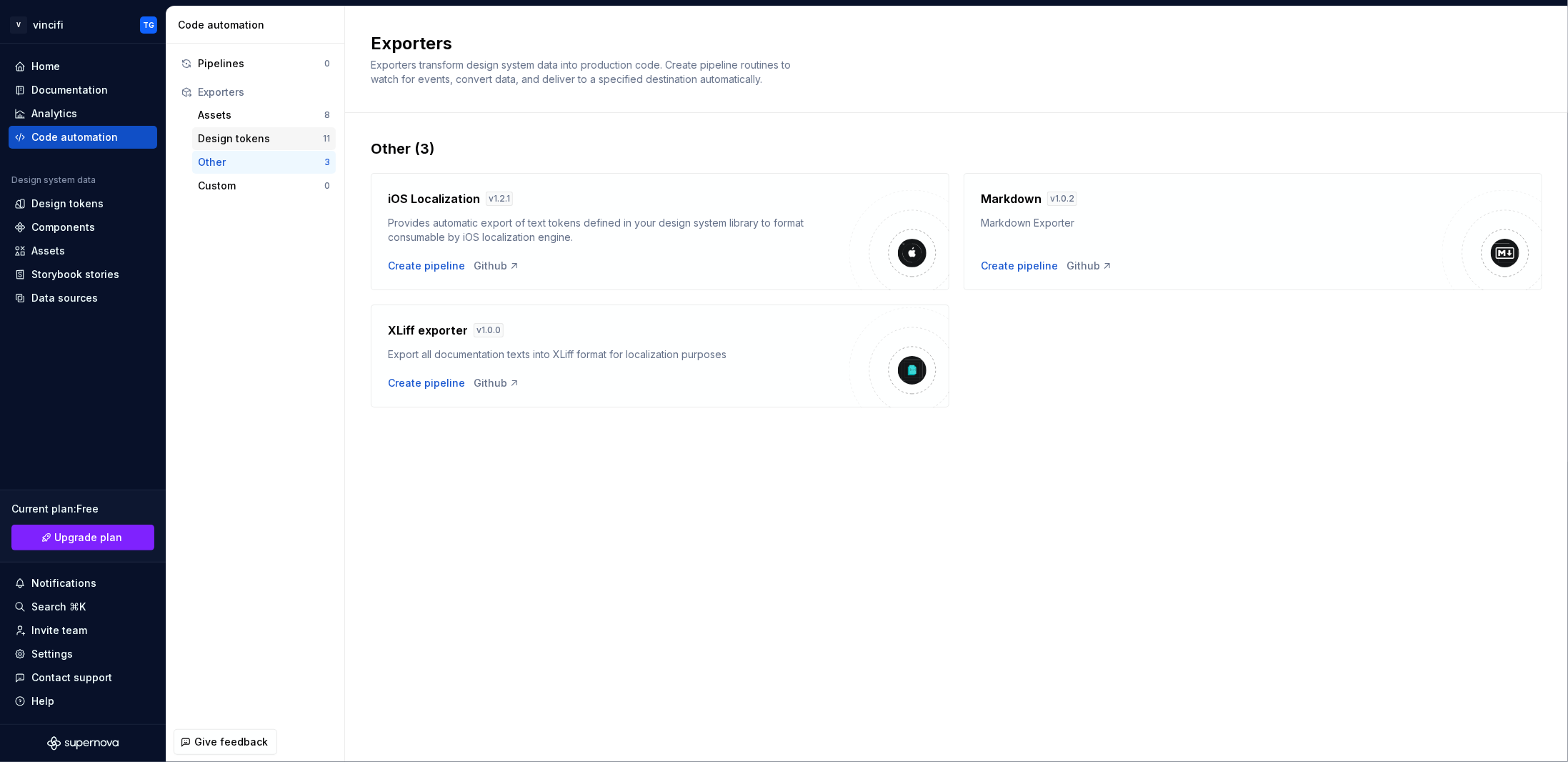
click at [228, 140] on div "Design tokens" at bounding box center [260, 138] width 125 height 14
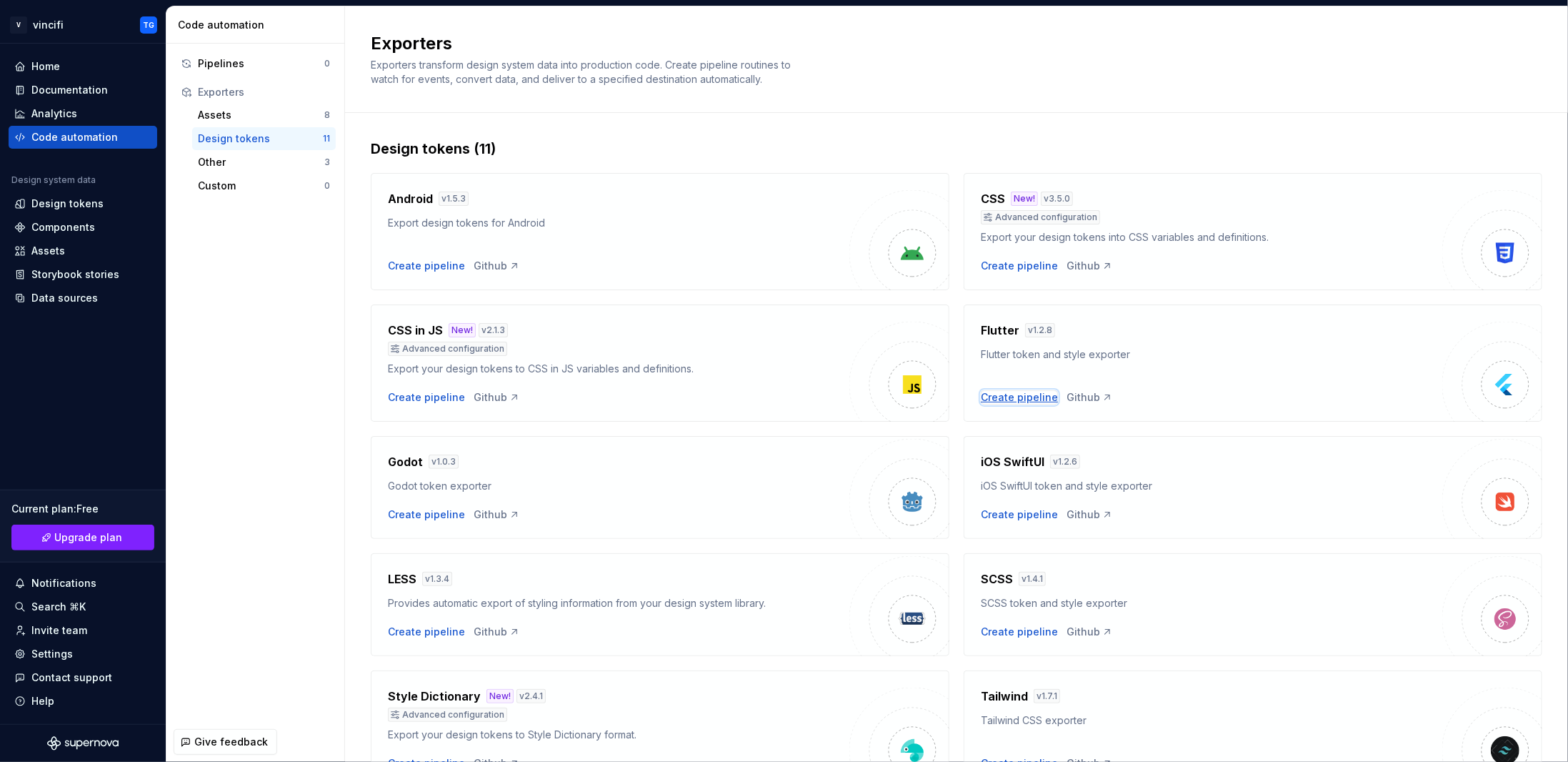
click at [1025, 395] on div "Create pipeline" at bounding box center [1020, 397] width 77 height 14
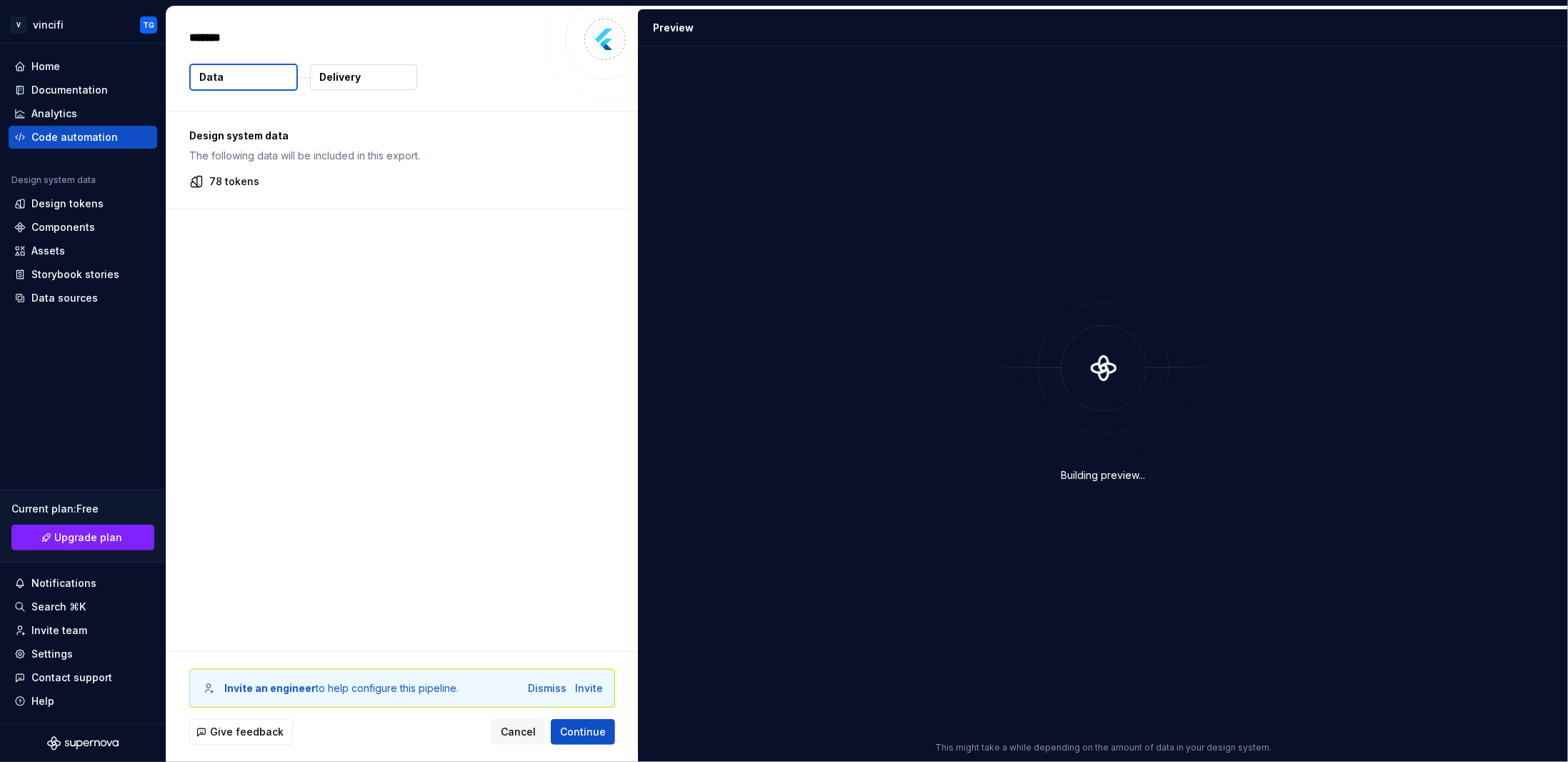
type textarea "*"
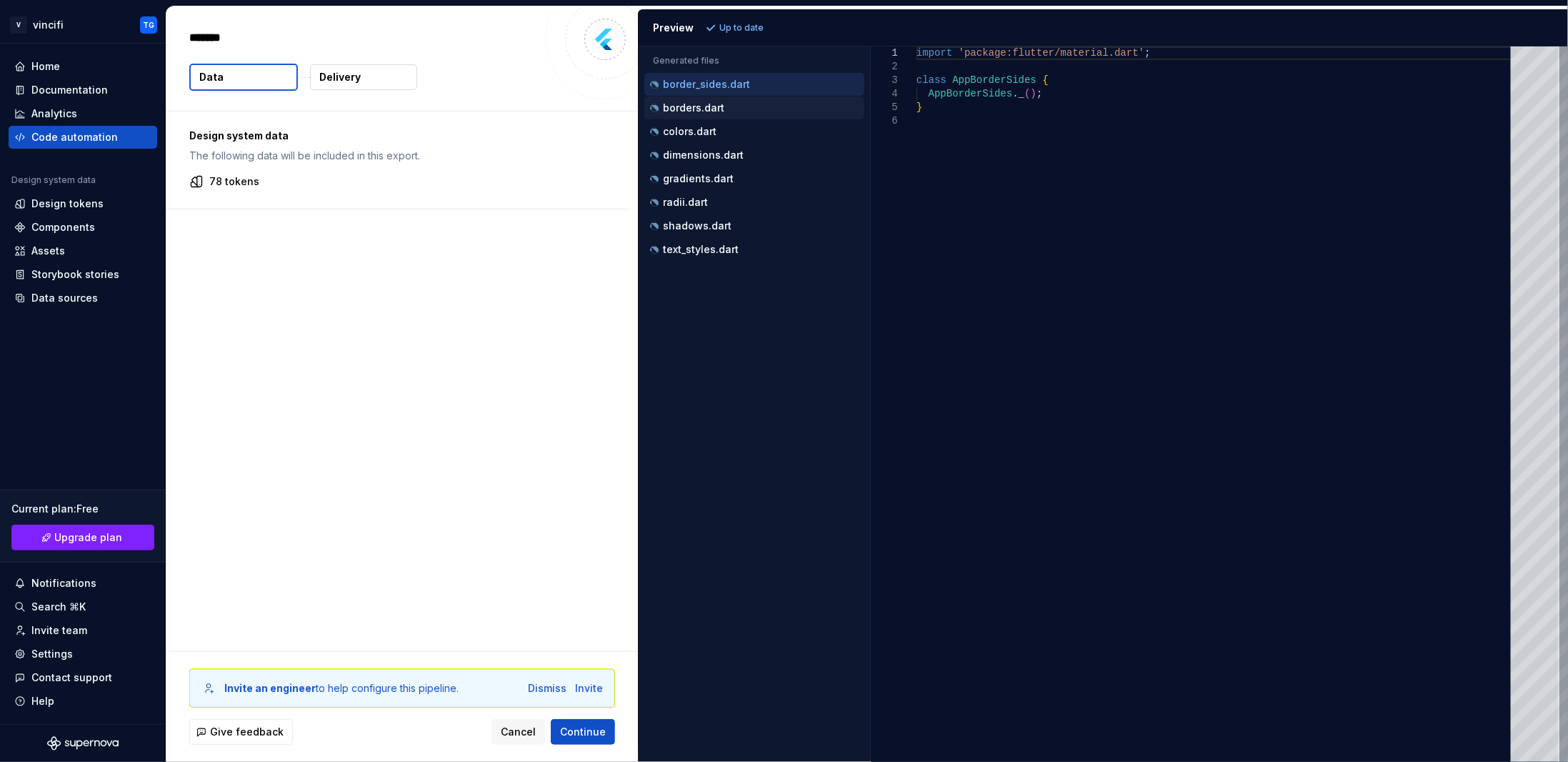
click at [734, 110] on div "borders.dart" at bounding box center [755, 107] width 217 height 14
click at [726, 131] on div "colors.dart" at bounding box center [755, 131] width 217 height 14
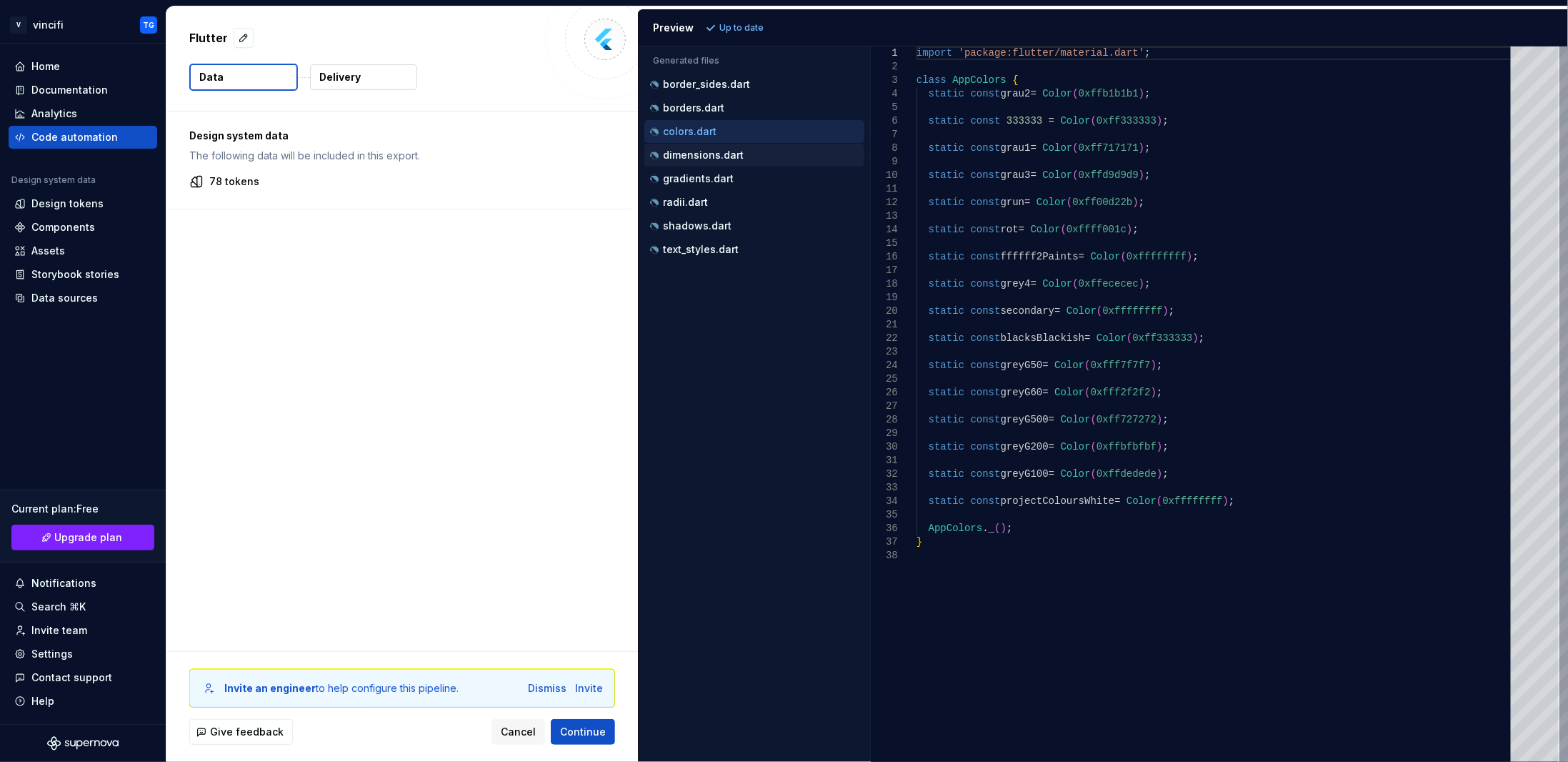
click at [730, 157] on p "dimensions.dart" at bounding box center [703, 155] width 81 height 11
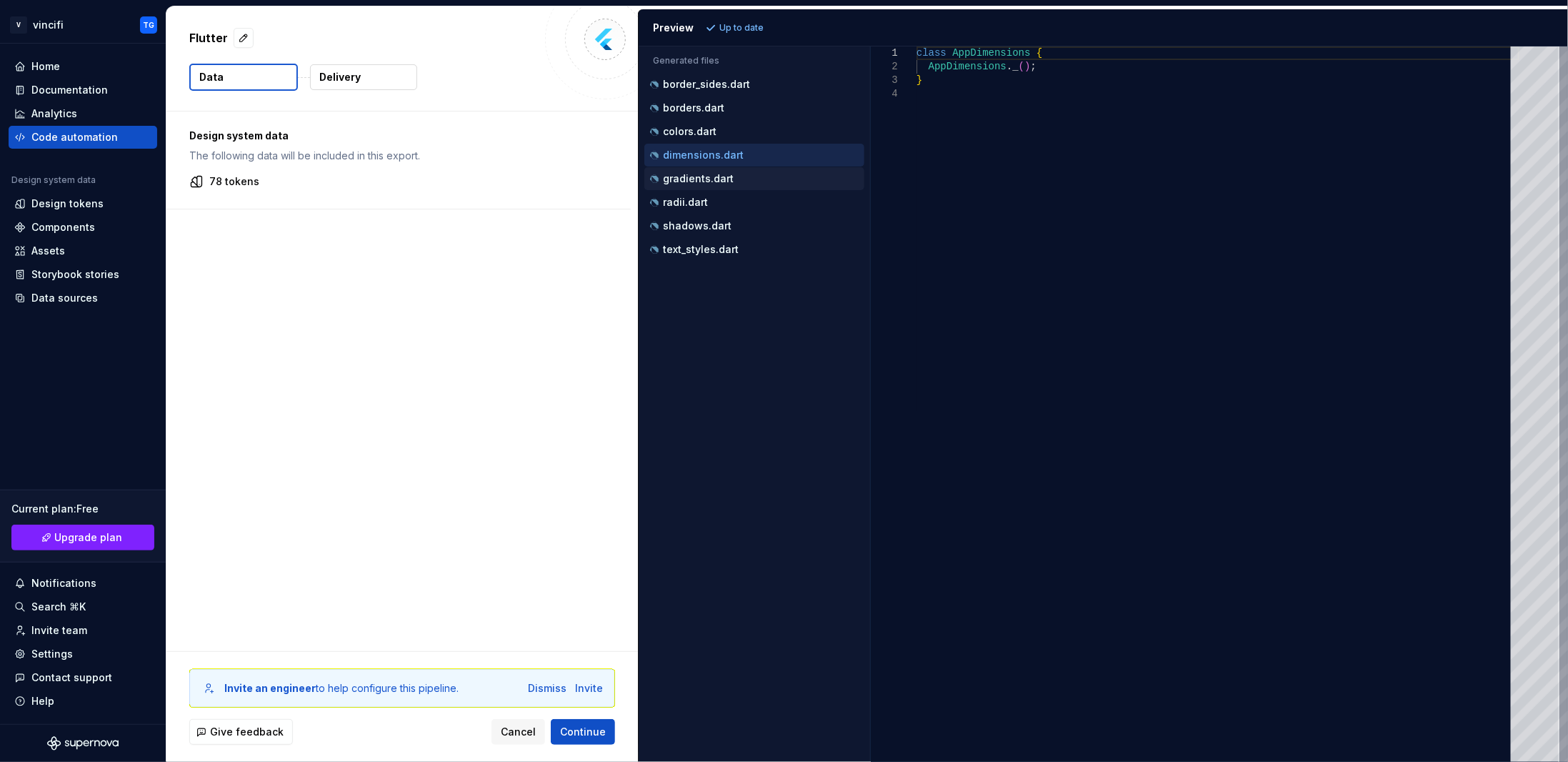
click at [728, 173] on p "gradients.dart" at bounding box center [698, 178] width 70 height 11
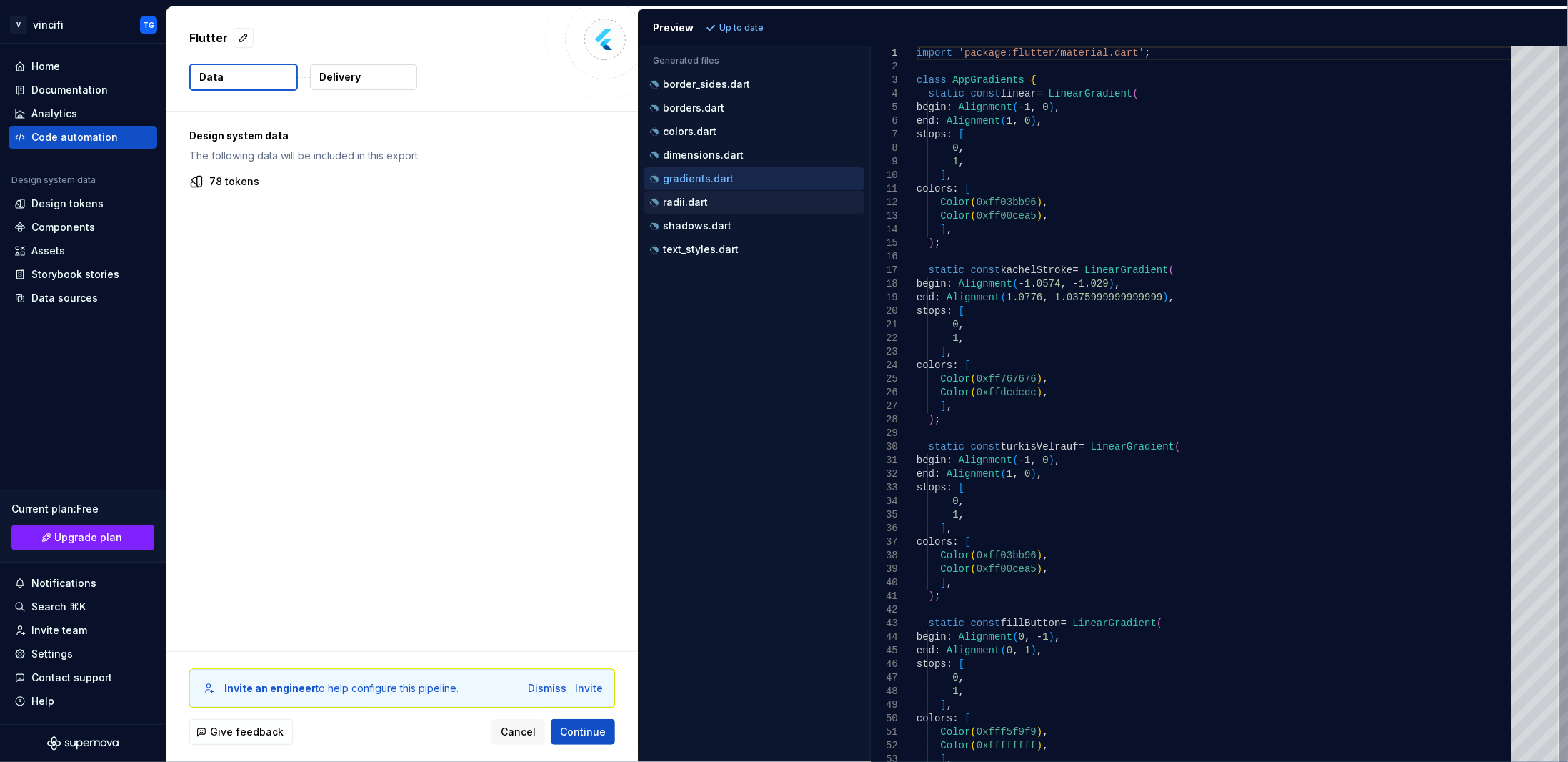
click at [717, 197] on div "radii.dart" at bounding box center [755, 201] width 217 height 14
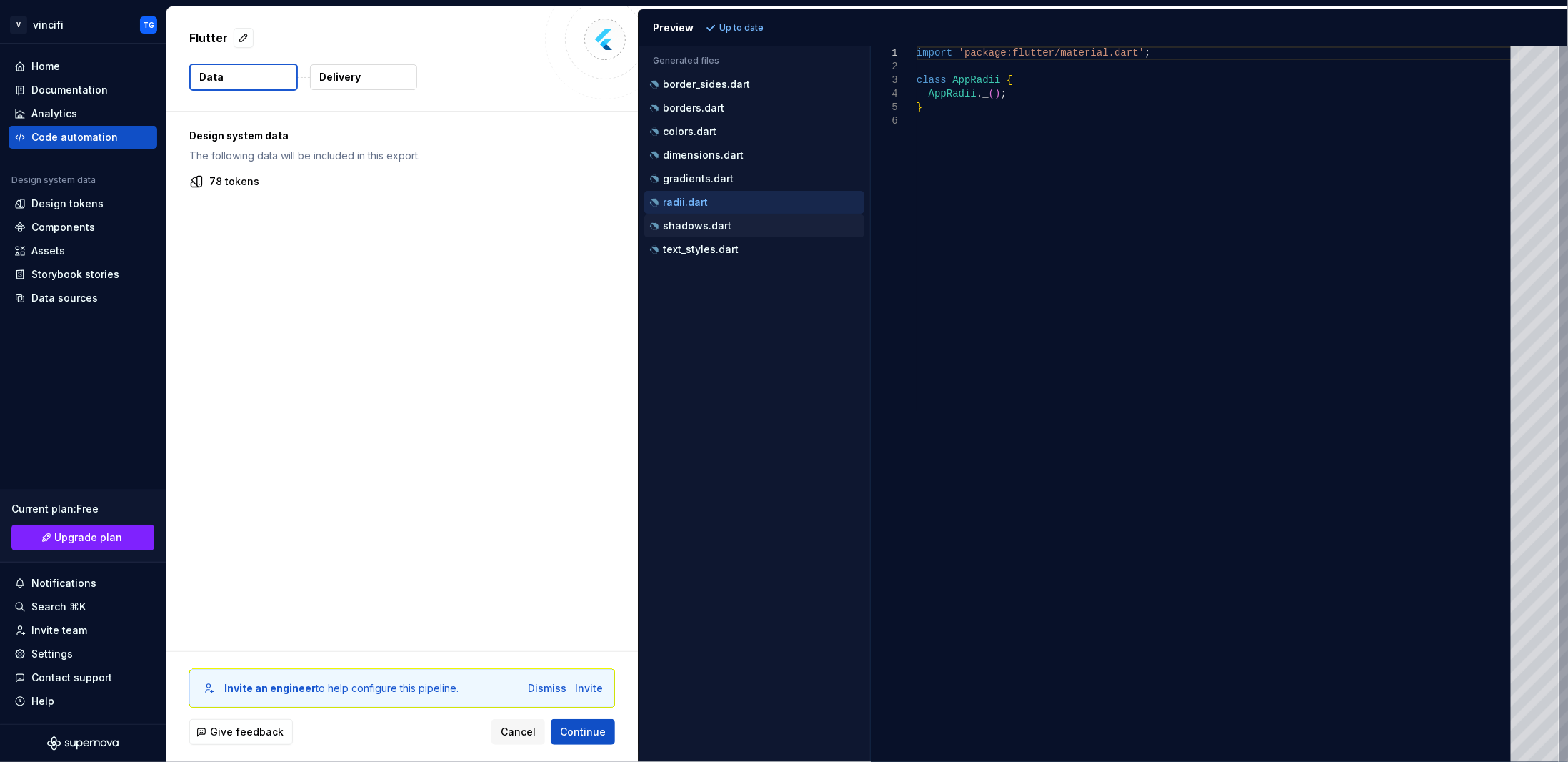
click at [718, 223] on p "shadows.dart" at bounding box center [697, 226] width 69 height 11
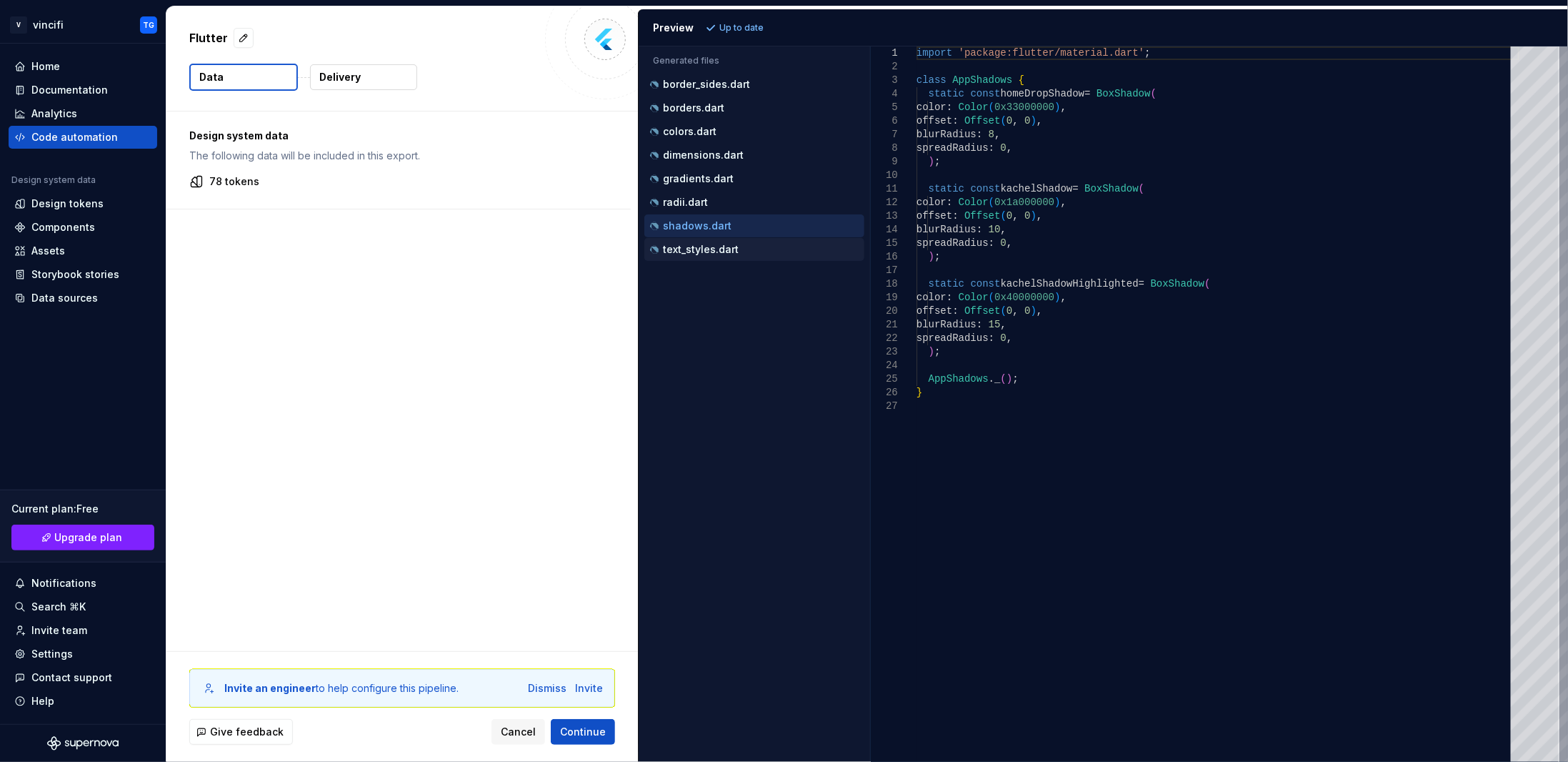
click at [717, 246] on p "text_styles.dart" at bounding box center [701, 250] width 76 height 11
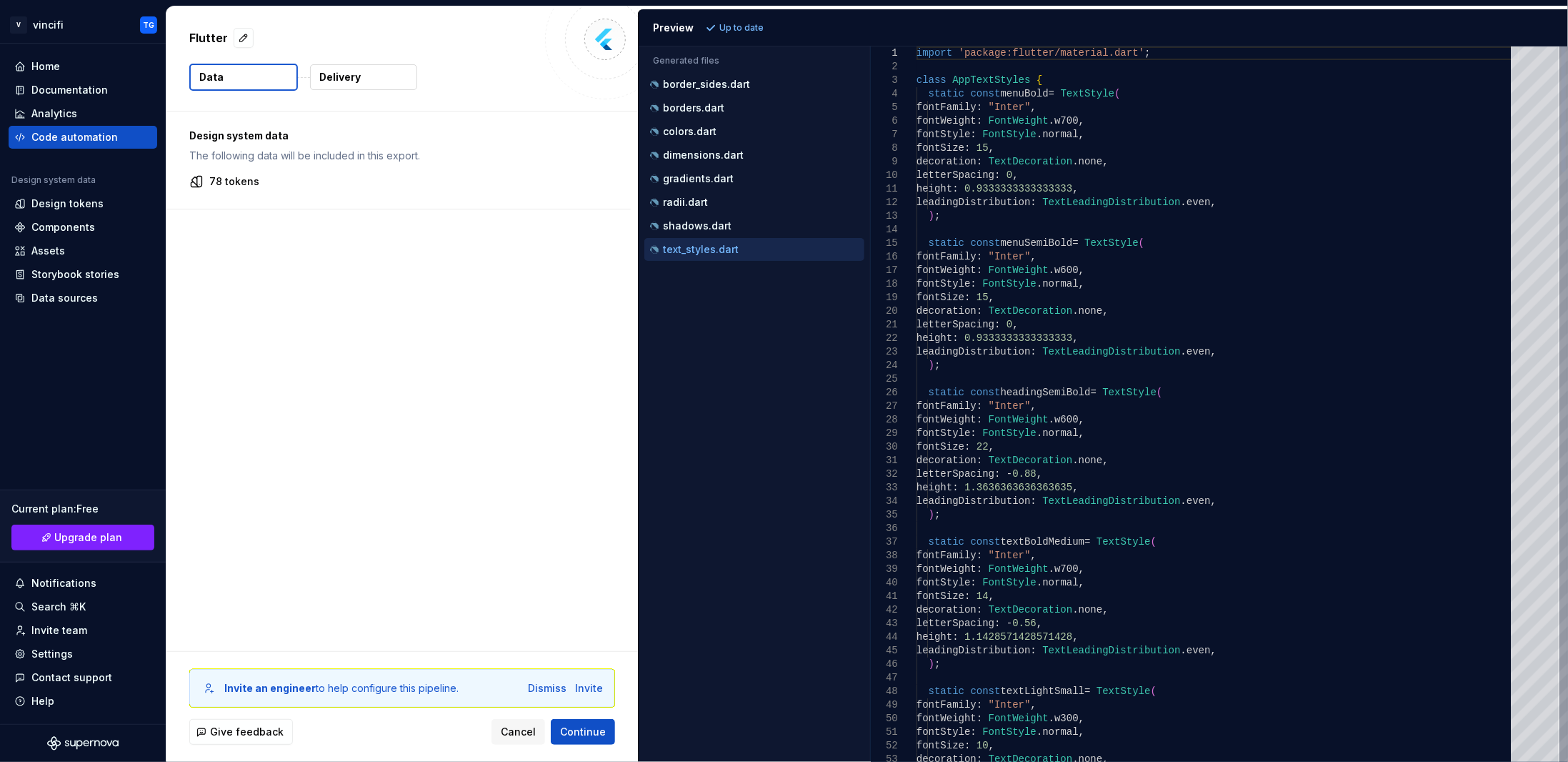
type textarea "**********"
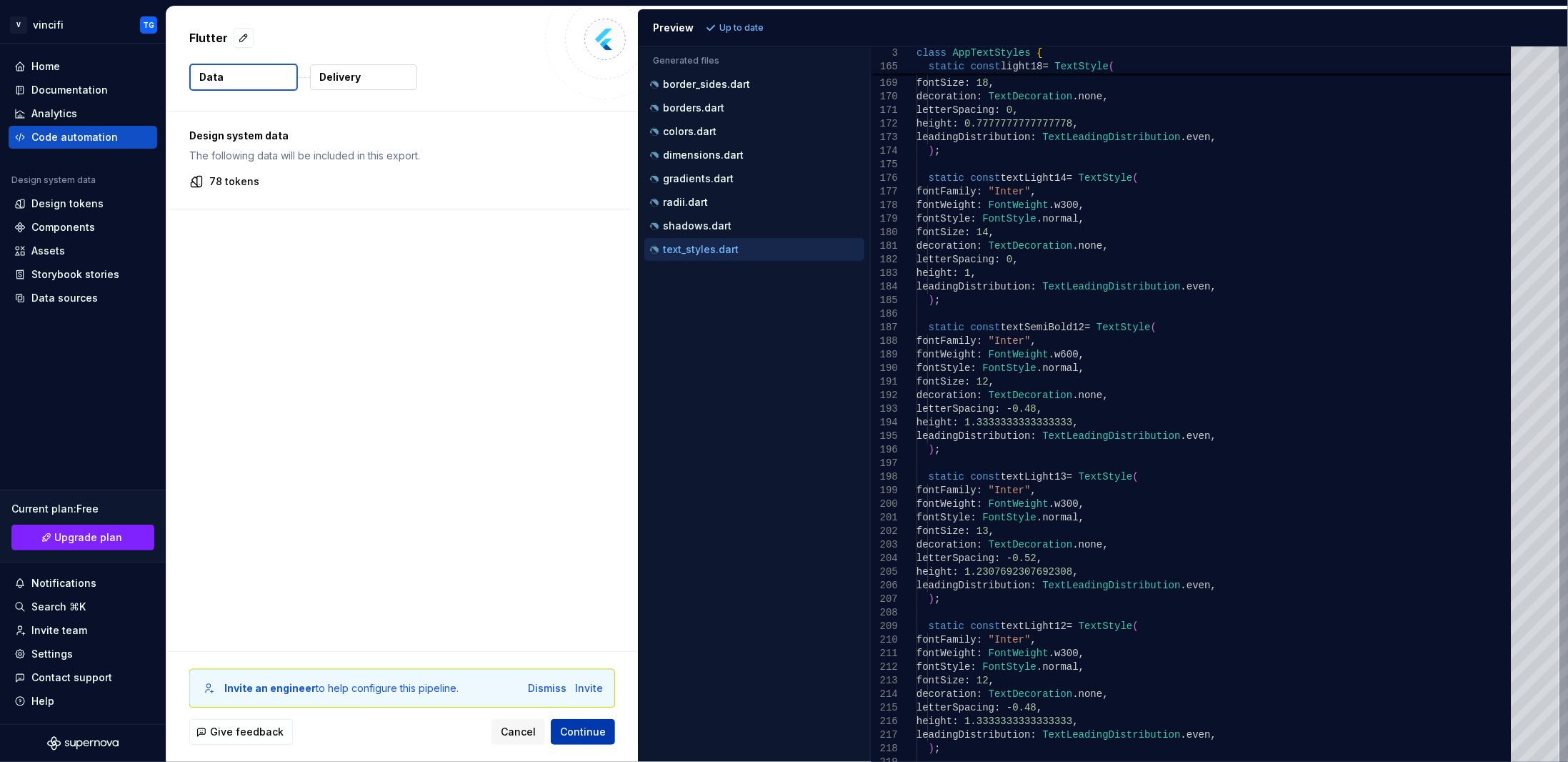
click at [589, 727] on span "Continue" at bounding box center [583, 731] width 46 height 14
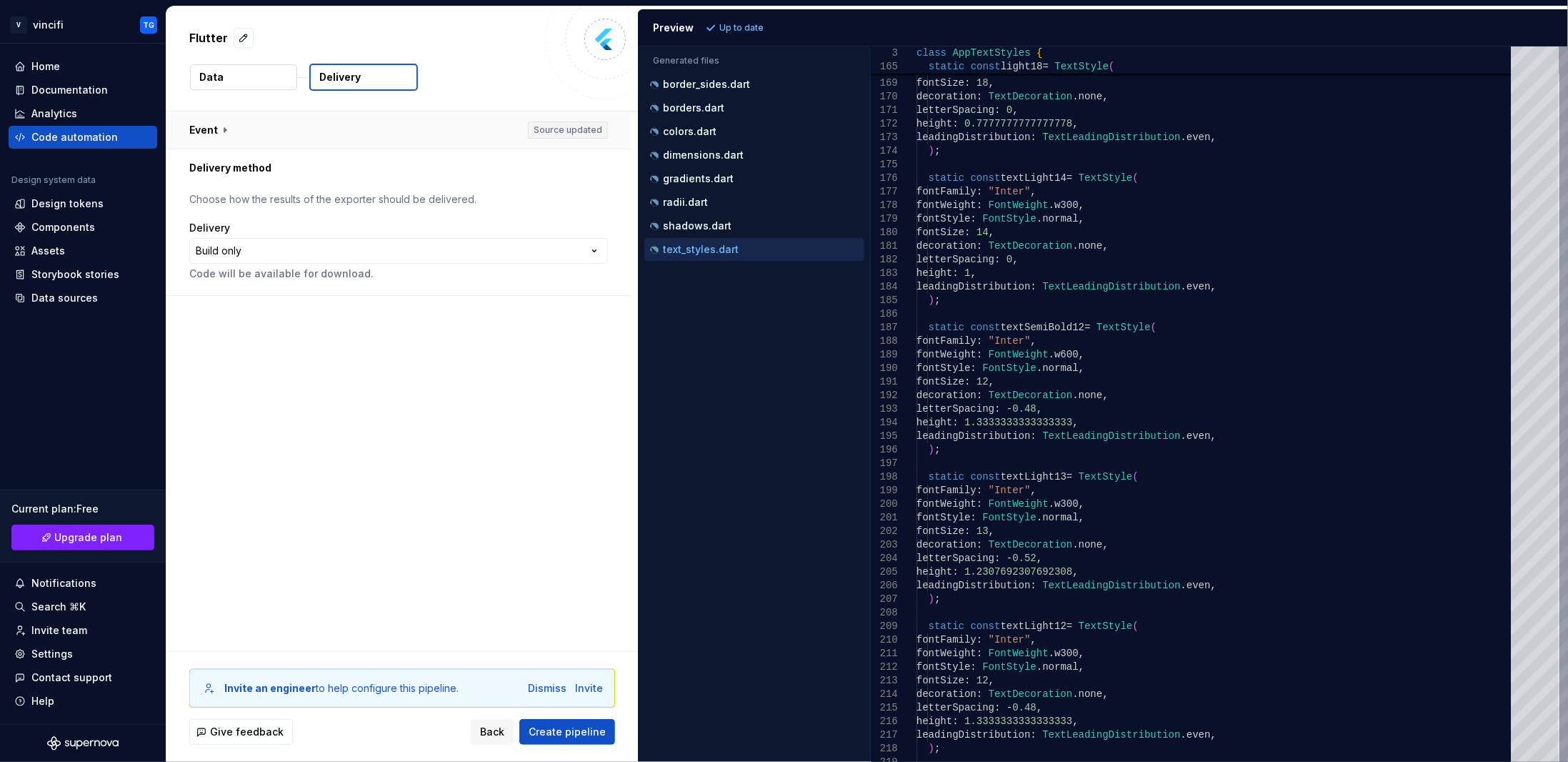
click at [229, 127] on button "button" at bounding box center [398, 129] width 464 height 37
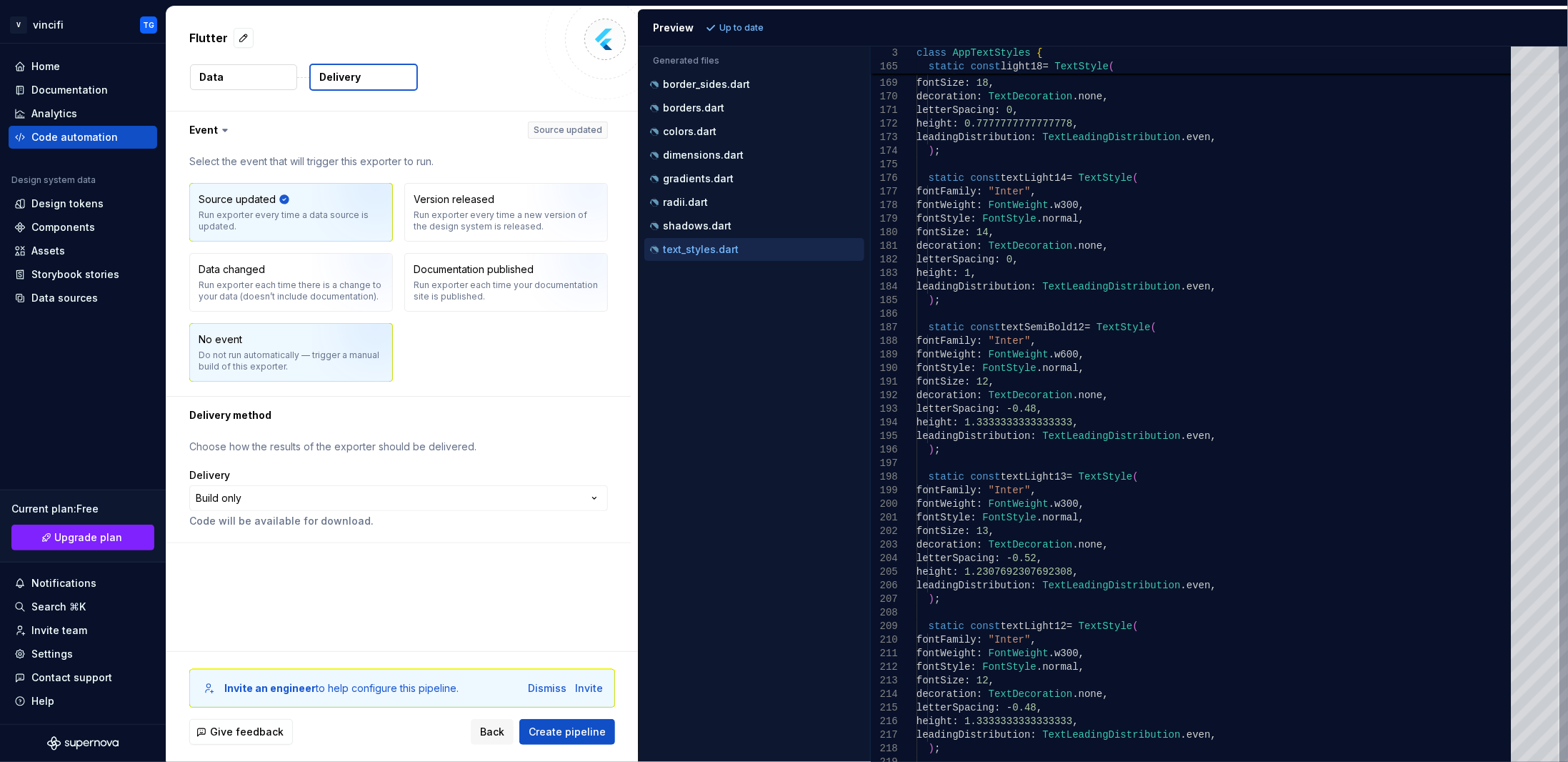
click at [280, 352] on div "Do not run automatically — trigger a manual build of this exporter." at bounding box center [291, 361] width 185 height 23
click at [297, 442] on p "Choose how the results of the exporter should be delivered." at bounding box center [399, 446] width 419 height 14
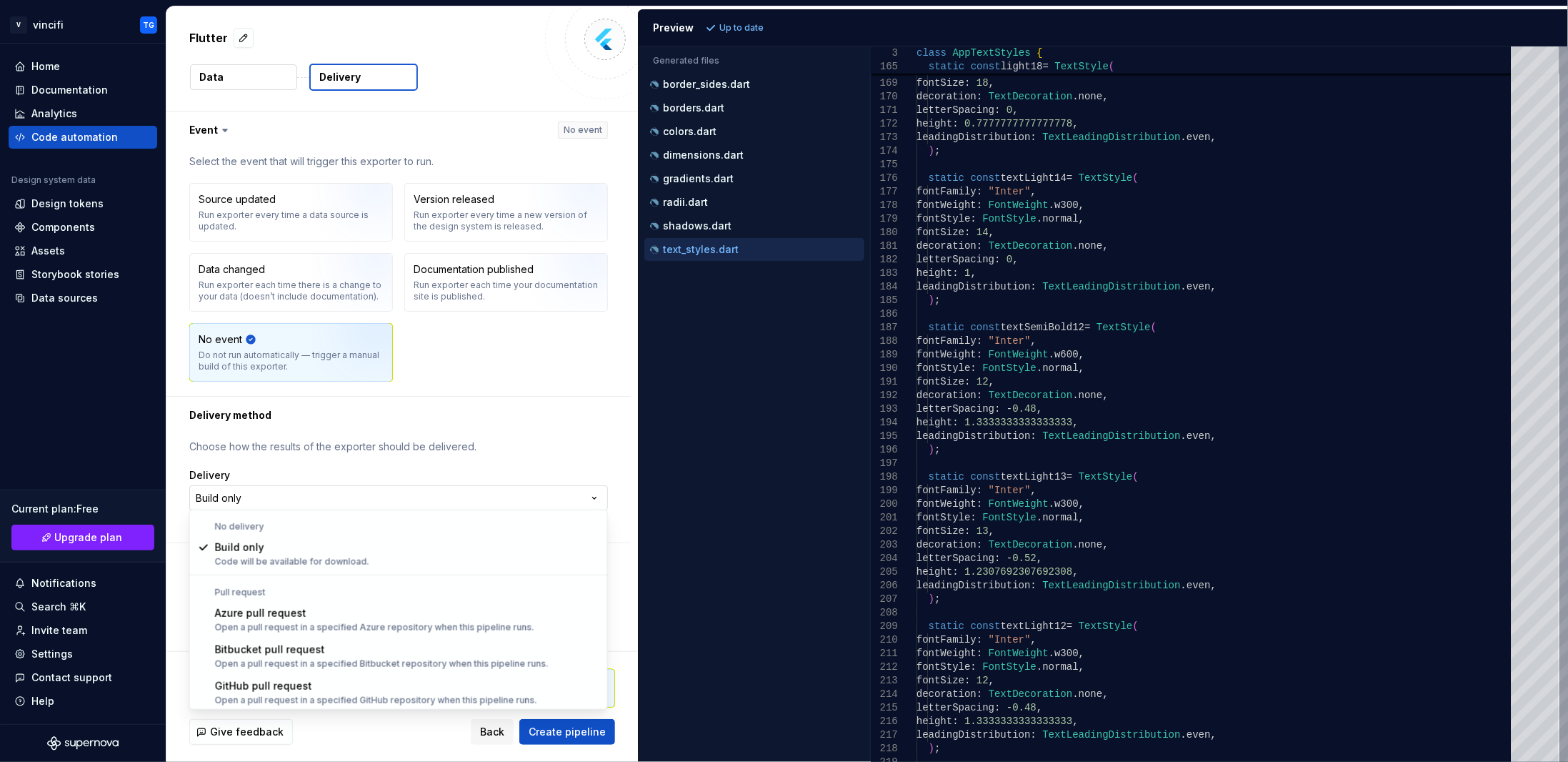
click at [305, 497] on html "**********" at bounding box center [784, 381] width 1568 height 762
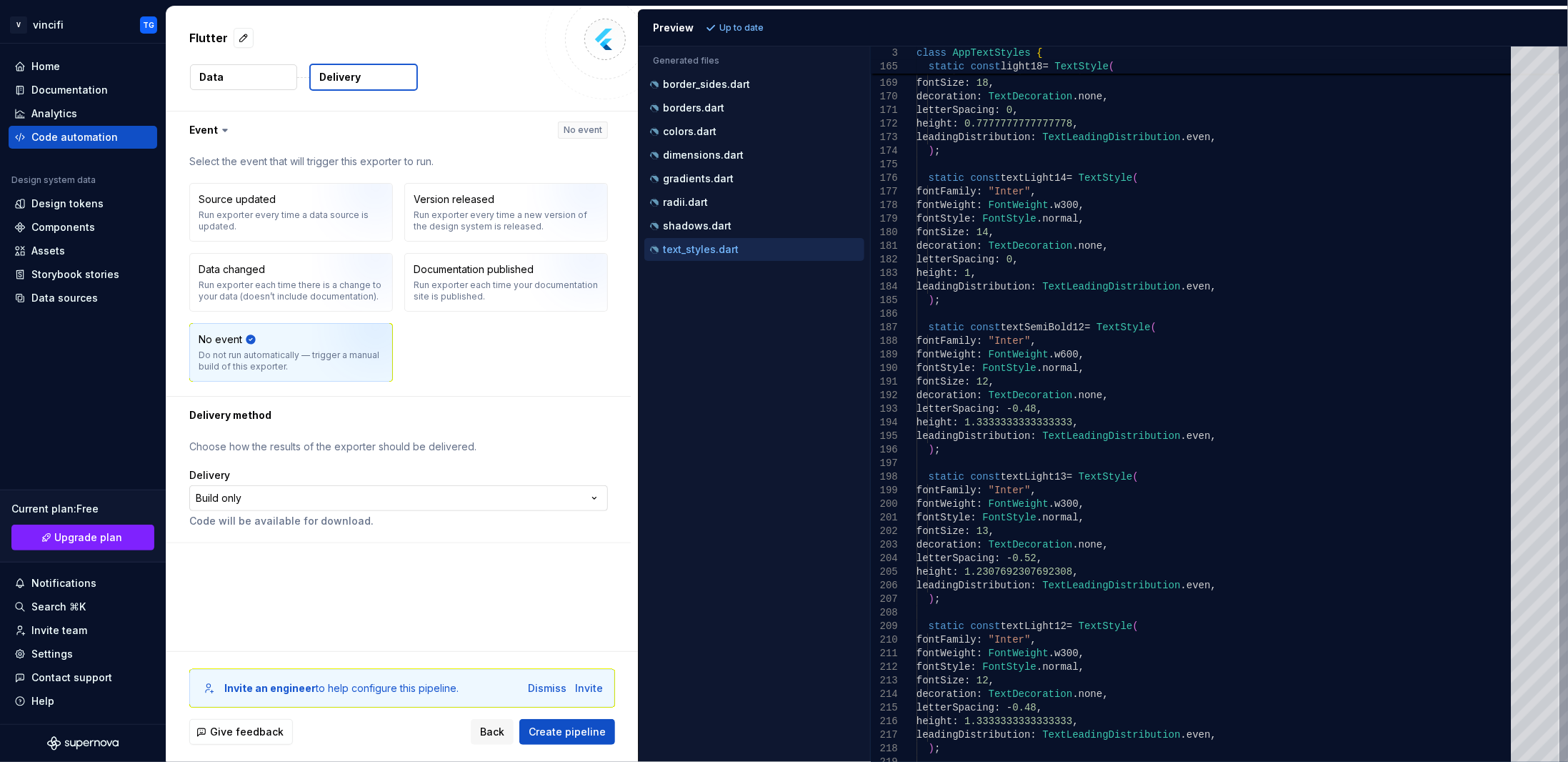
click at [323, 499] on html "**********" at bounding box center [784, 381] width 1568 height 762
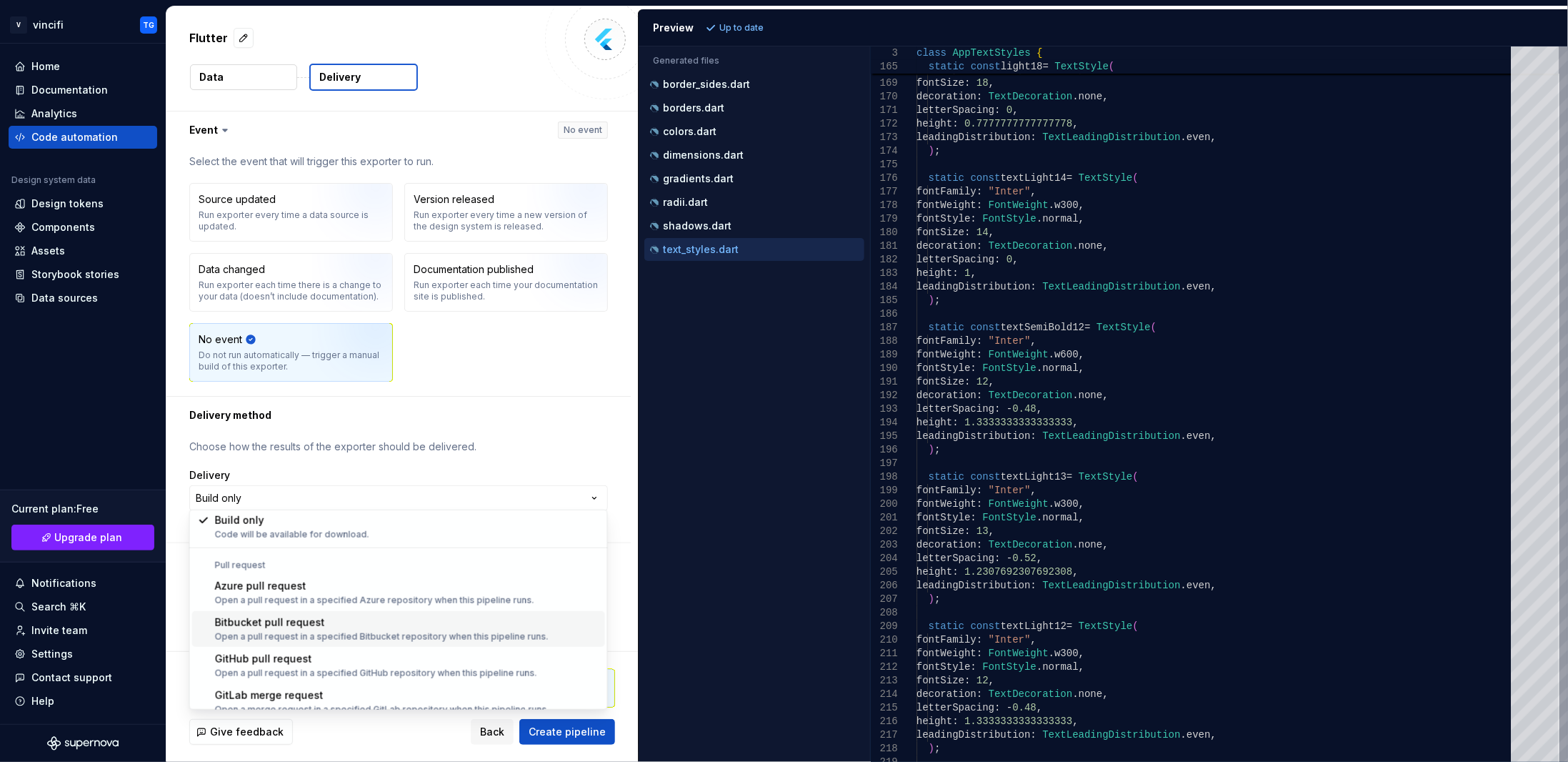
scroll to position [39, 0]
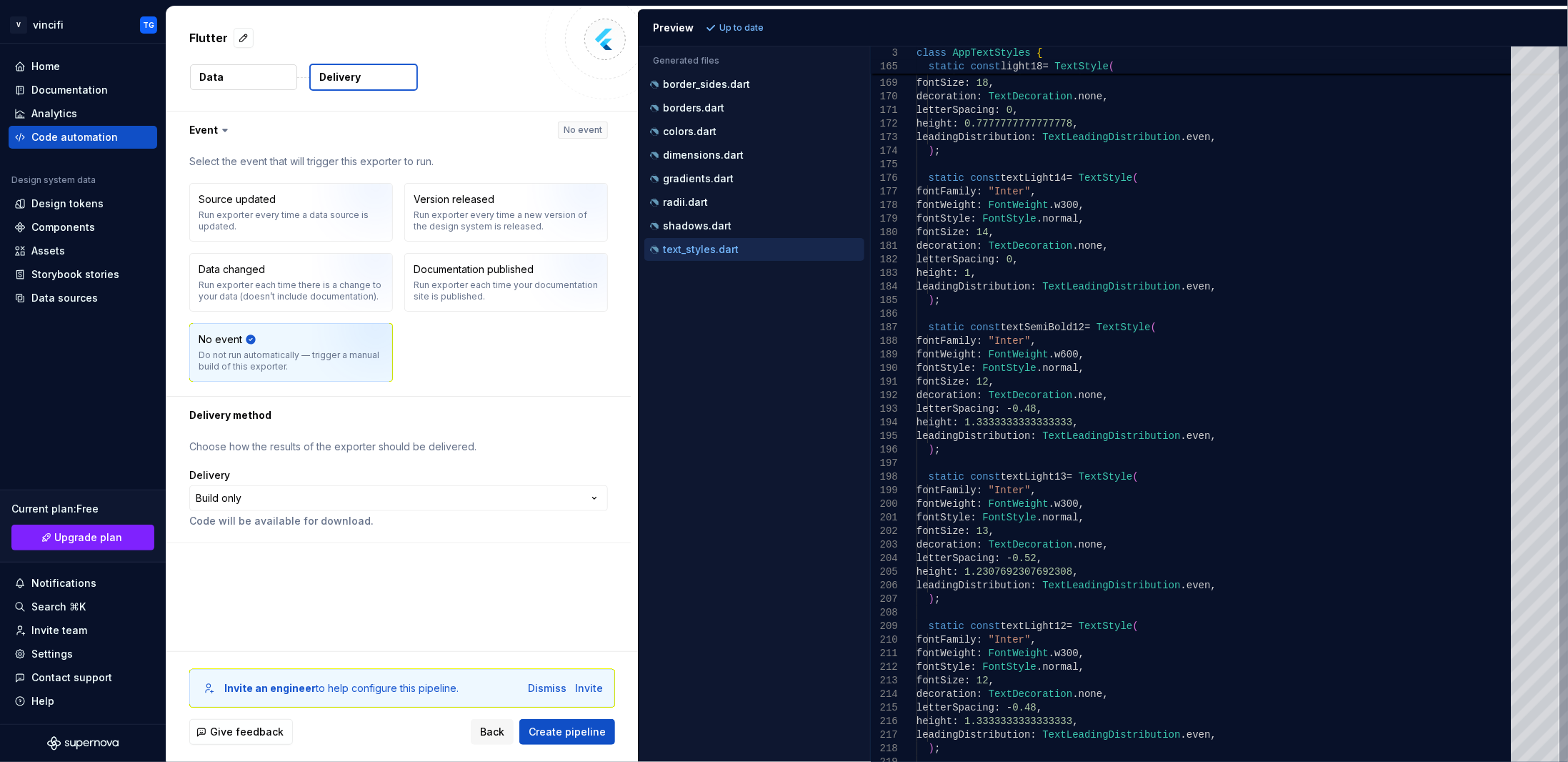
click at [304, 478] on html "**********" at bounding box center [784, 381] width 1568 height 762
click at [563, 723] on button "Create pipeline" at bounding box center [567, 731] width 96 height 25
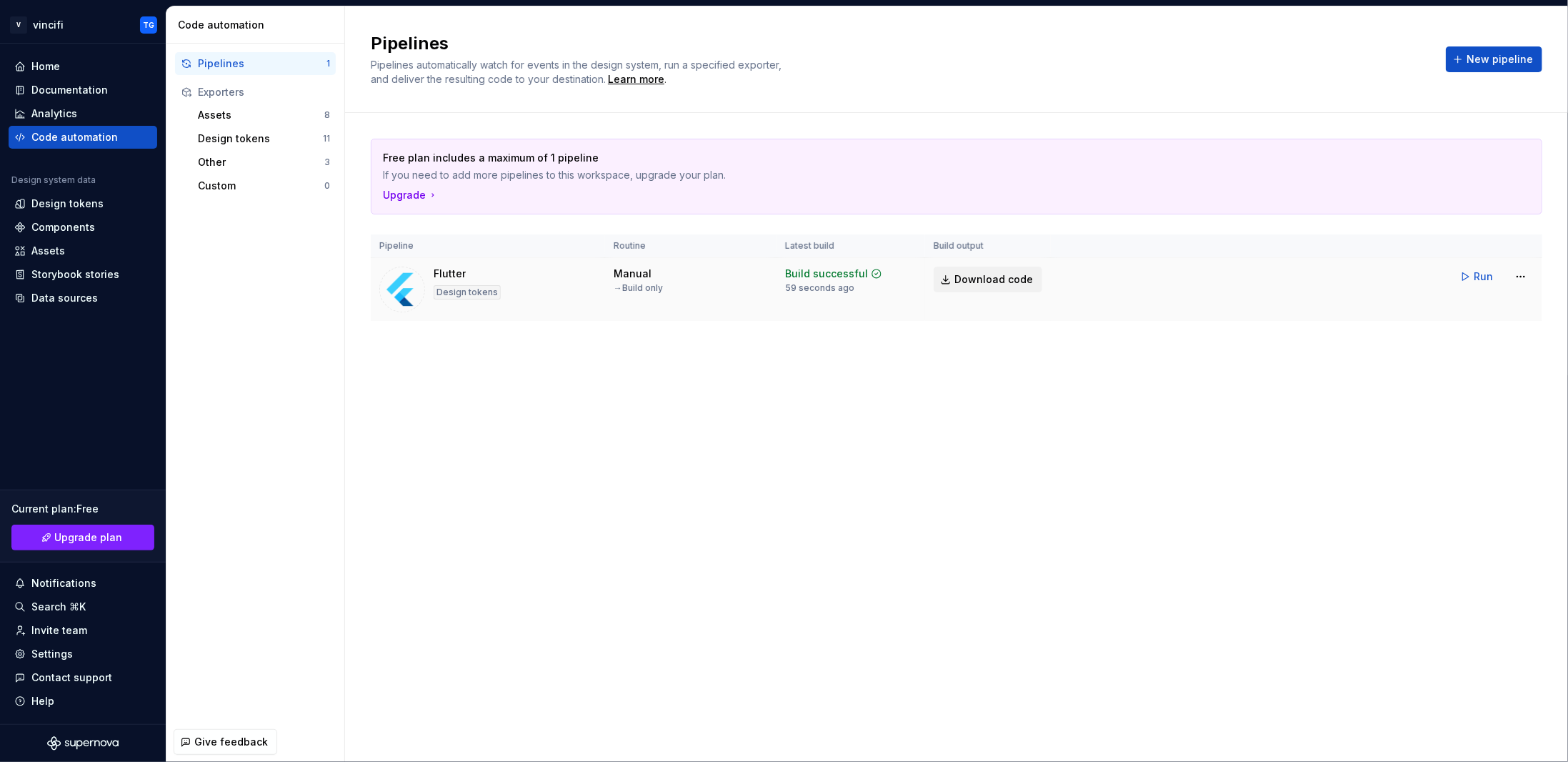
click at [948, 278] on link "Download code" at bounding box center [988, 279] width 109 height 25
